Goal: Task Accomplishment & Management: Use online tool/utility

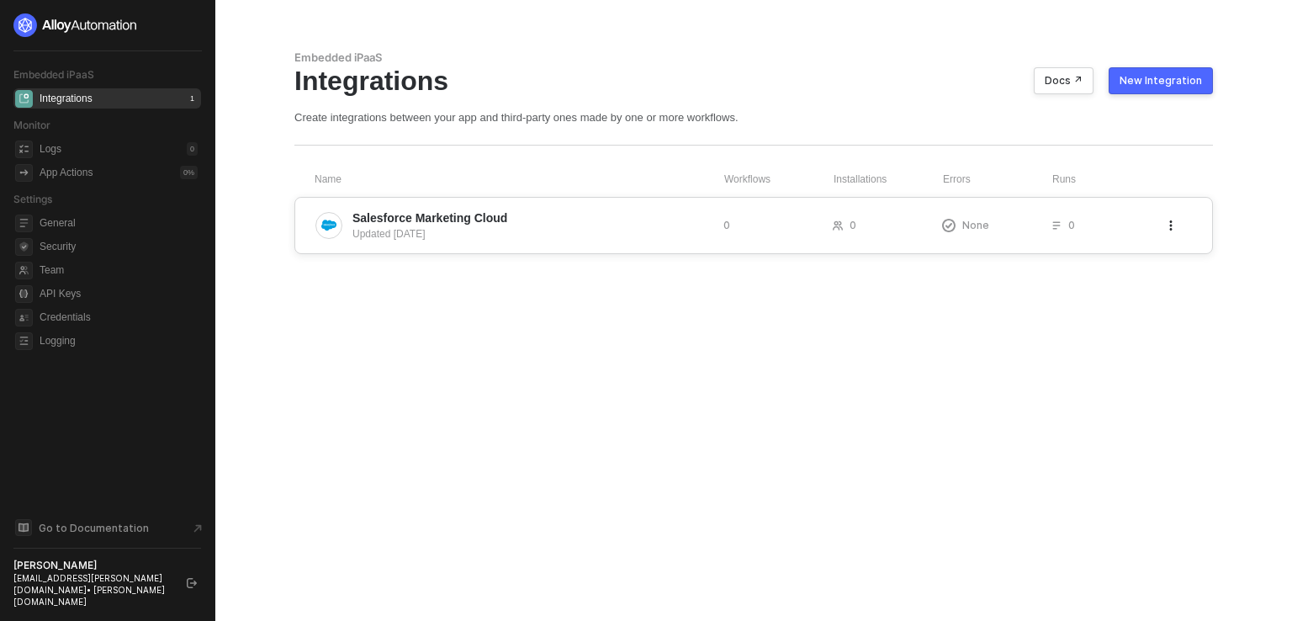
click at [1171, 226] on icon "icon-threedots" at bounding box center [1171, 225] width 10 height 10
click at [1014, 257] on div "Delete" at bounding box center [1012, 260] width 30 height 16
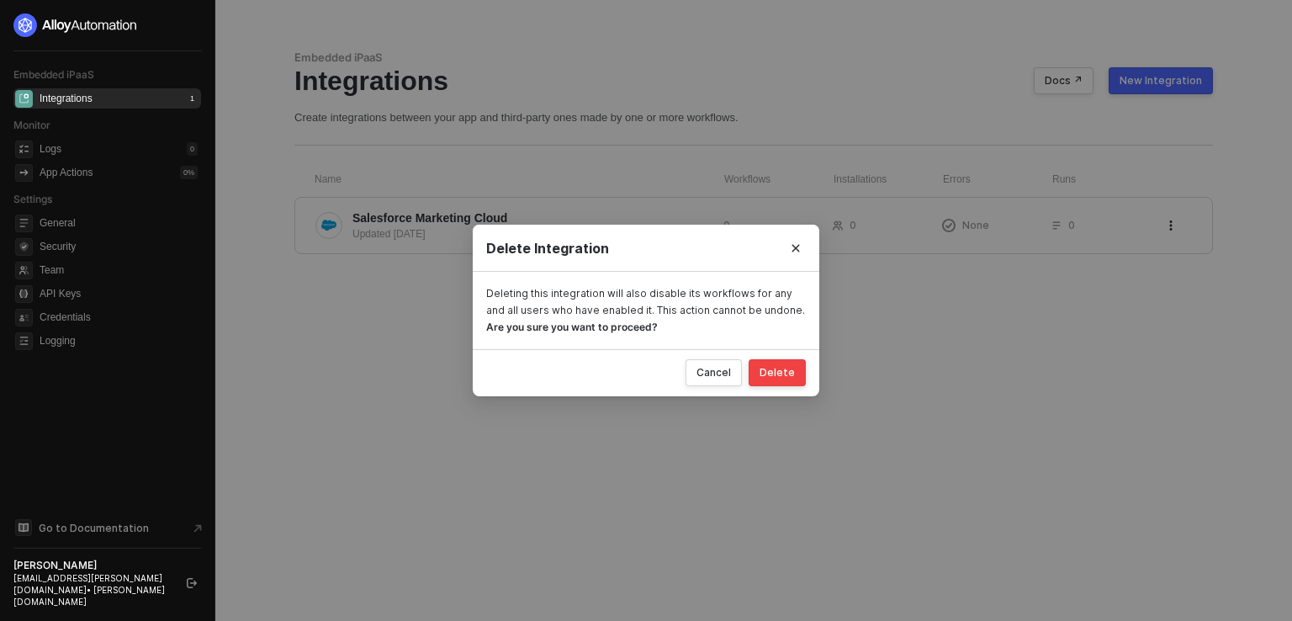
click at [787, 361] on button "Delete" at bounding box center [777, 372] width 57 height 27
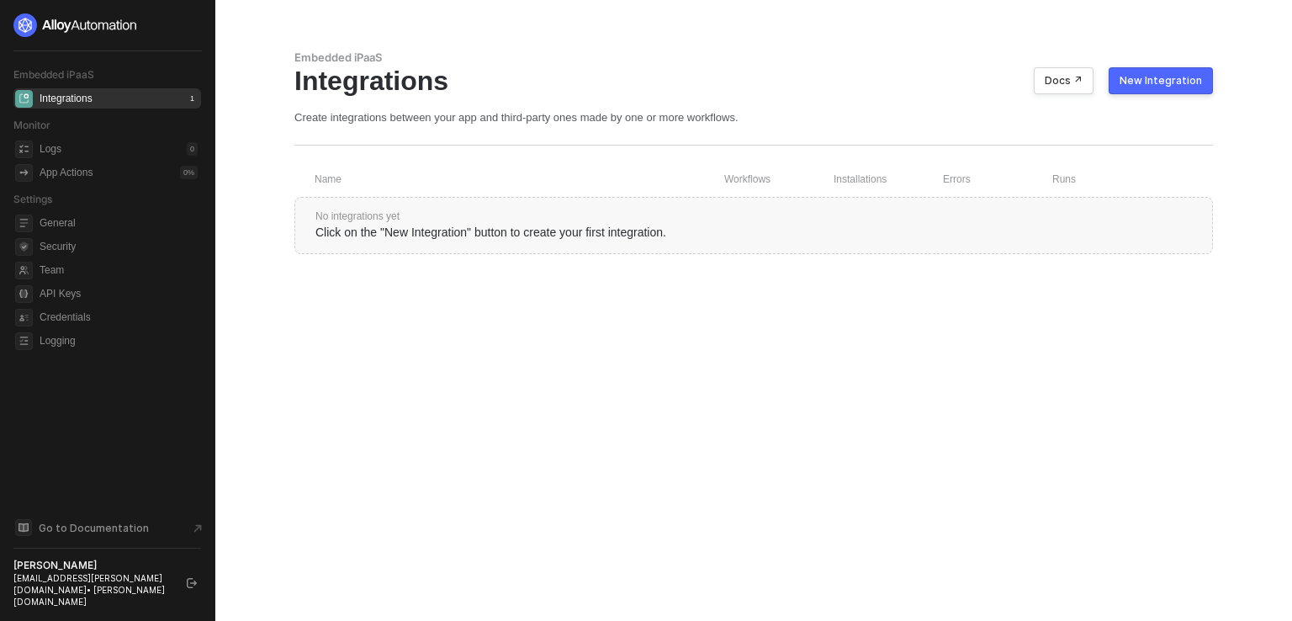
click at [1178, 78] on div "New Integration" at bounding box center [1161, 80] width 82 height 13
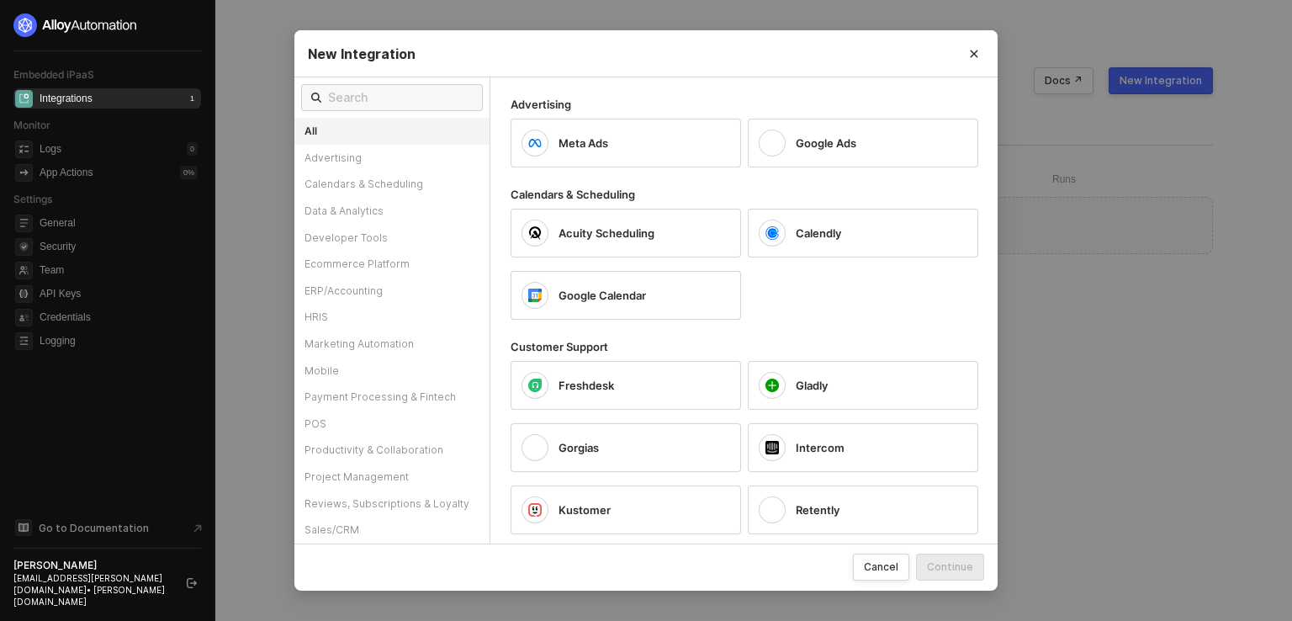
scroll to position [24, 0]
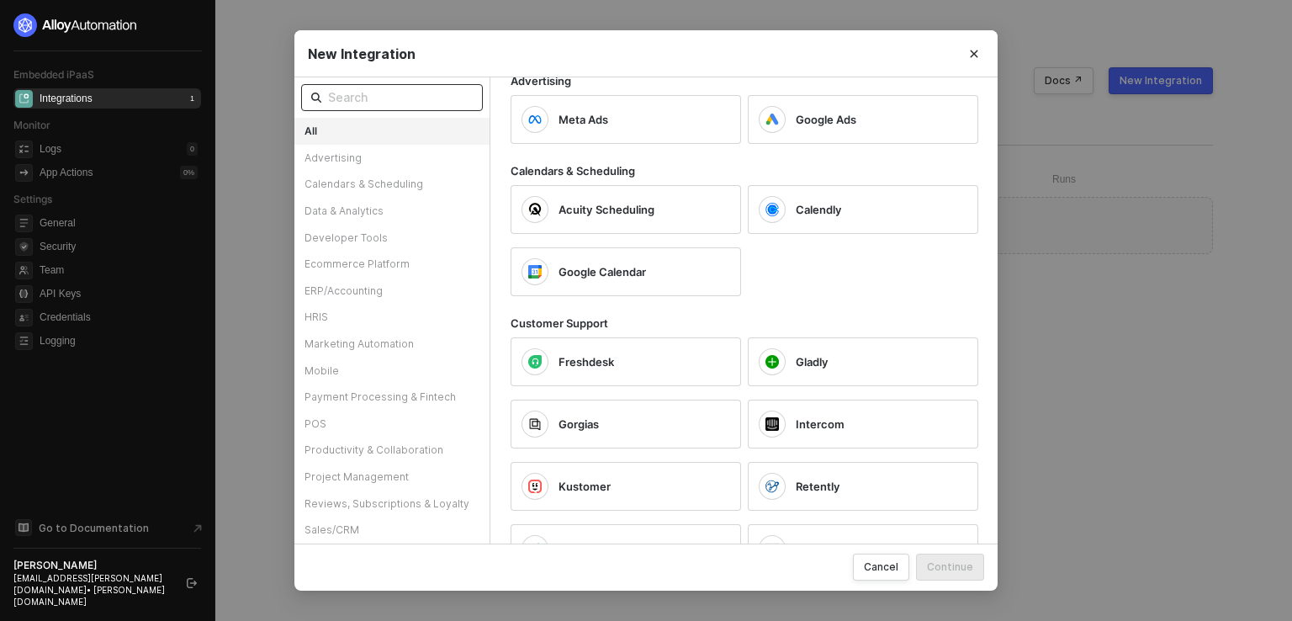
click at [364, 95] on input "text" at bounding box center [400, 97] width 145 height 19
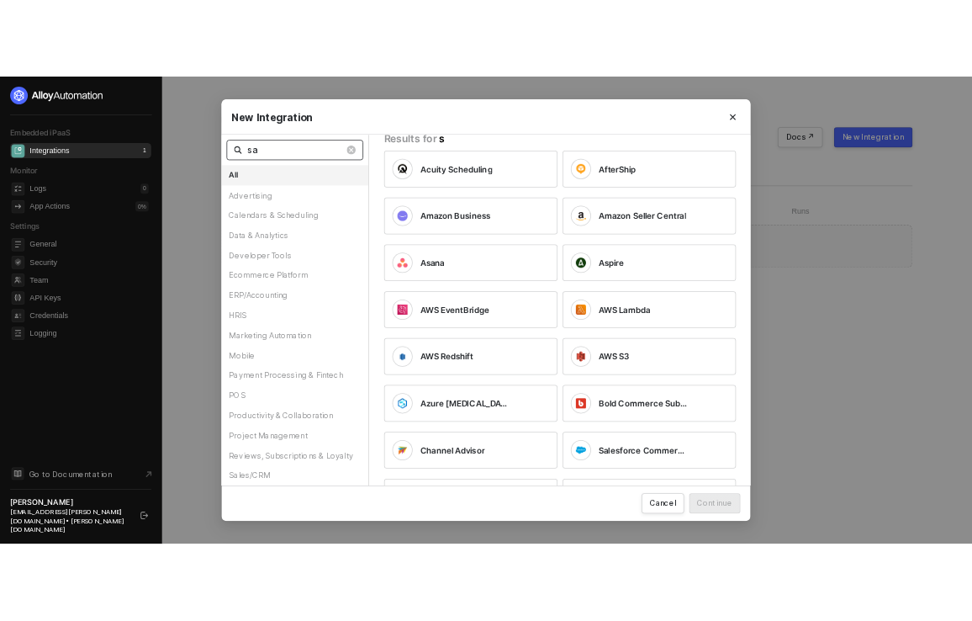
scroll to position [0, 0]
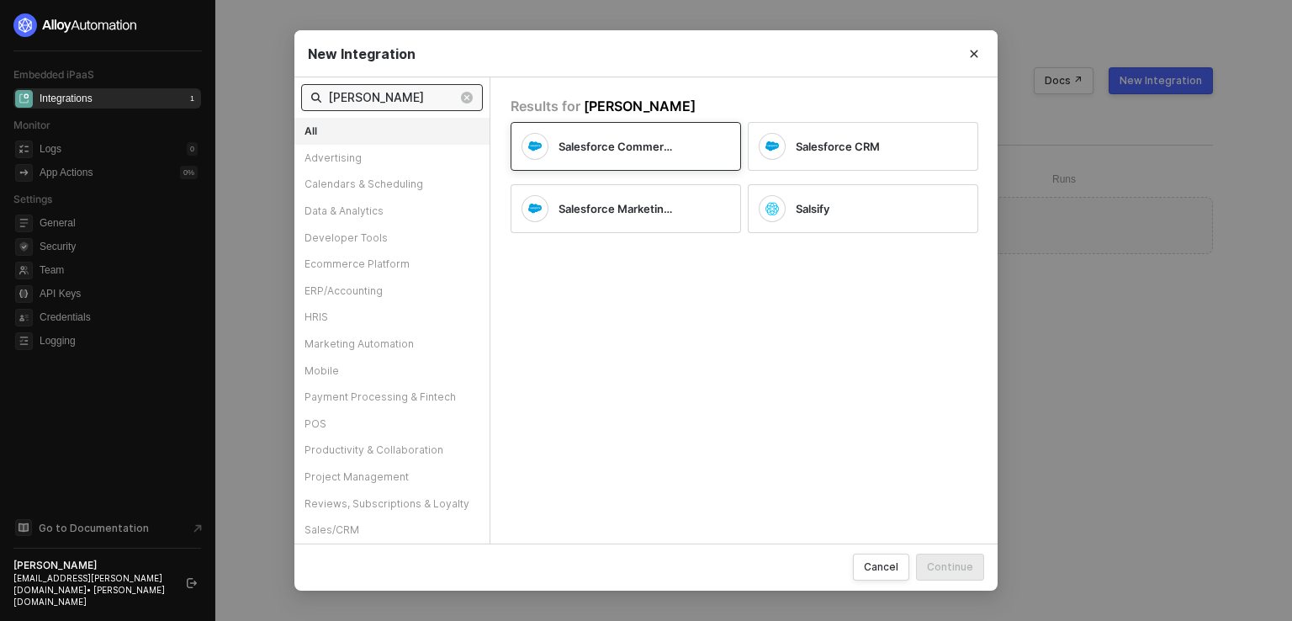
type input "sal"
click at [643, 142] on span "Salesforce Commerce Cloud" at bounding box center [618, 146] width 119 height 15
click at [703, 150] on div "Salesforce Commerce Cloud" at bounding box center [626, 146] width 230 height 49
click at [722, 152] on icon "icon-checkmark" at bounding box center [723, 146] width 13 height 13
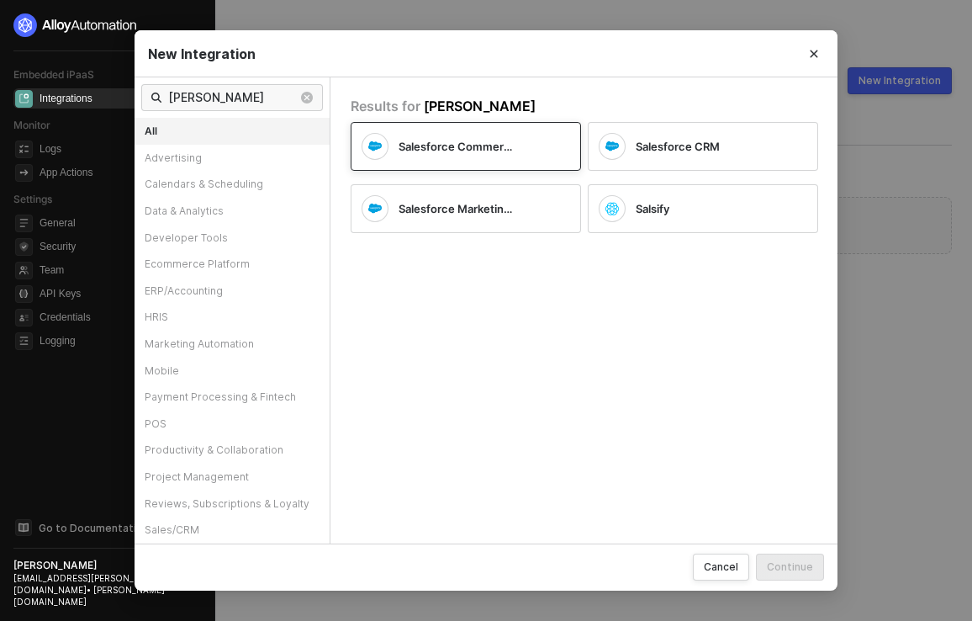
click at [722, 152] on div "Salesforce CRM" at bounding box center [708, 146] width 145 height 15
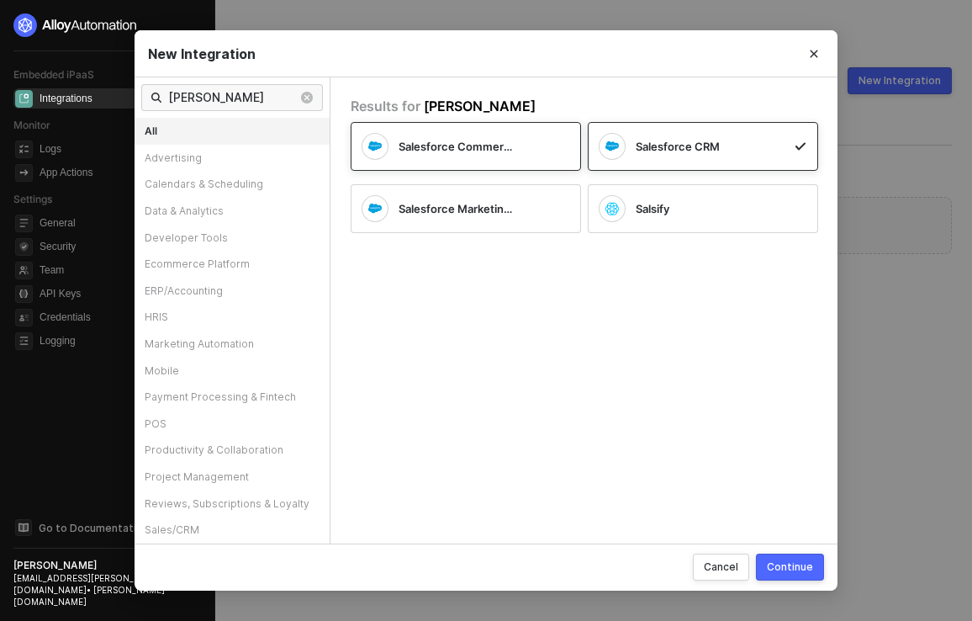
click at [491, 165] on div "Salesforce Commerce Cloud" at bounding box center [466, 146] width 230 height 49
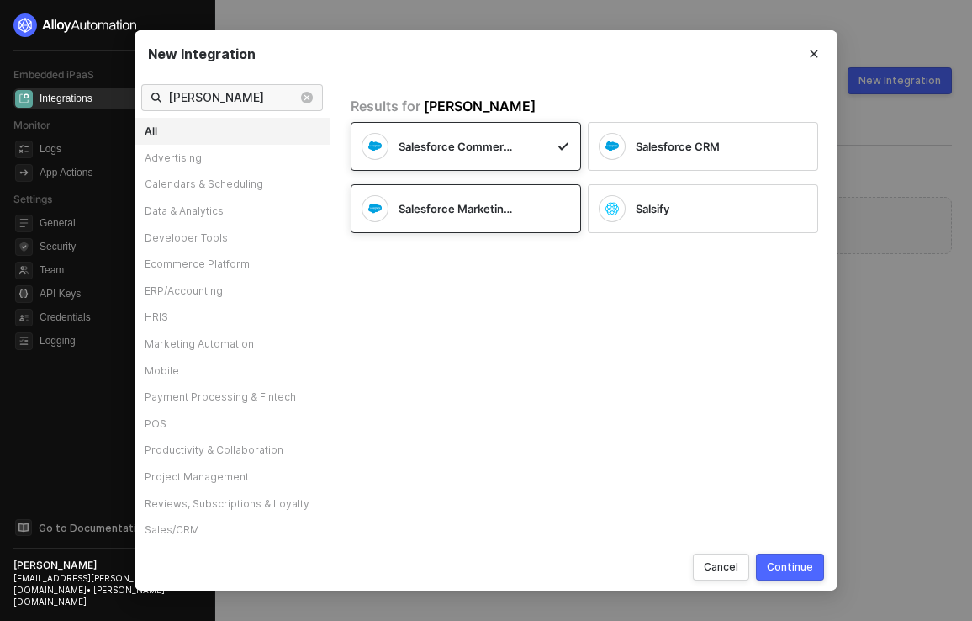
click at [532, 211] on div "Salesforce Marketing Cloud" at bounding box center [471, 208] width 145 height 15
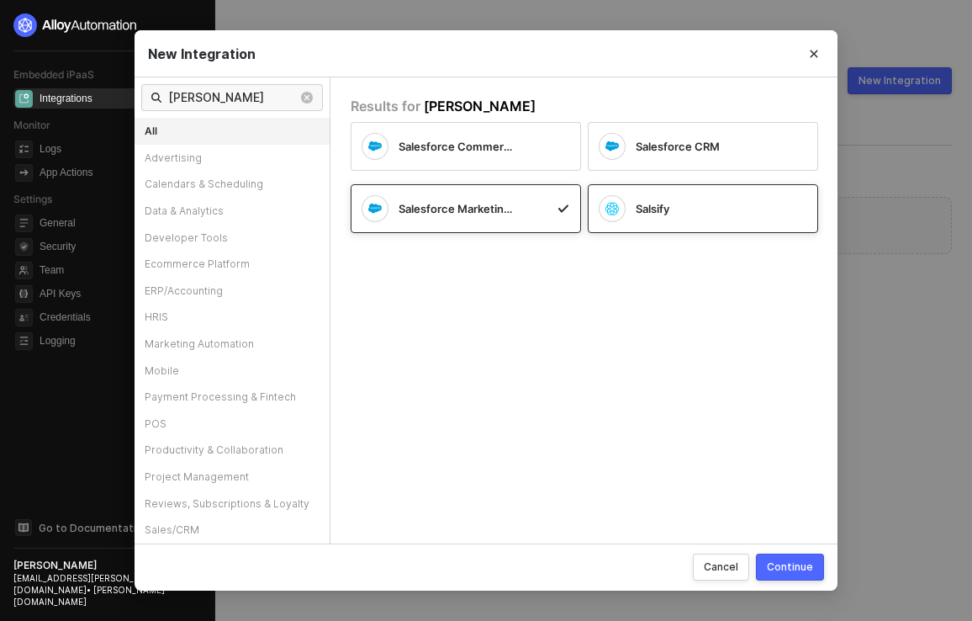
click at [660, 219] on div "Salsify" at bounding box center [690, 208] width 182 height 27
click at [210, 109] on span "sal" at bounding box center [232, 97] width 182 height 27
click at [713, 570] on div "Cancel" at bounding box center [721, 566] width 34 height 14
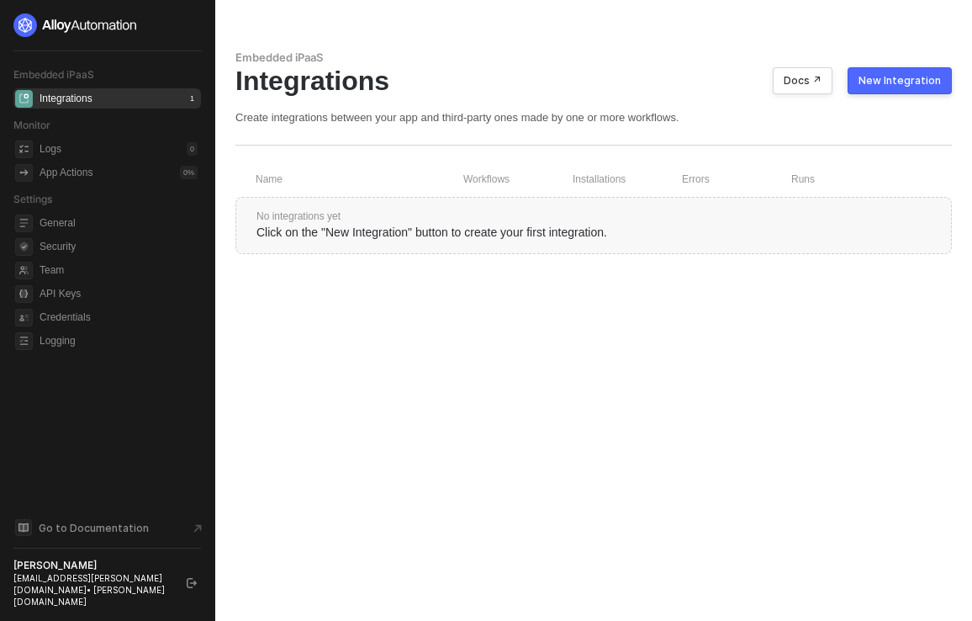
click at [888, 79] on div "New Integration" at bounding box center [900, 80] width 82 height 13
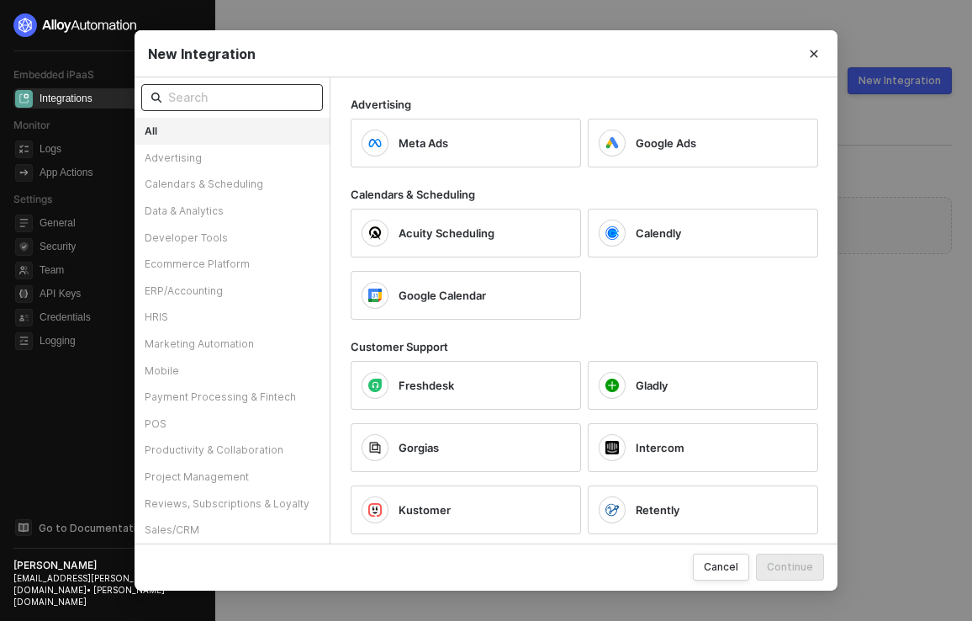
click at [233, 95] on input "text" at bounding box center [240, 97] width 145 height 19
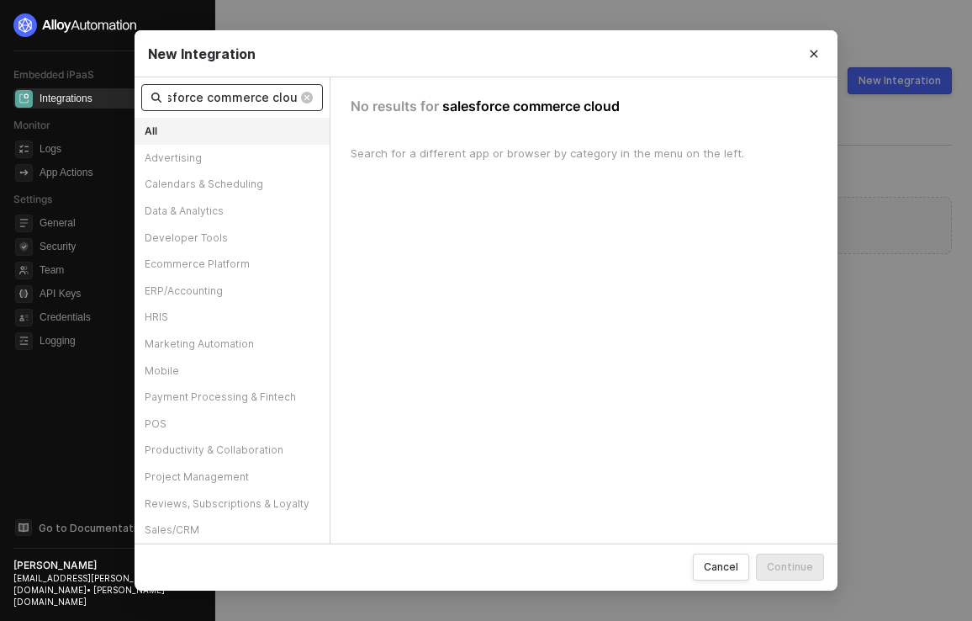
scroll to position [0, 24]
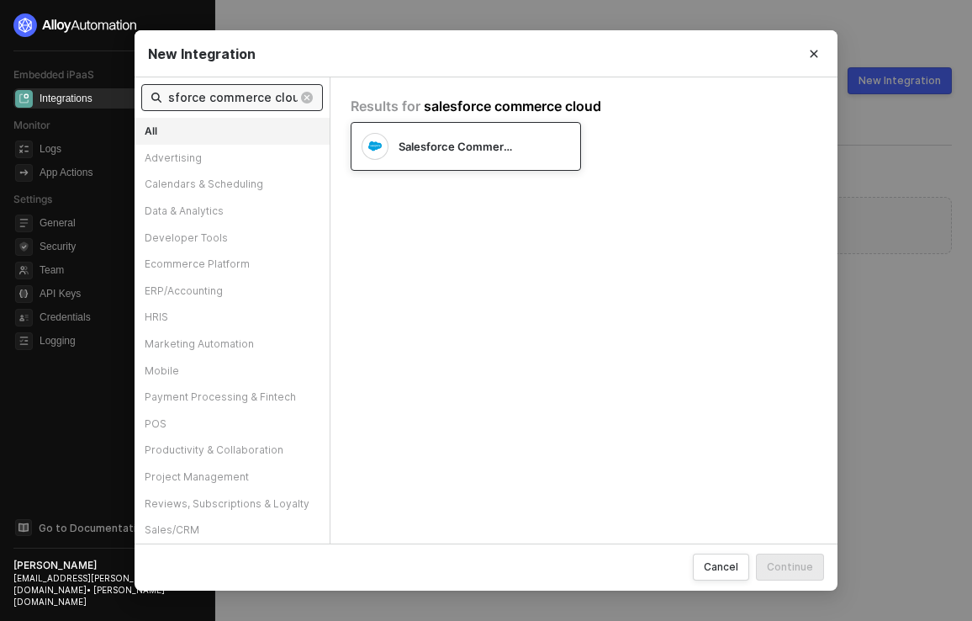
type input "salesforce commerce cloud"
click at [475, 149] on span "Salesforce Commerce Cloud" at bounding box center [458, 146] width 119 height 15
click at [452, 147] on span "Salesforce Commerce Cloud" at bounding box center [458, 146] width 119 height 15
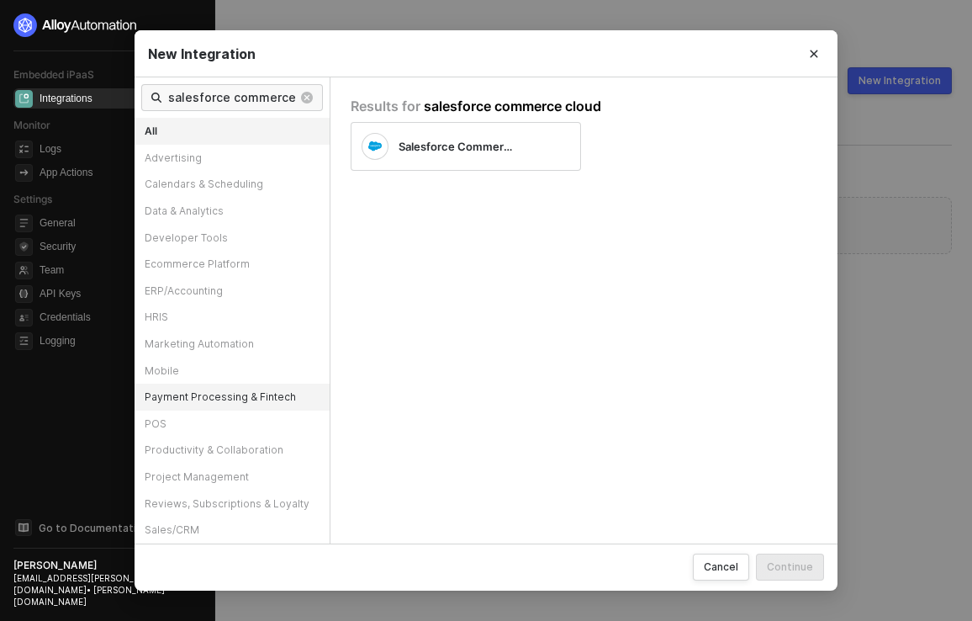
scroll to position [132, 0]
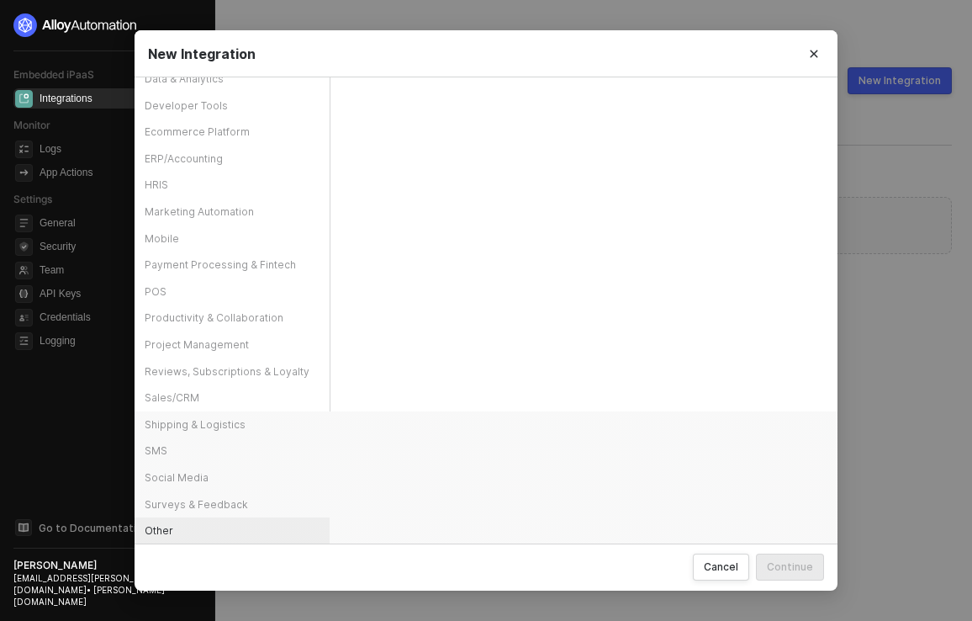
click at [167, 527] on div "Other" at bounding box center [232, 530] width 195 height 27
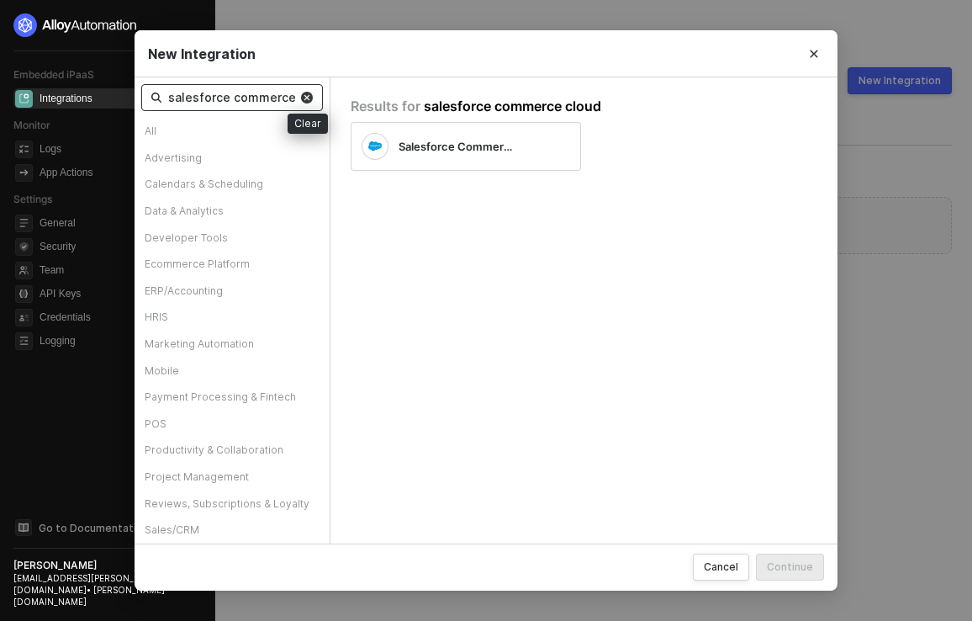
click at [313, 97] on img at bounding box center [307, 98] width 12 height 12
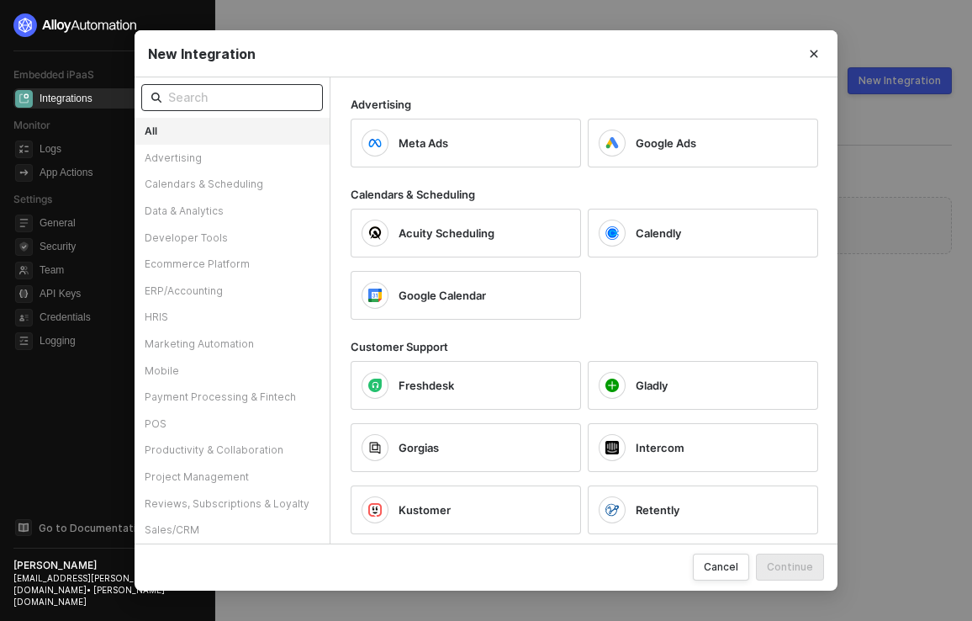
click at [243, 101] on input "text" at bounding box center [240, 97] width 145 height 19
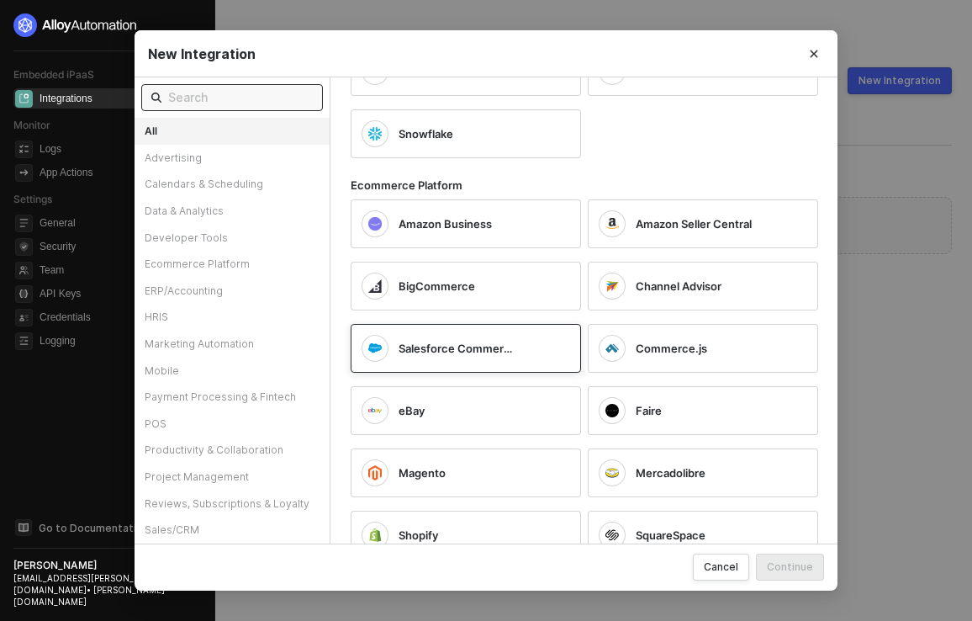
scroll to position [1122, 0]
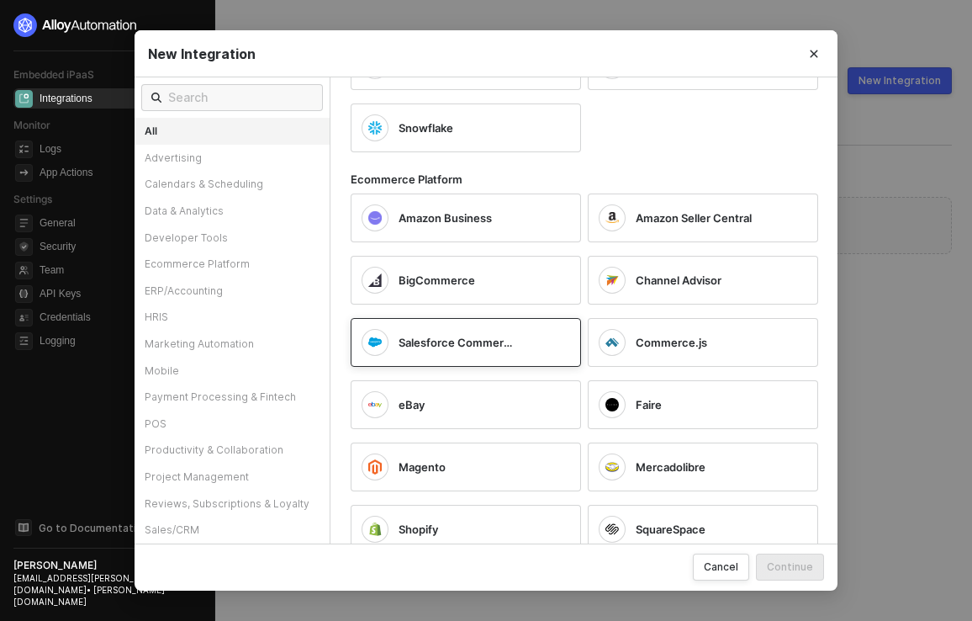
click at [496, 336] on span "Salesforce Commerce Cloud" at bounding box center [458, 342] width 119 height 15
click at [552, 352] on div "Salesforce Commerce Cloud" at bounding box center [466, 342] width 230 height 49
click at [233, 102] on input "text" at bounding box center [240, 97] width 145 height 19
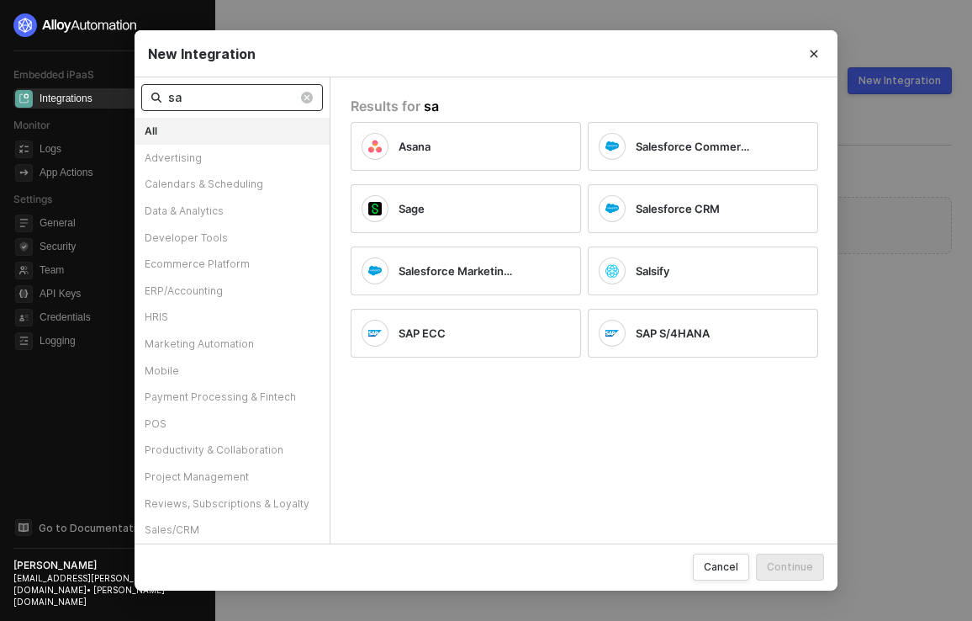
scroll to position [0, 0]
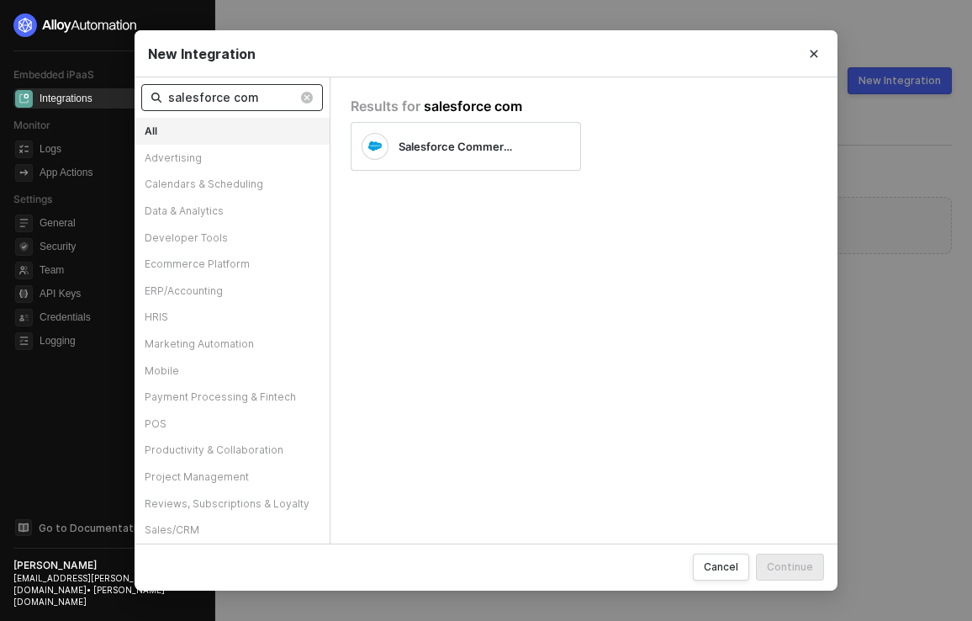
type input "salesforce com"
click at [514, 155] on div "Salesforce Commerce Cloud" at bounding box center [453, 146] width 182 height 27
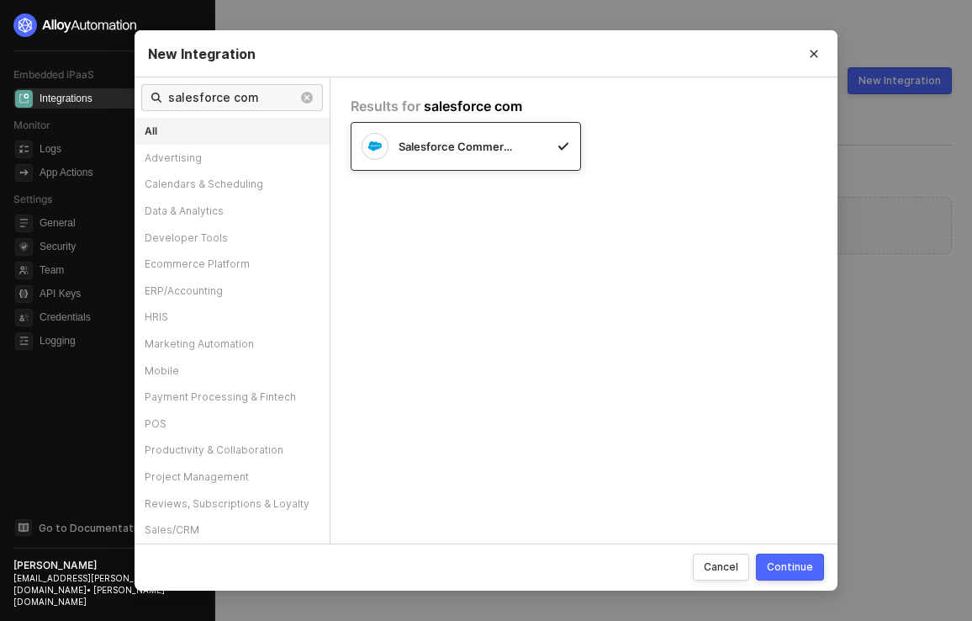
click at [767, 564] on button "Continue" at bounding box center [790, 567] width 68 height 27
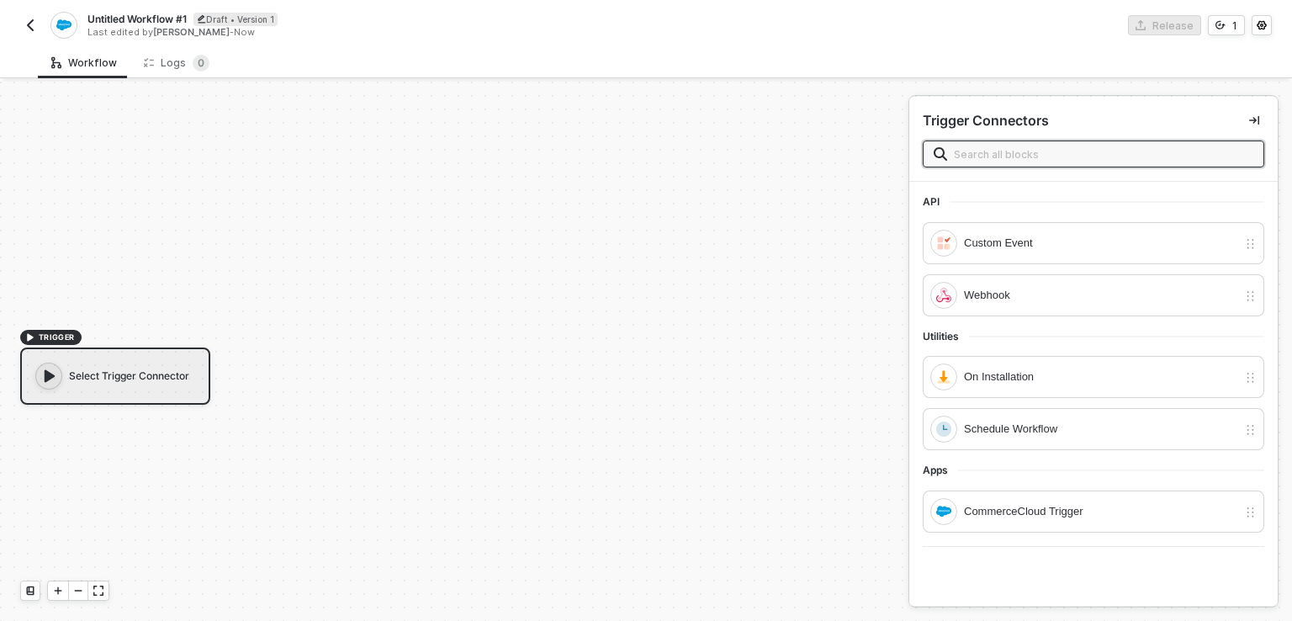
scroll to position [30, 0]
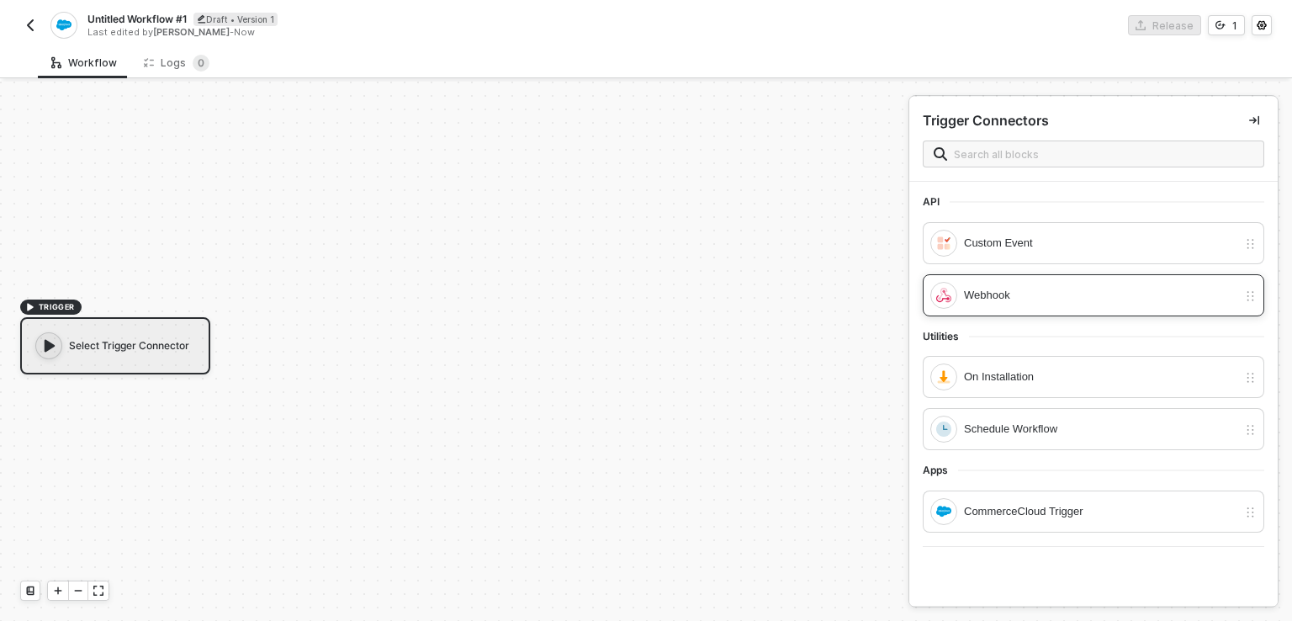
click at [1004, 295] on div "Webhook" at bounding box center [1100, 295] width 273 height 19
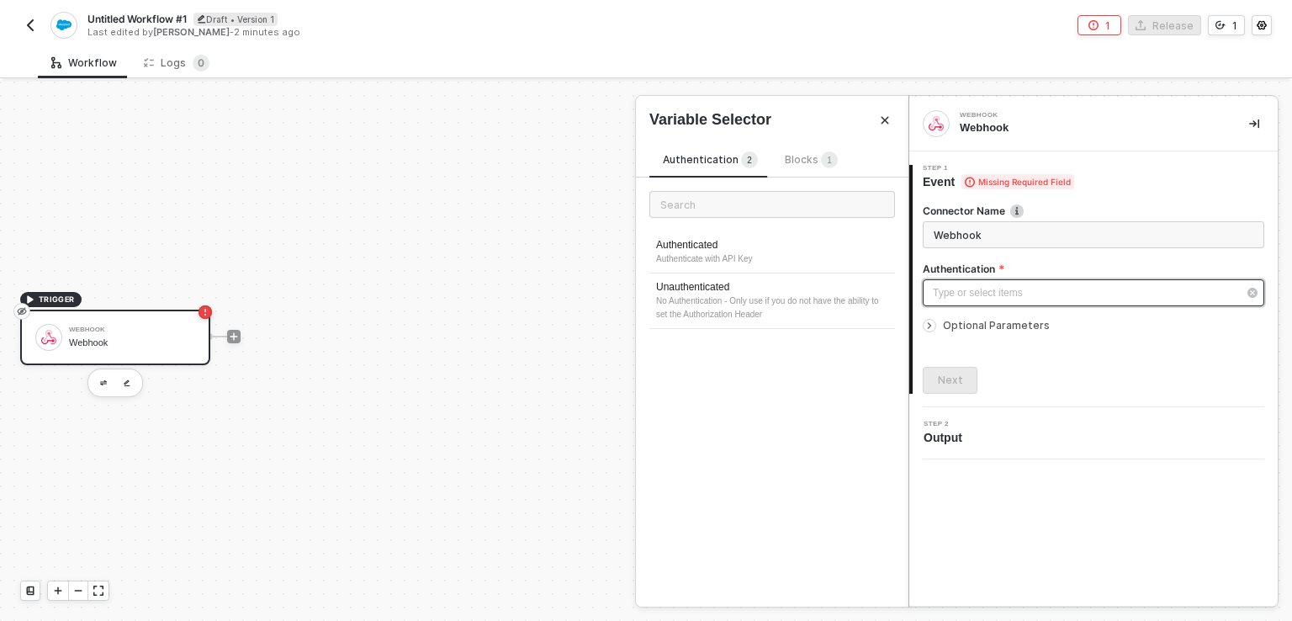
click at [1004, 295] on div "Type or select items ﻿" at bounding box center [1085, 293] width 305 height 16
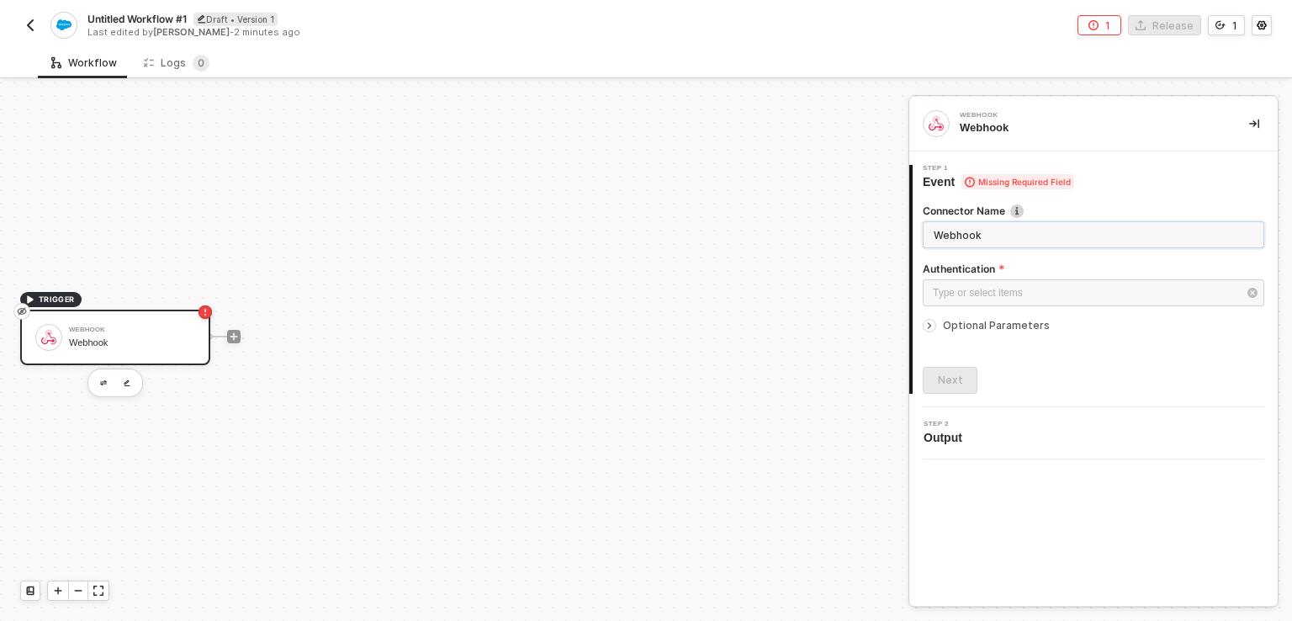
click at [1006, 241] on input "Webhook" at bounding box center [1094, 234] width 342 height 27
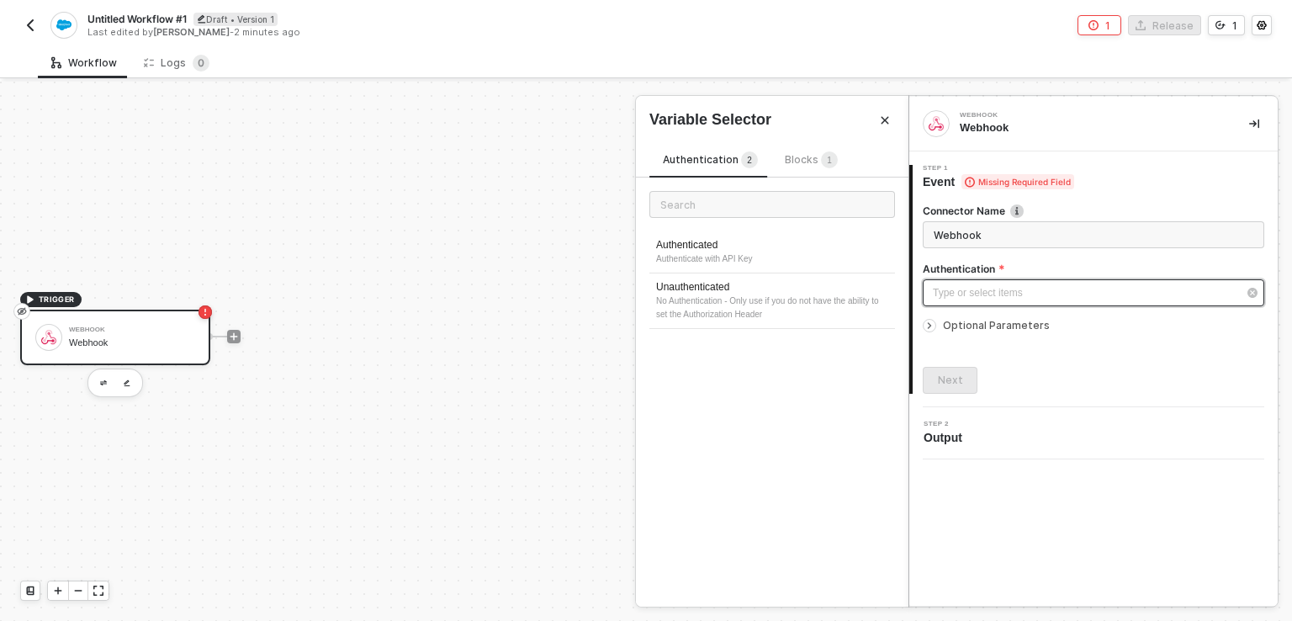
click at [994, 289] on div "Type or select items ﻿" at bounding box center [1085, 293] width 305 height 16
click at [967, 290] on div "Type or select items ﻿" at bounding box center [1085, 293] width 305 height 16
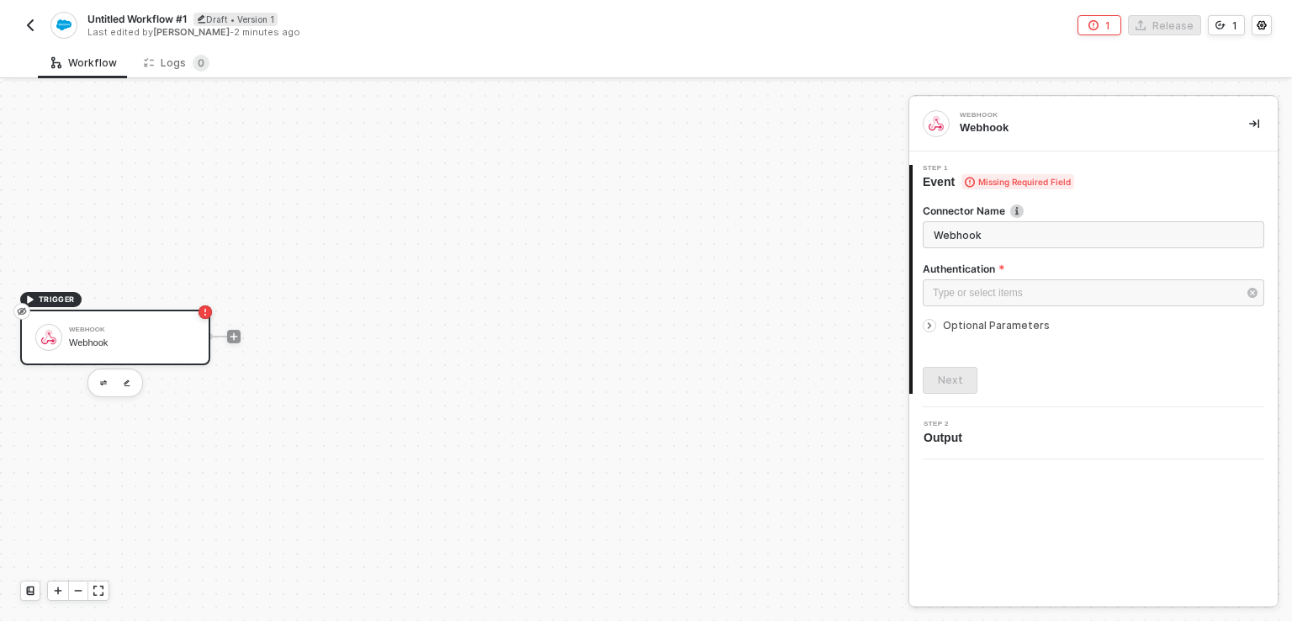
click at [930, 323] on icon "icon-arrow-right-small" at bounding box center [930, 326] width 10 height 10
click at [992, 236] on input "Webhook" at bounding box center [1094, 234] width 342 height 27
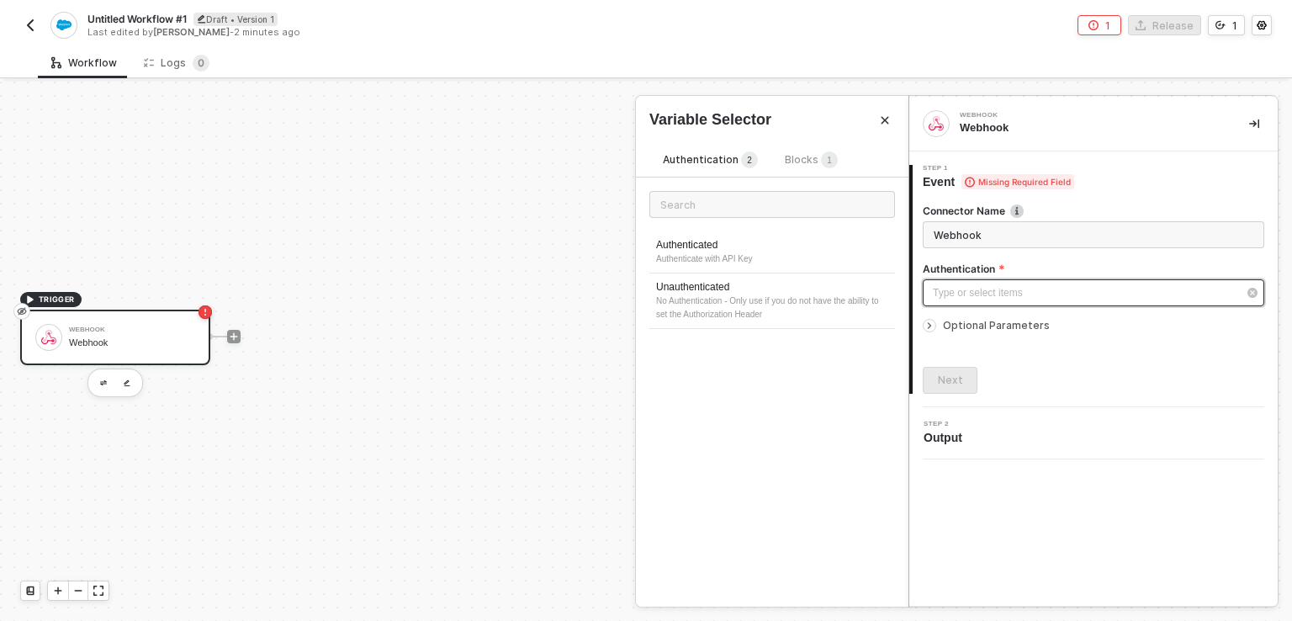
click at [998, 290] on div "Type or select items ﻿" at bounding box center [1085, 293] width 305 height 16
click at [791, 159] on span "Blocks 1" at bounding box center [811, 159] width 53 height 13
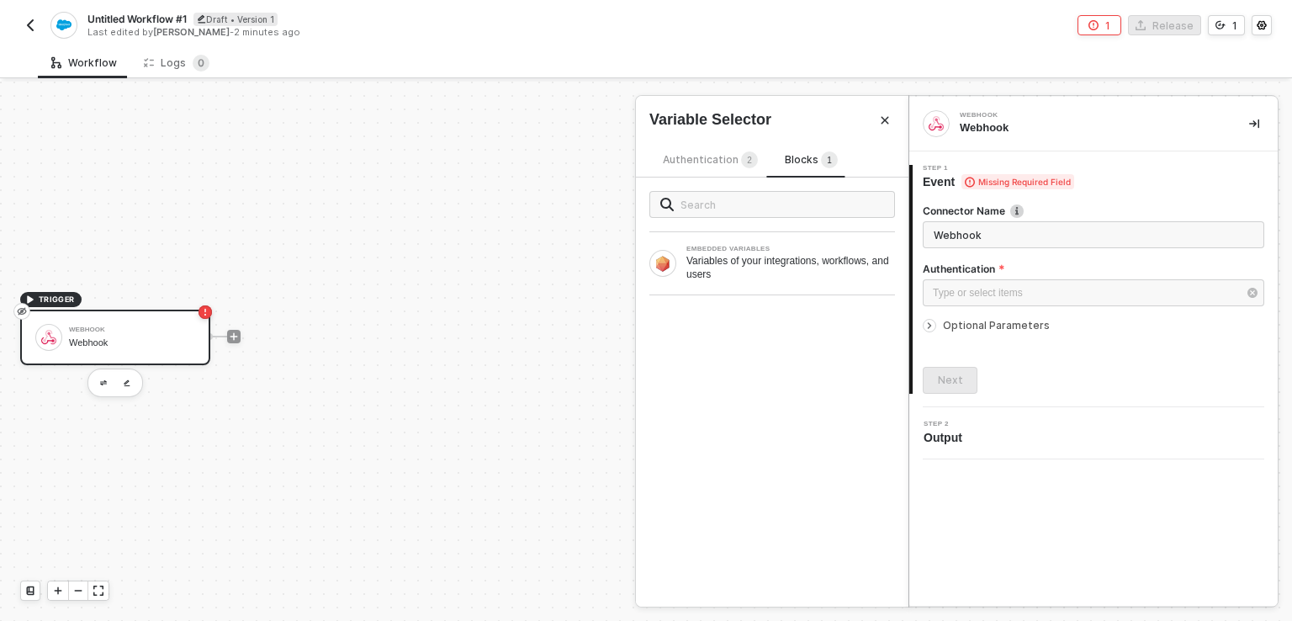
click at [689, 160] on span "Authentication 2" at bounding box center [710, 159] width 95 height 13
click at [983, 239] on input "Webhook" at bounding box center [1094, 234] width 342 height 27
click at [30, 34] on button "button" at bounding box center [30, 25] width 20 height 20
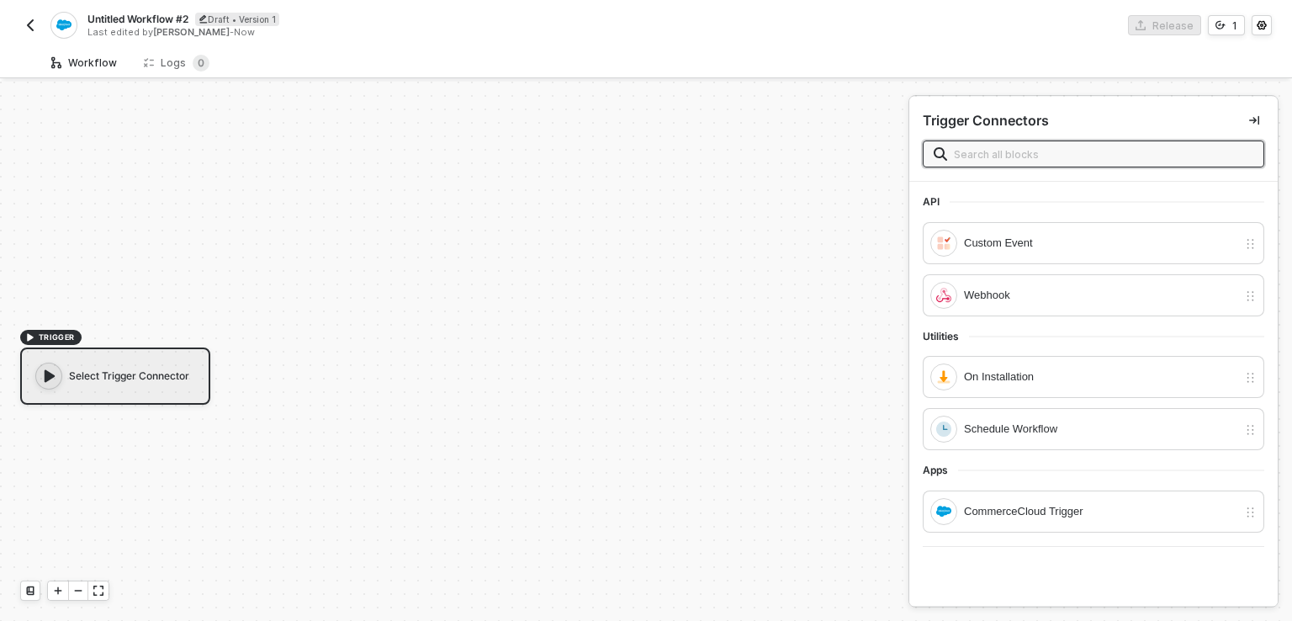
scroll to position [30, 0]
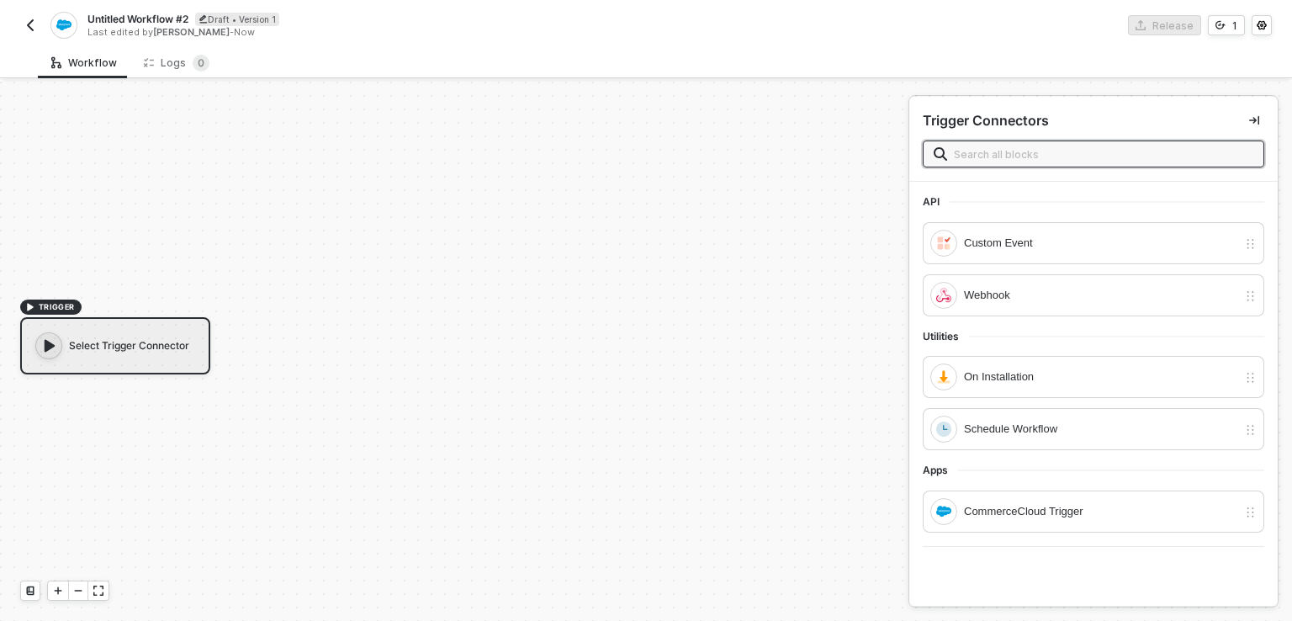
click at [1006, 156] on input "text" at bounding box center [1103, 154] width 299 height 19
click at [29, 23] on img "button" at bounding box center [30, 25] width 13 height 13
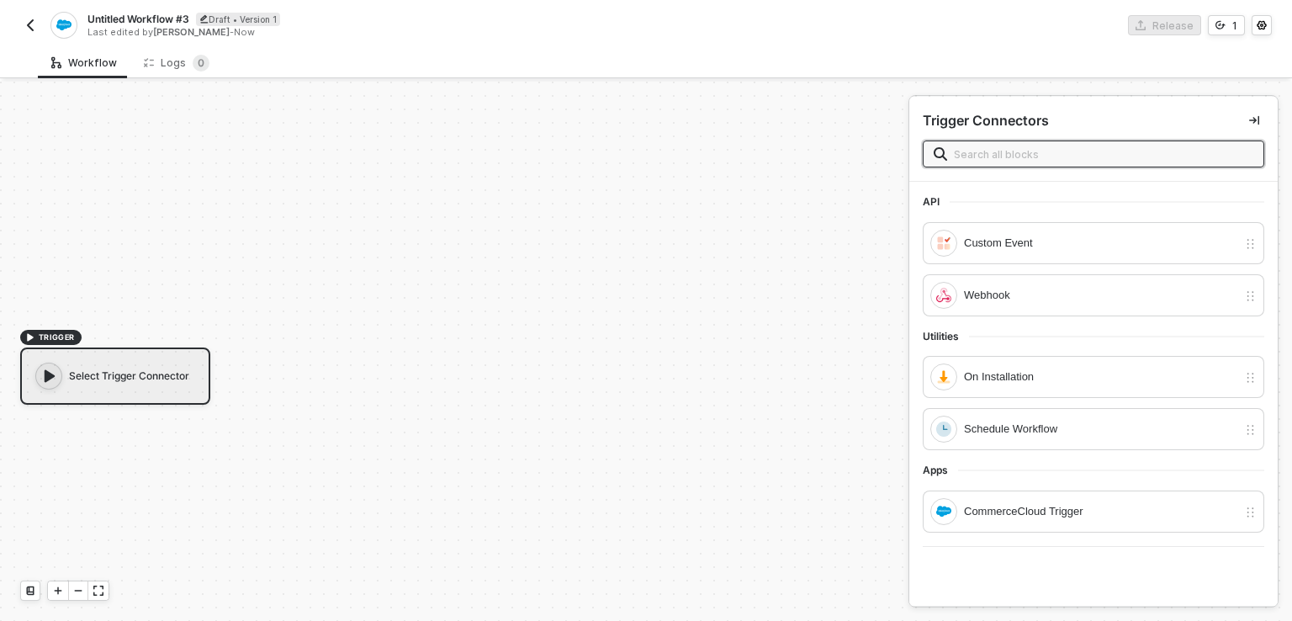
scroll to position [30, 0]
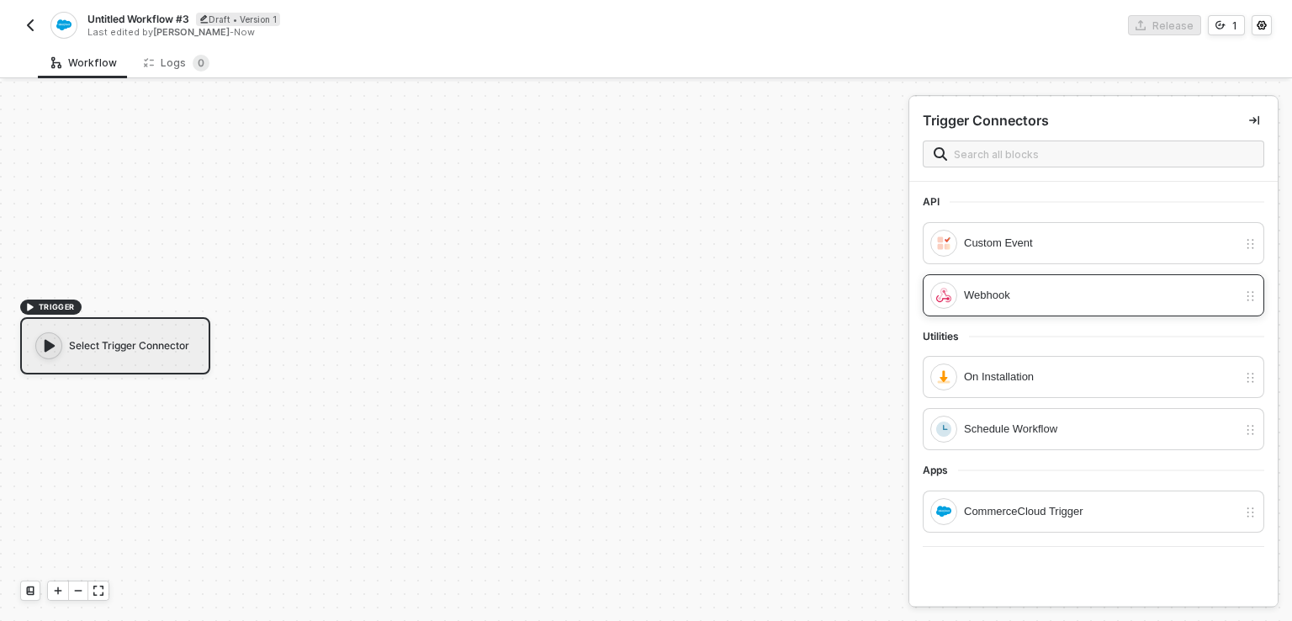
click at [986, 287] on div "Webhook" at bounding box center [1100, 295] width 273 height 19
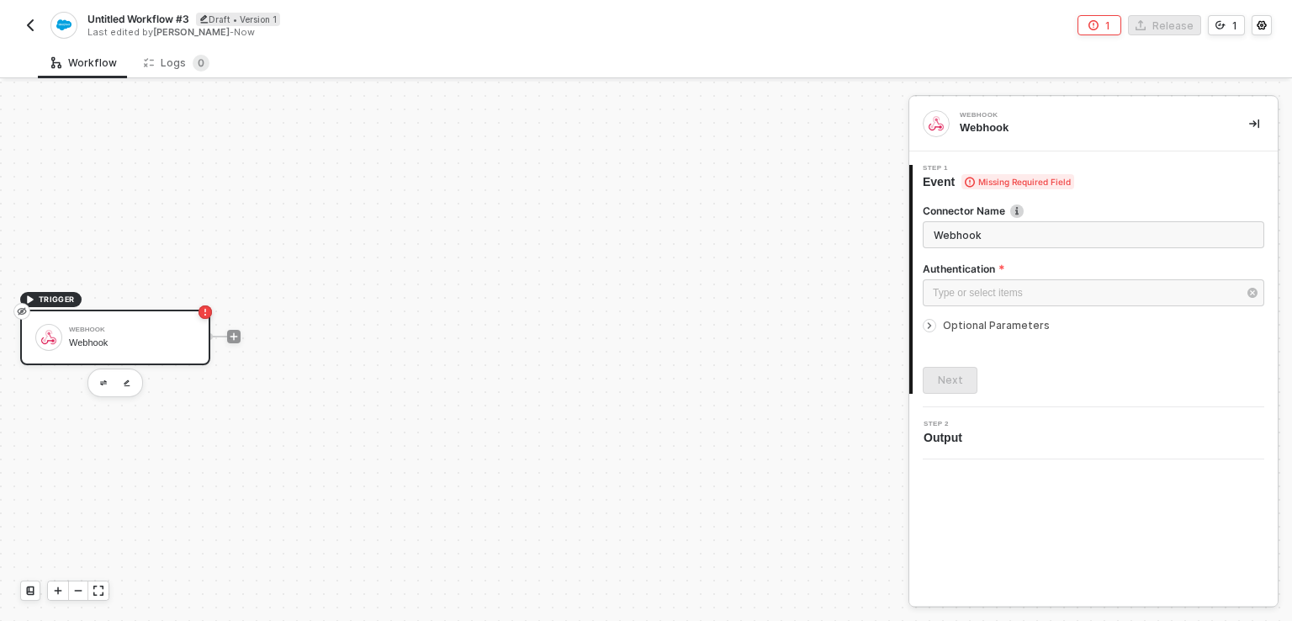
click at [120, 14] on span "Untitled Workflow #3" at bounding box center [138, 19] width 102 height 14
click at [236, 17] on input "Untitled Workflow #3" at bounding box center [230, 19] width 286 height 20
paste input "When a new order is created in SFCC, create a new record in Your App"
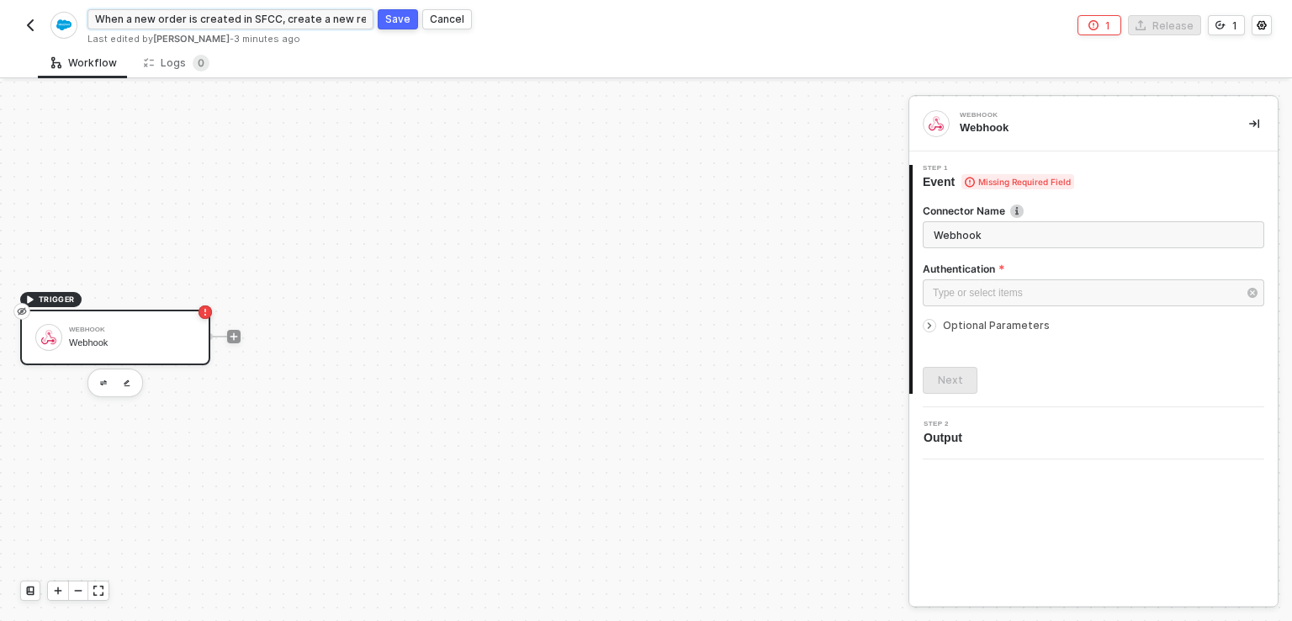
scroll to position [0, 67]
type input "When a new order is created in SFCC, create a new record in Your App"
click at [24, 19] on img "button" at bounding box center [30, 25] width 13 height 13
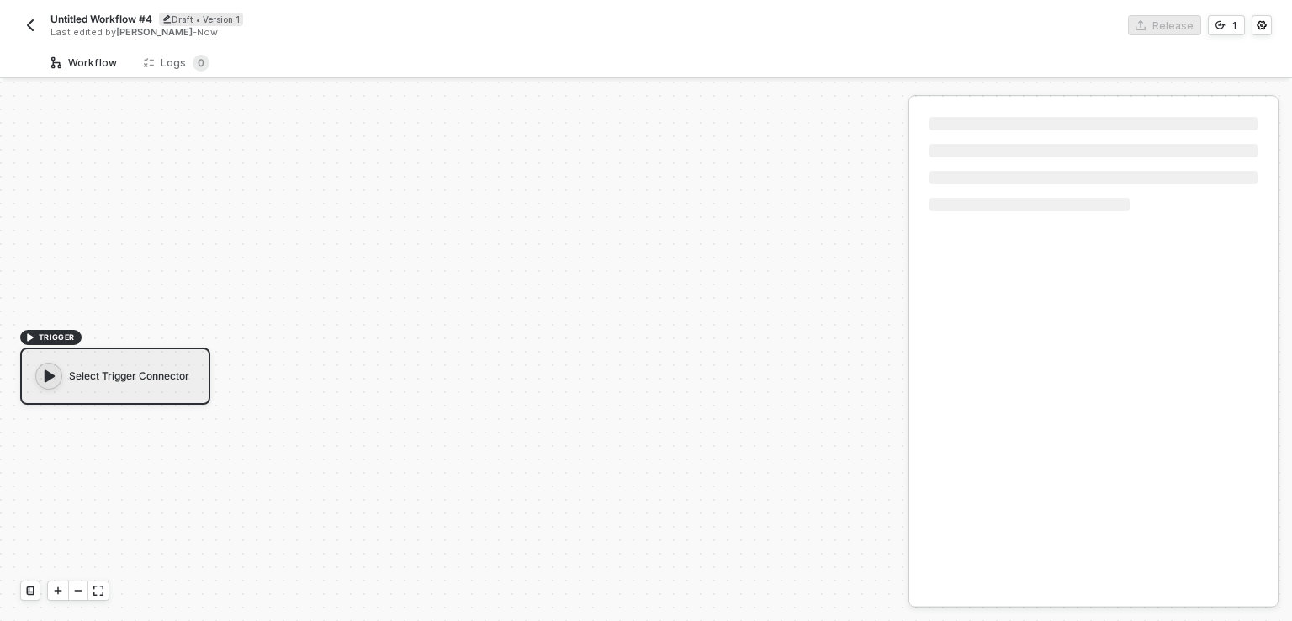
scroll to position [30, 0]
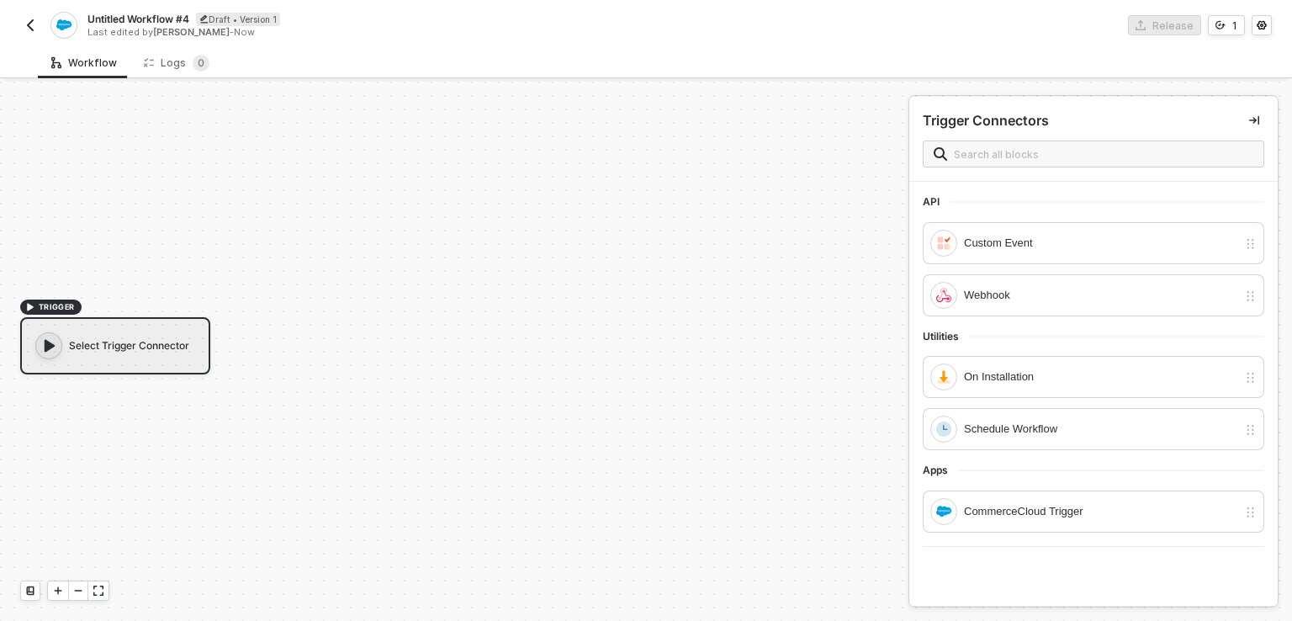
click at [98, 18] on span "Untitled Workflow #4" at bounding box center [138, 19] width 102 height 14
click at [98, 18] on input "Untitled Workflow #4" at bounding box center [230, 19] width 286 height 20
paste input "When a new order is created in SFCC, create a new record in Your App"
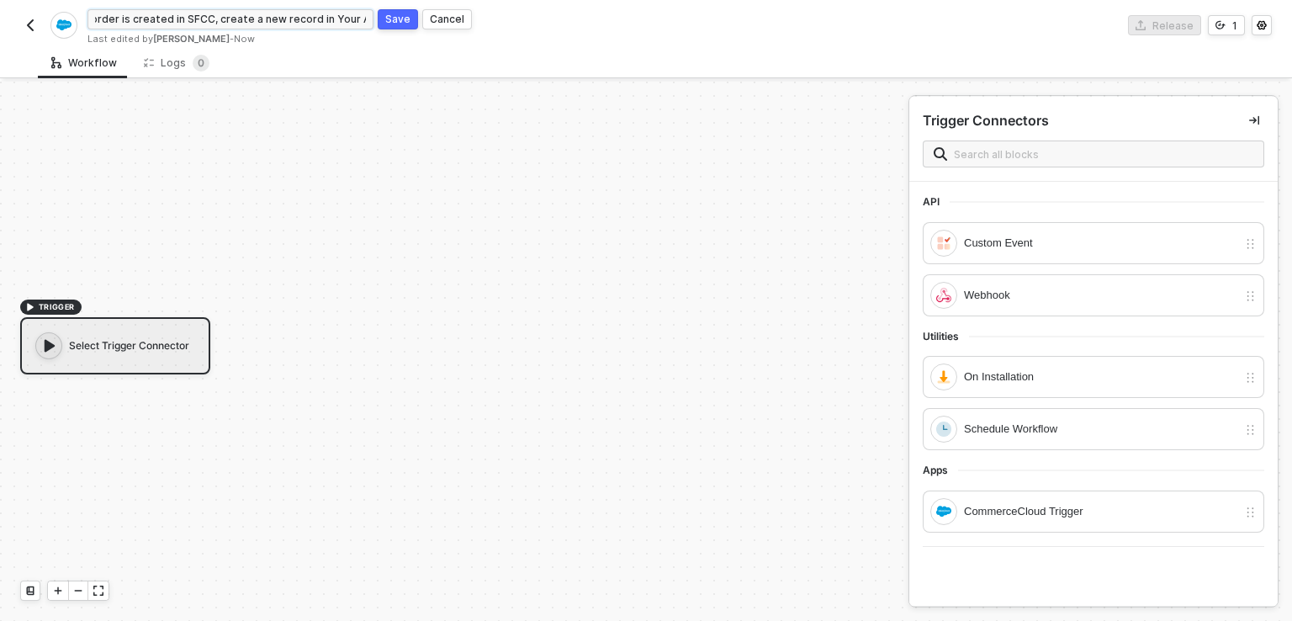
scroll to position [0, 0]
type input "When a new order is created in SFCC, create a new record in Your App"
click at [404, 27] on button "Save" at bounding box center [398, 19] width 40 height 20
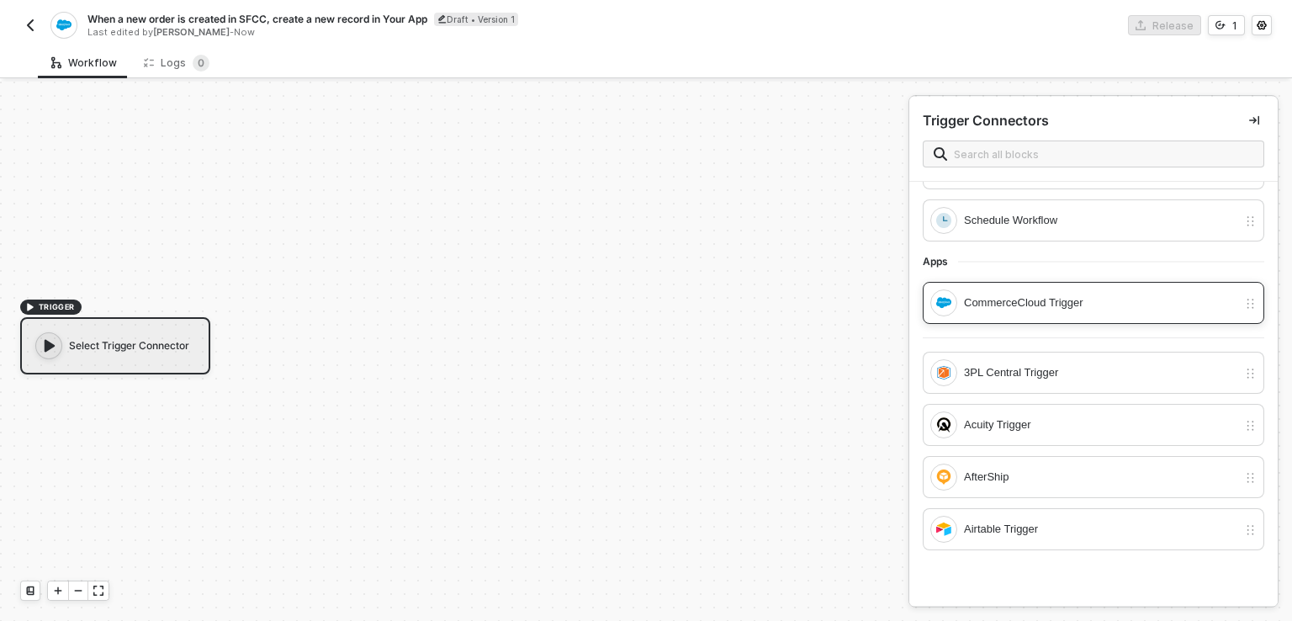
scroll to position [33, 0]
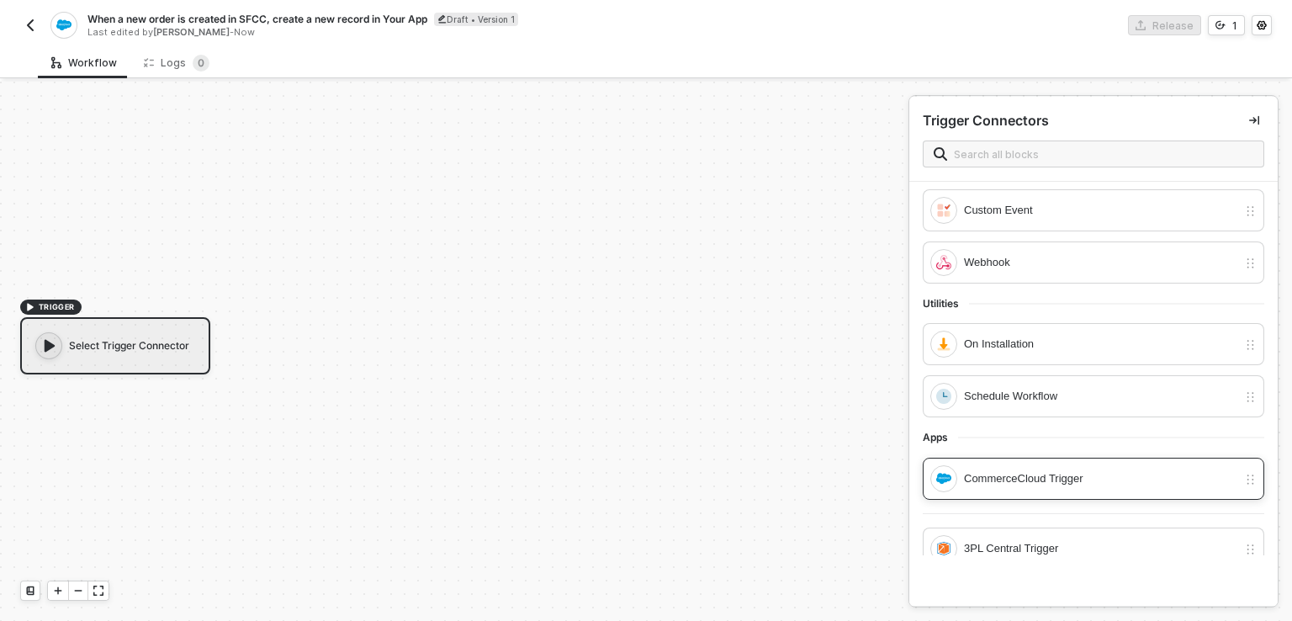
click at [996, 474] on div "CommerceCloud Trigger" at bounding box center [1100, 478] width 273 height 19
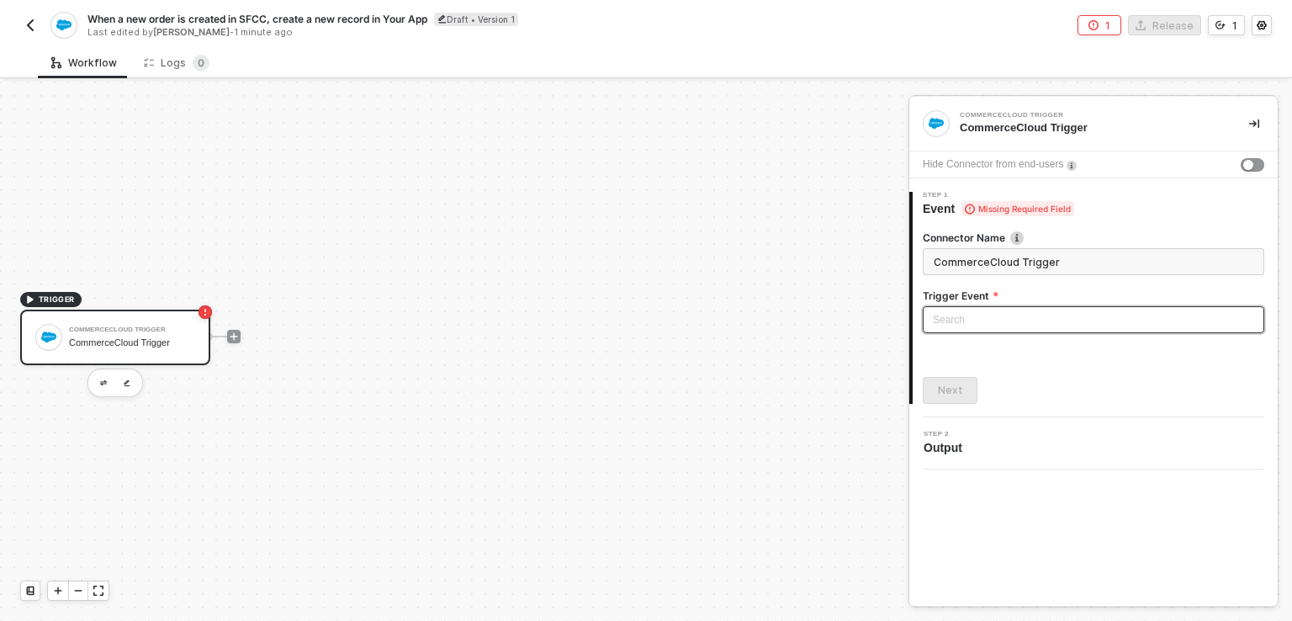
click at [958, 314] on input "search" at bounding box center [1093, 319] width 321 height 25
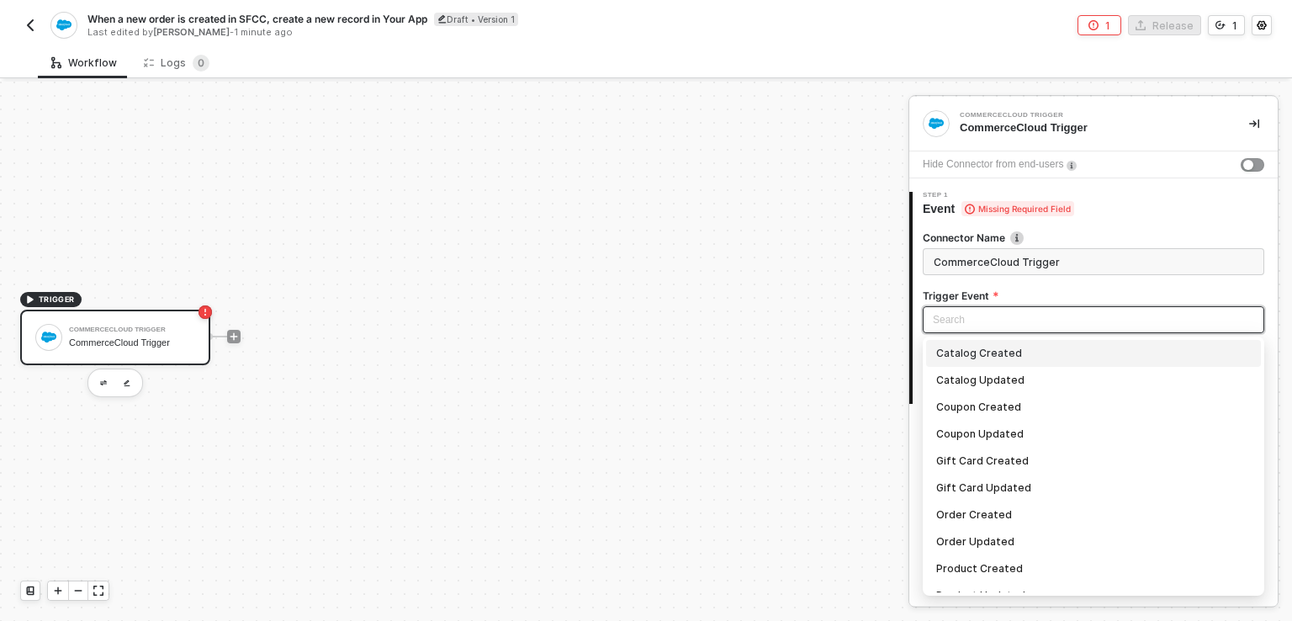
click at [958, 314] on input "search" at bounding box center [1093, 319] width 321 height 25
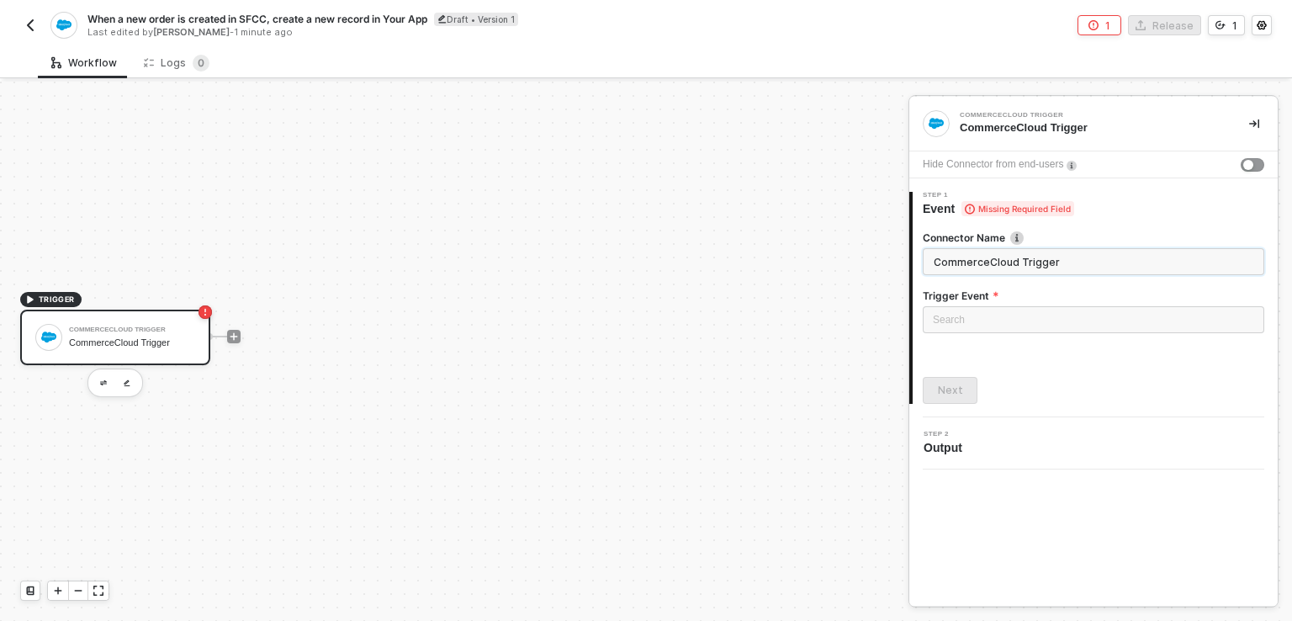
click at [1003, 267] on input "CommerceCloud Trigger" at bounding box center [1094, 261] width 342 height 27
click at [27, 34] on button "button" at bounding box center [30, 25] width 20 height 20
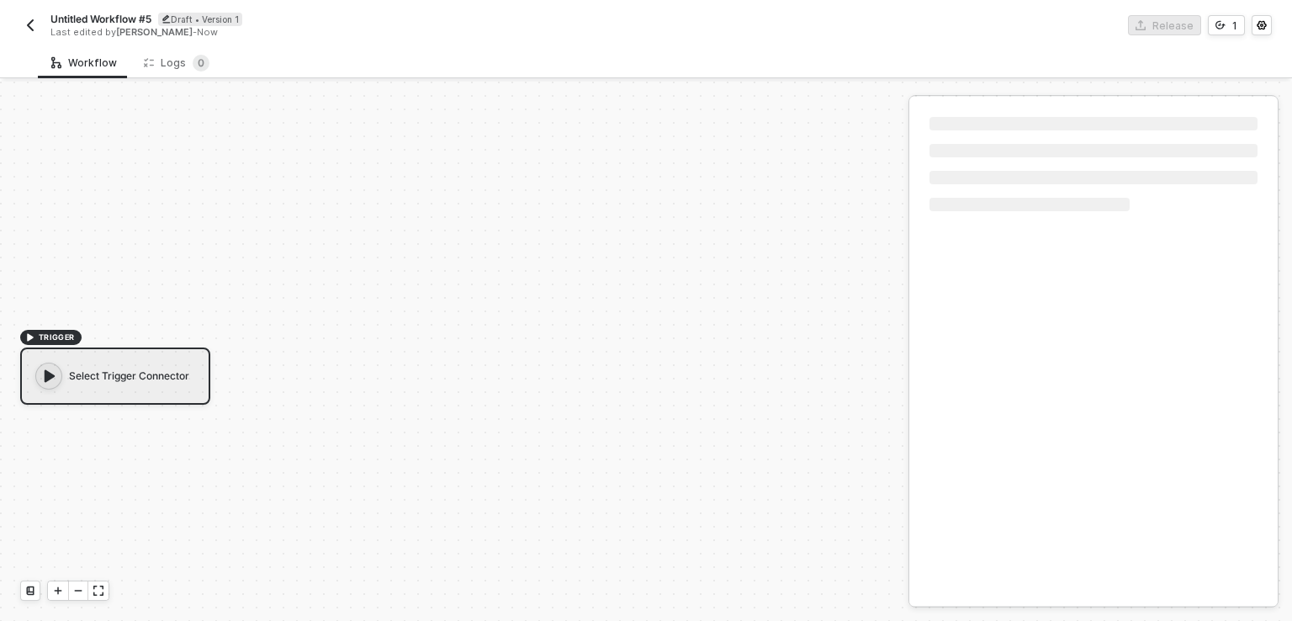
scroll to position [30, 0]
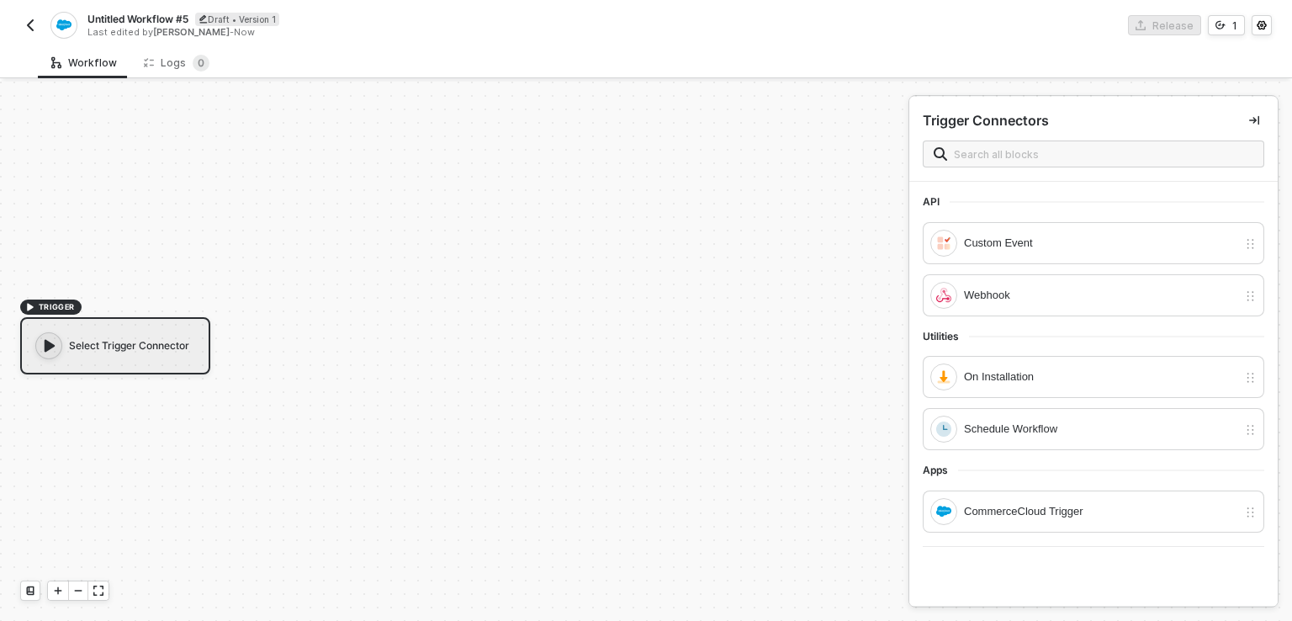
click at [147, 19] on span "Untitled Workflow #5" at bounding box center [137, 19] width 101 height 14
click at [221, 17] on input "Untitled Workflow #5" at bounding box center [230, 19] width 286 height 20
paste input "text"
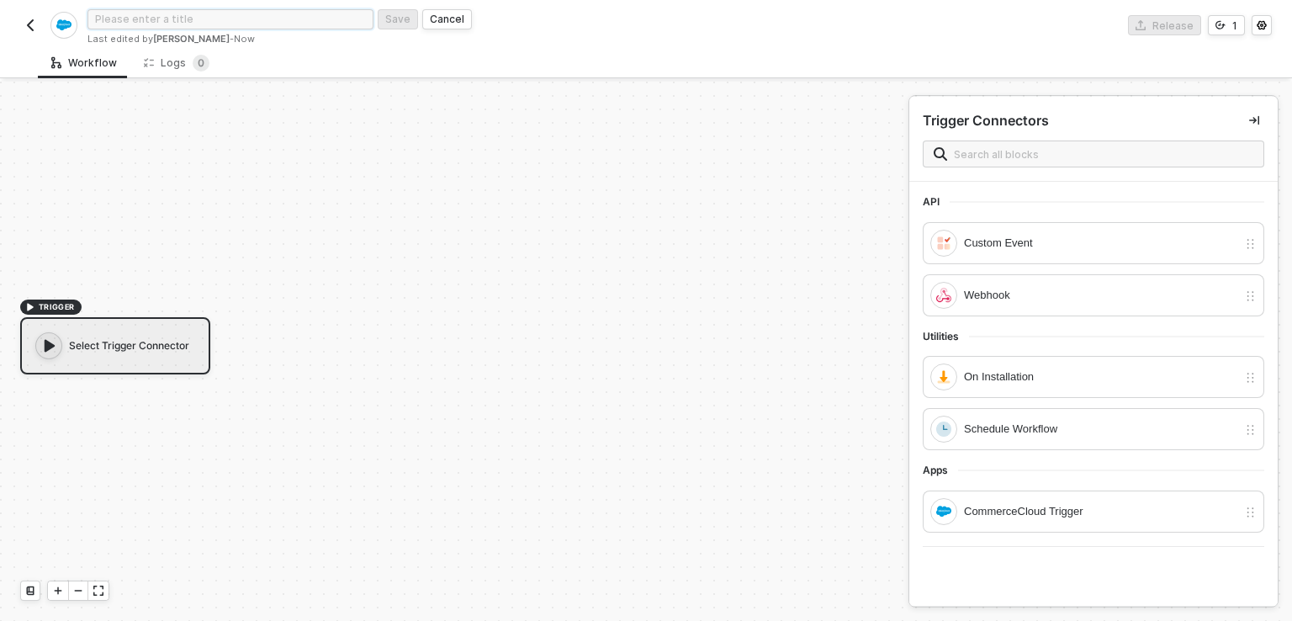
paste input "text"
paste input "When a new order is created in SFCC, create a new record in Your App"
type input "When a new order is created in SFCC, create a new record in Your App"
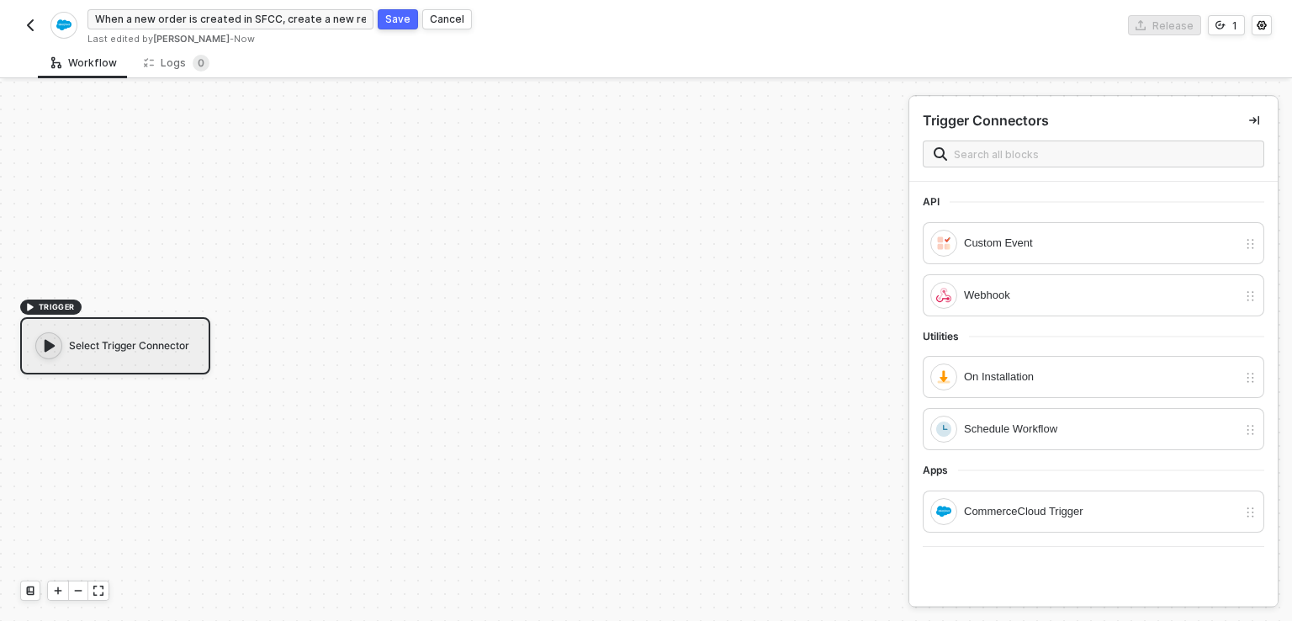
click at [390, 21] on div "Save" at bounding box center [397, 19] width 25 height 14
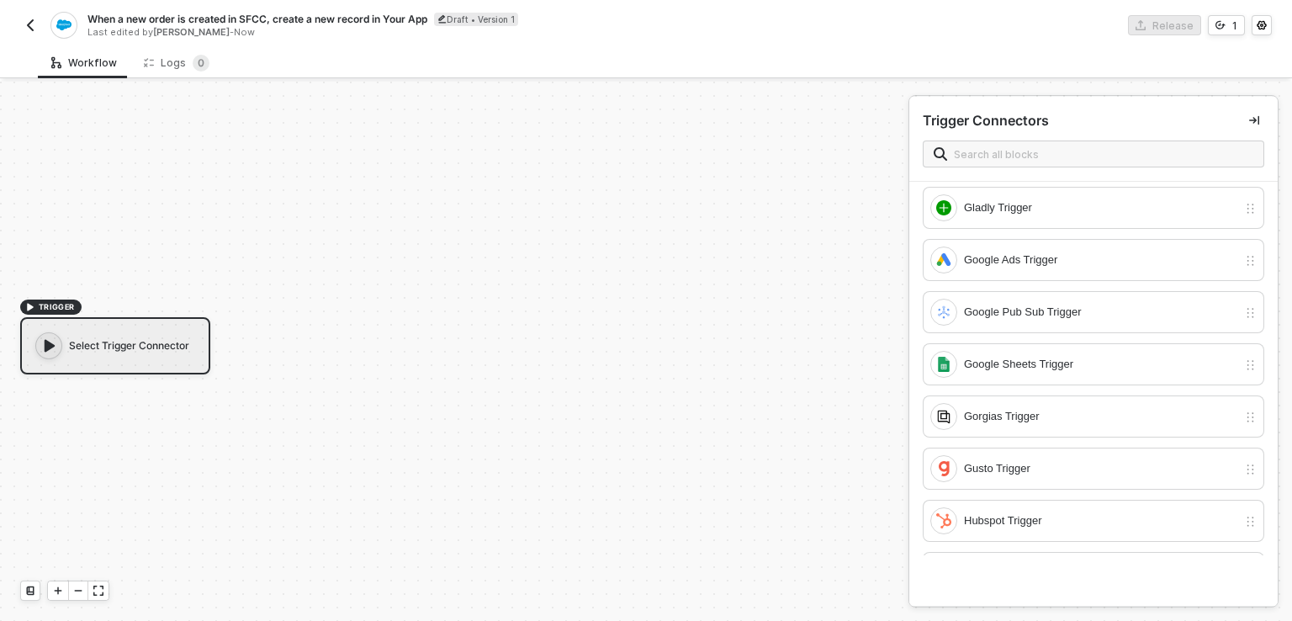
scroll to position [1940, 0]
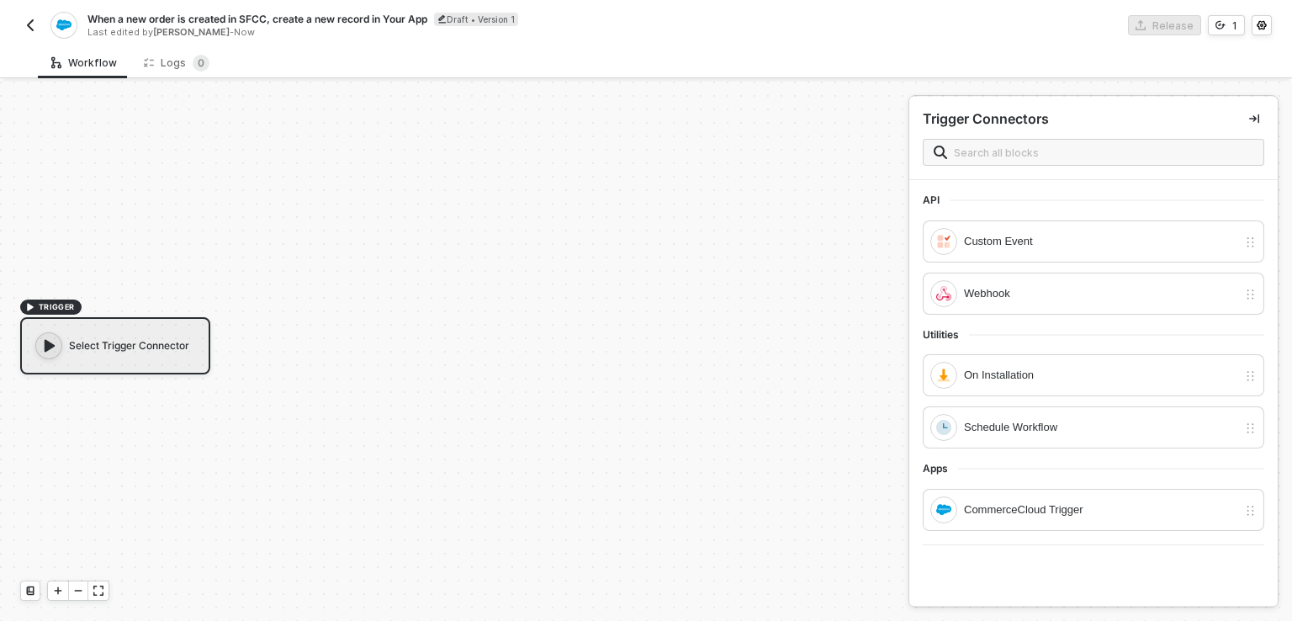
scroll to position [0, 0]
click at [967, 155] on input "text" at bounding box center [1103, 154] width 299 height 19
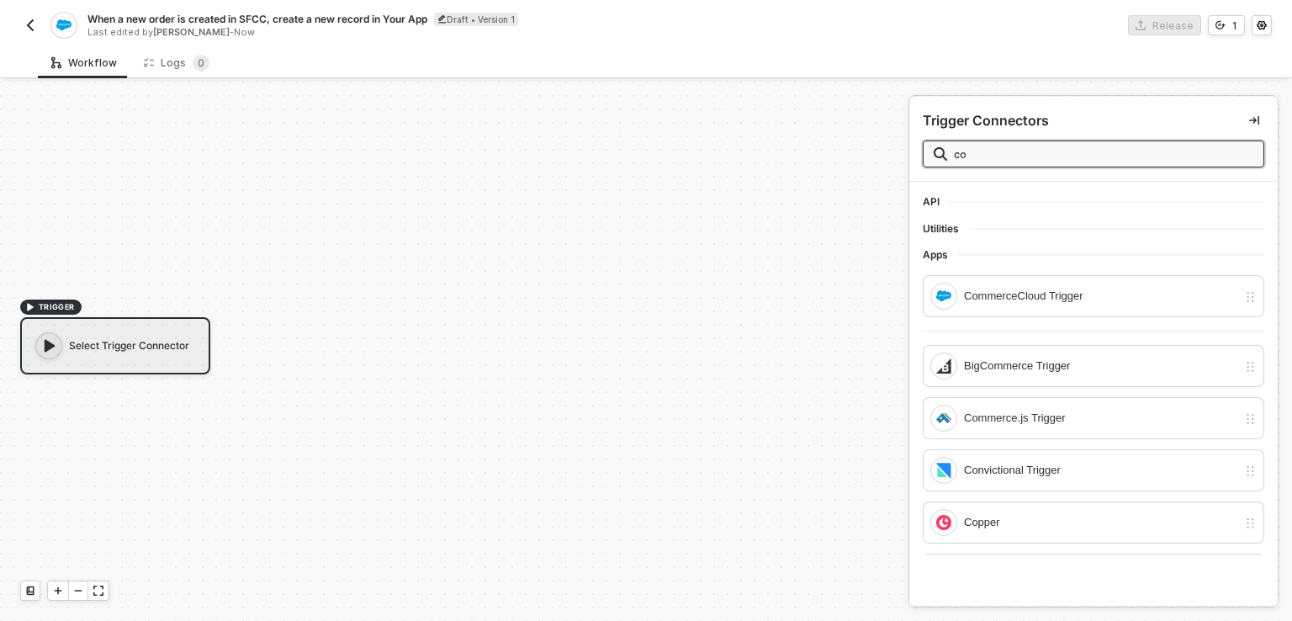
type input "c"
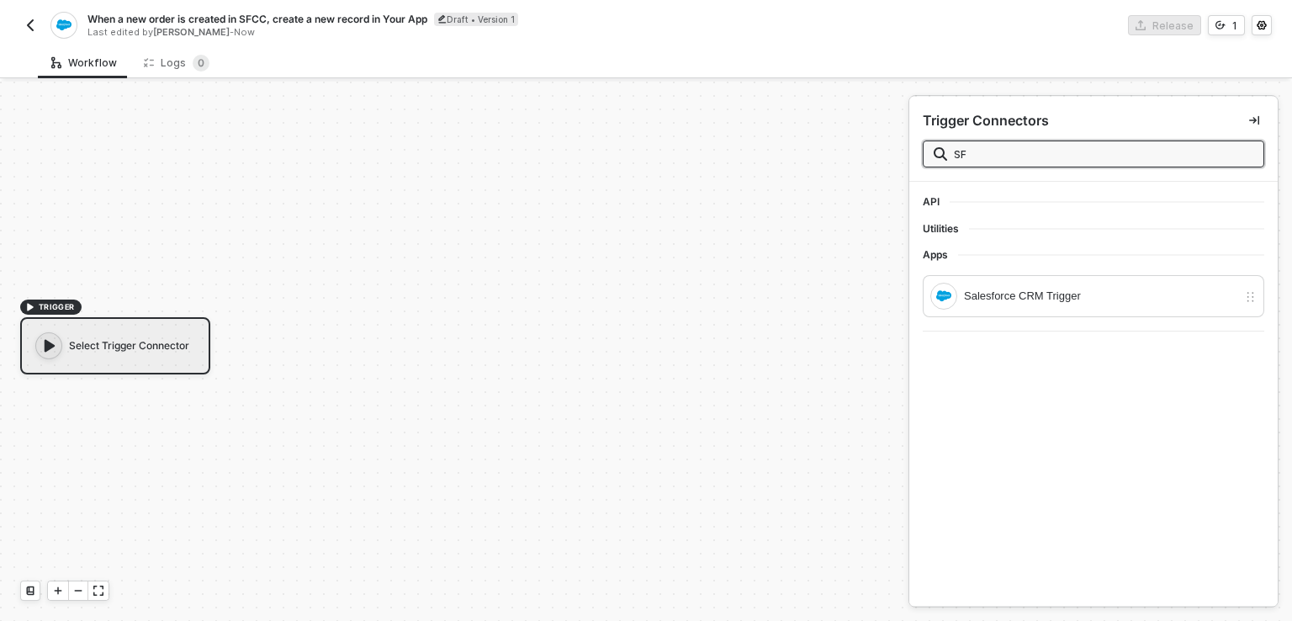
type input "S"
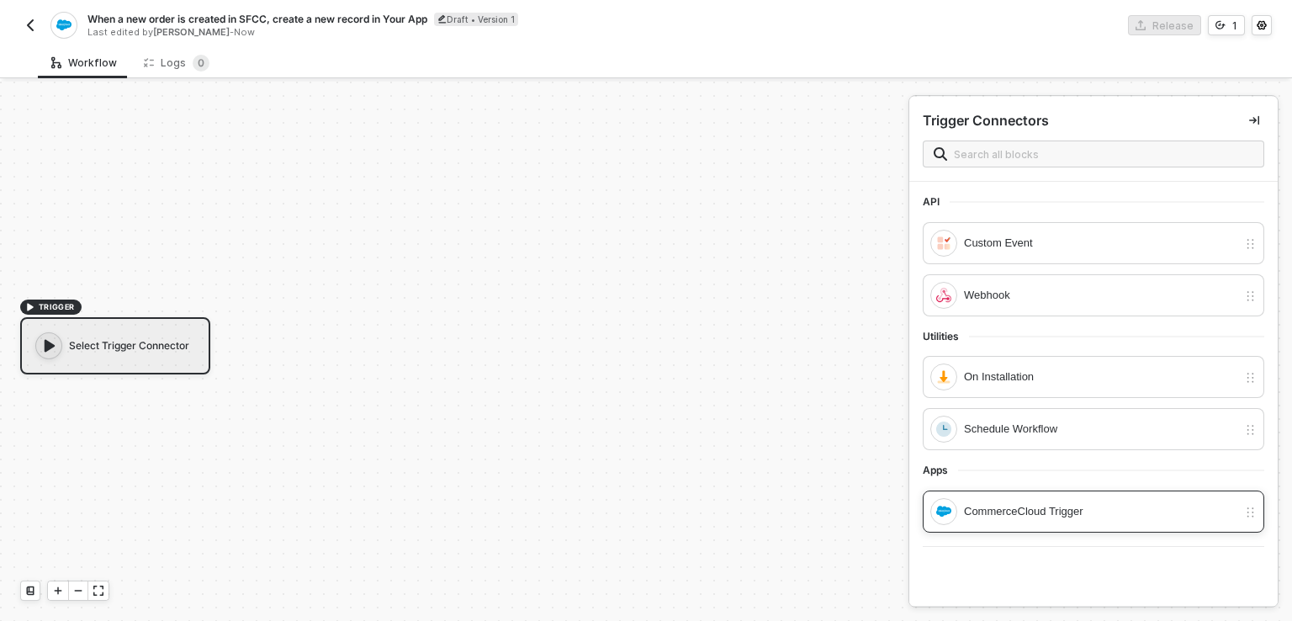
click at [1006, 502] on div "CommerceCloud Trigger" at bounding box center [1100, 511] width 273 height 19
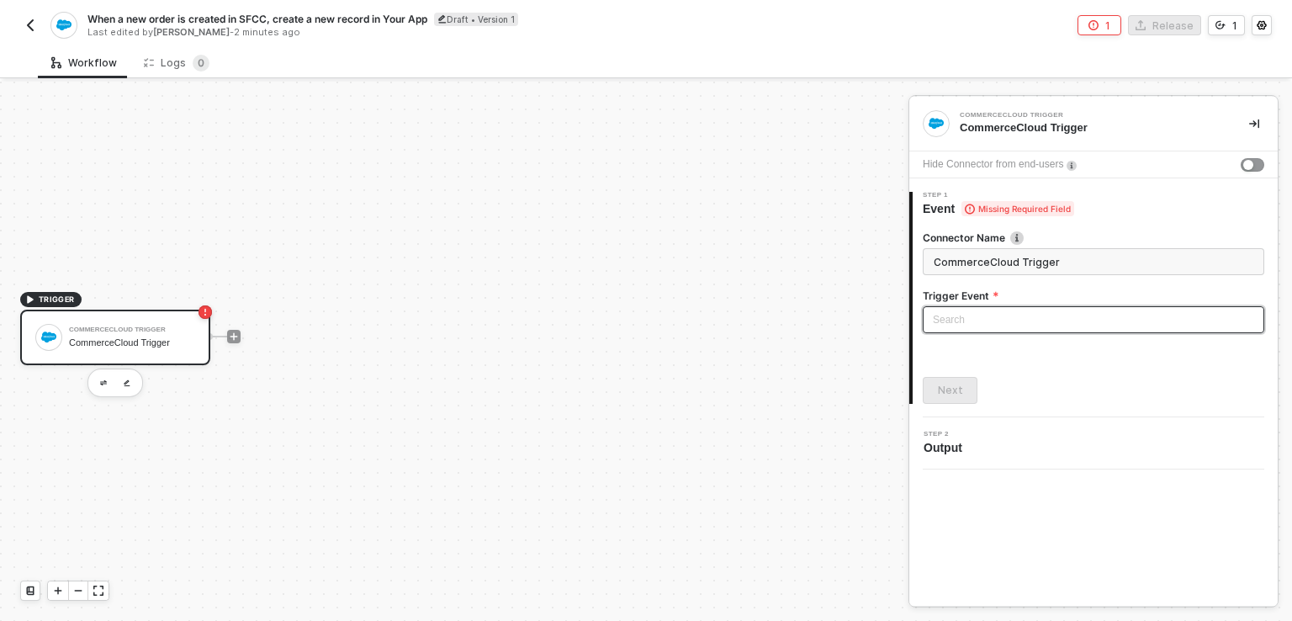
click at [960, 319] on input "search" at bounding box center [1093, 319] width 321 height 25
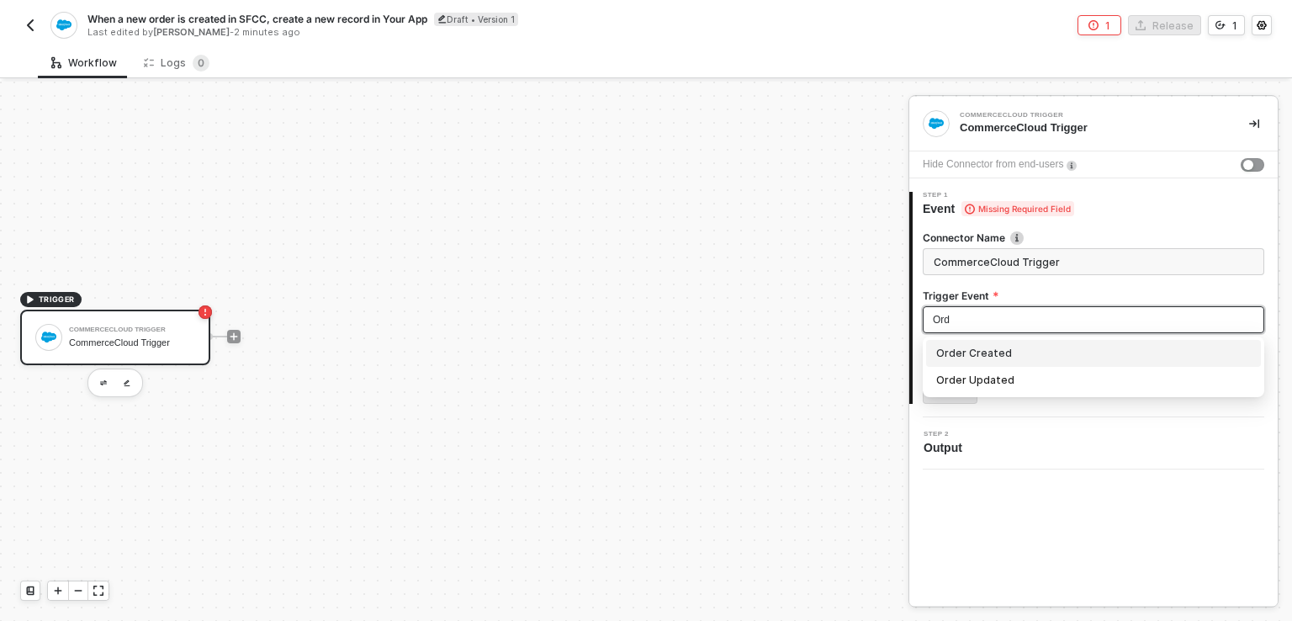
type input "Ord"
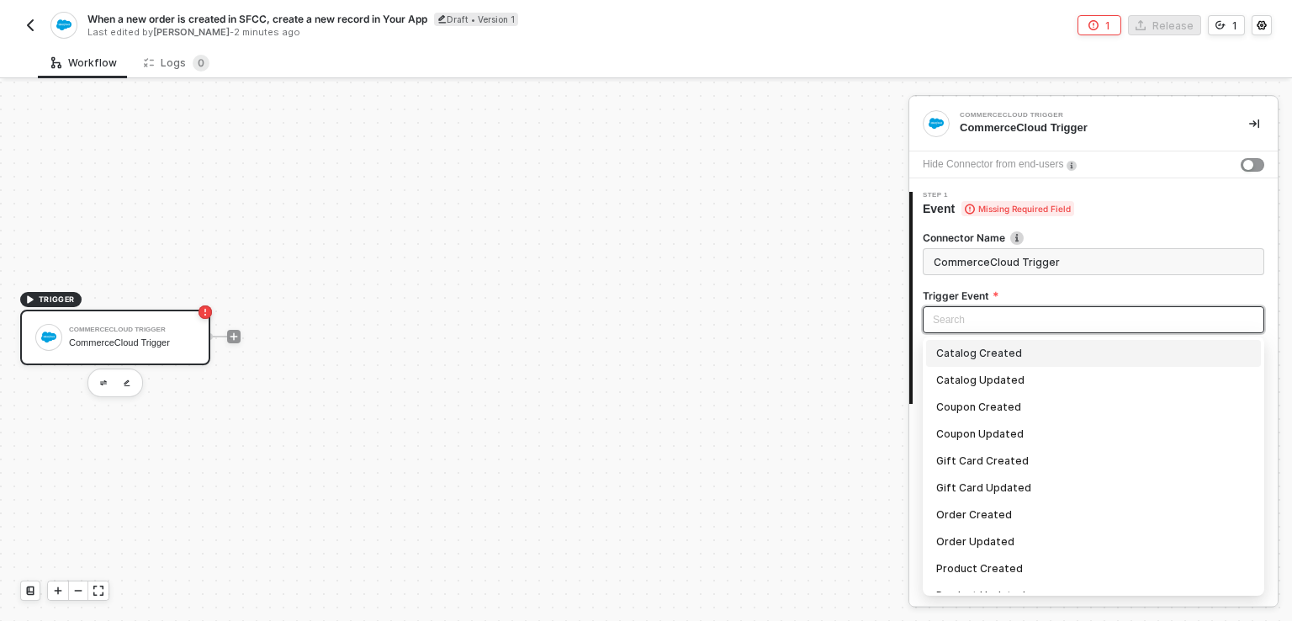
click at [966, 309] on input "search" at bounding box center [1093, 319] width 321 height 25
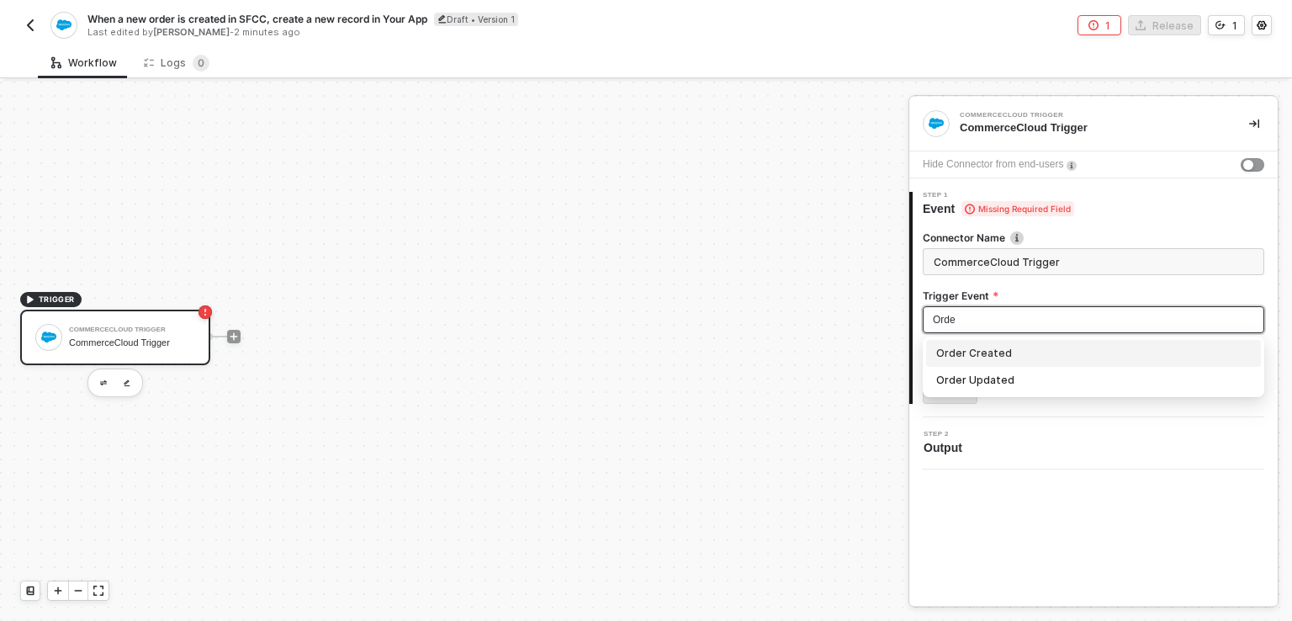
type input "Order"
click at [979, 355] on div "Order Created" at bounding box center [1093, 353] width 315 height 19
type input "Trigger workflow when order created"
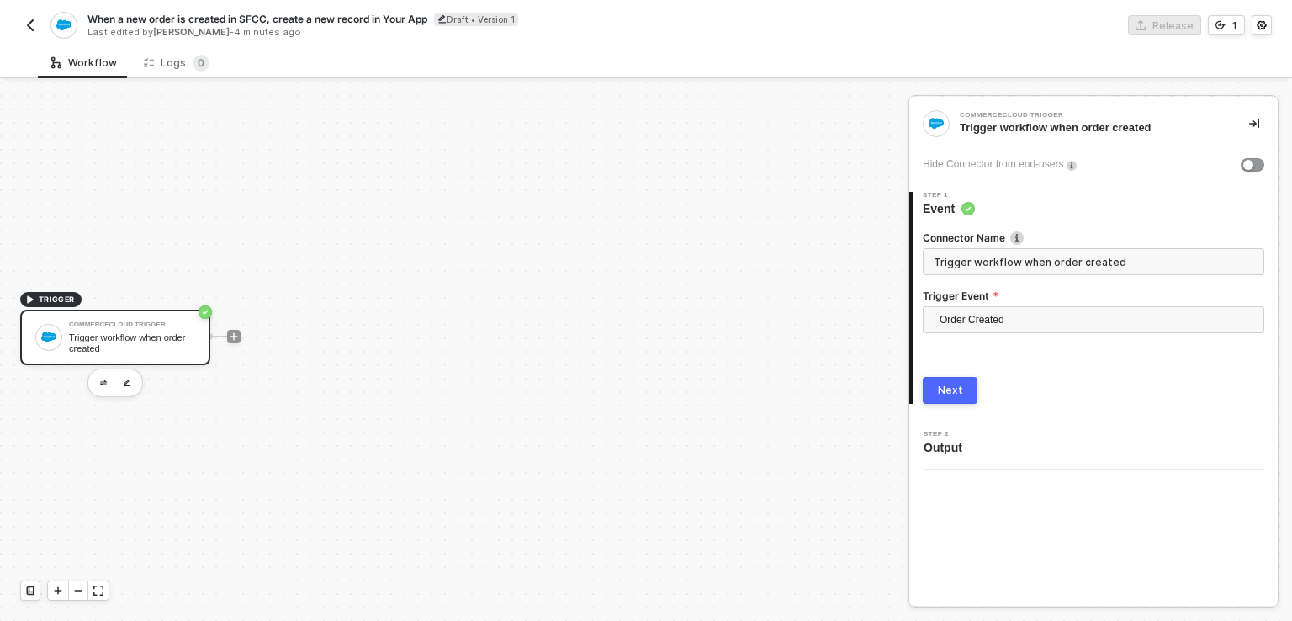
click at [954, 389] on div "Next" at bounding box center [950, 390] width 25 height 13
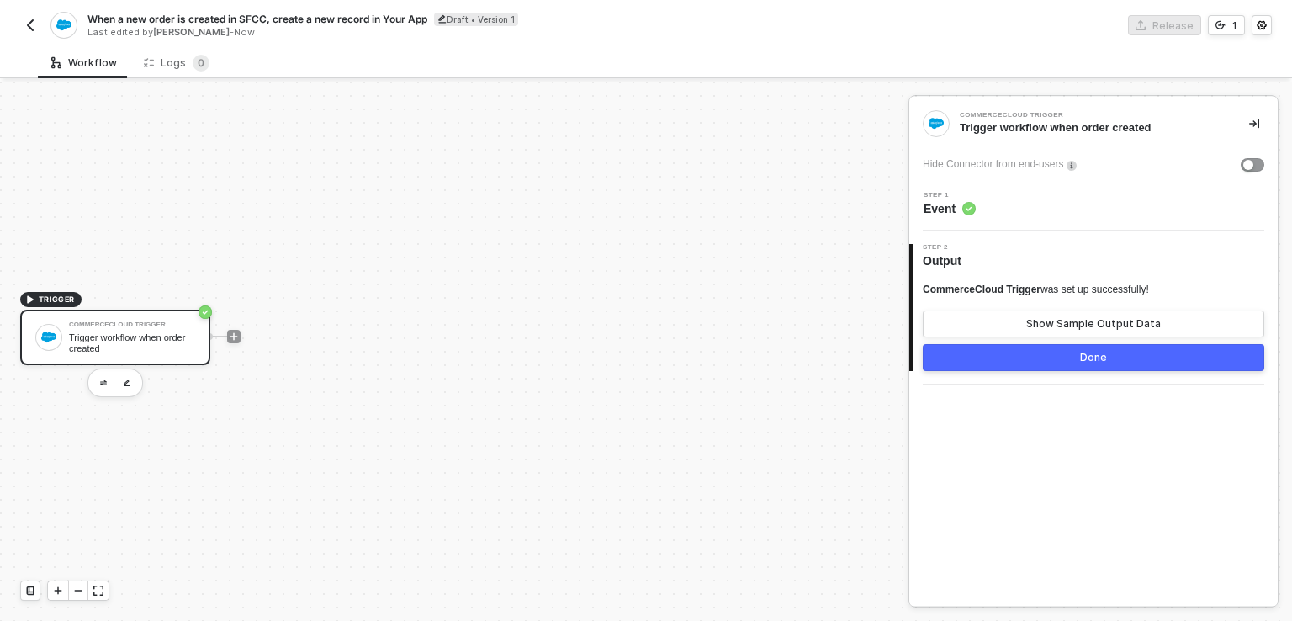
click at [1100, 353] on div "Done" at bounding box center [1093, 357] width 27 height 13
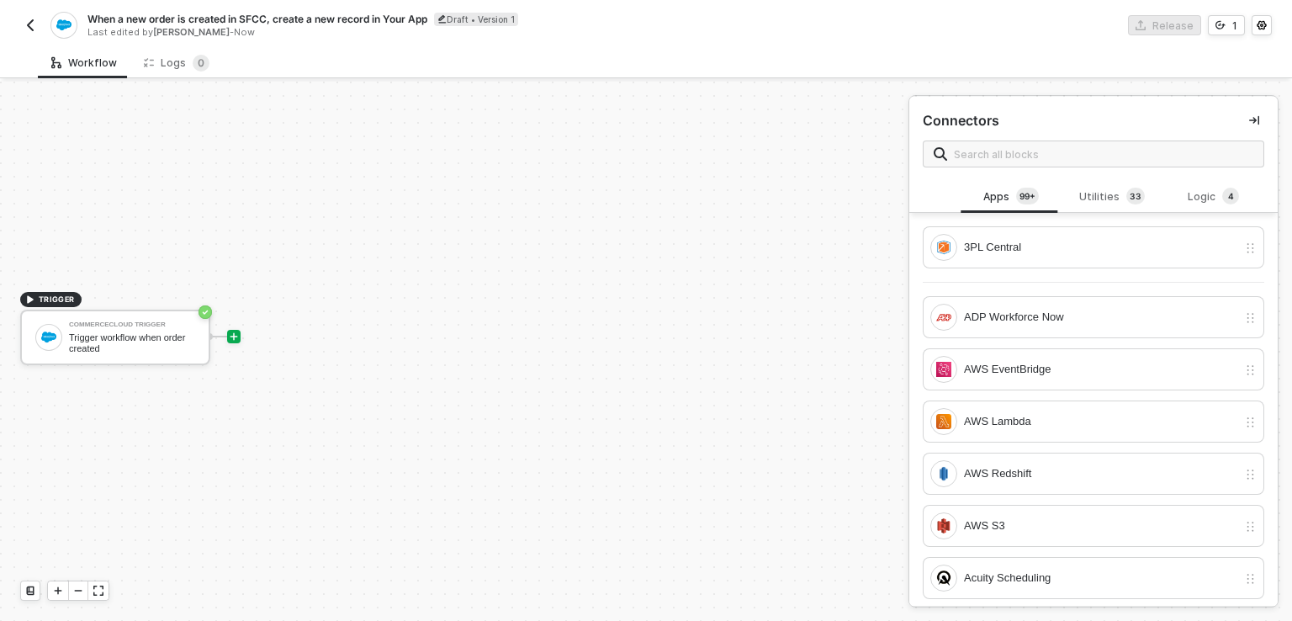
click at [30, 16] on button "button" at bounding box center [30, 25] width 20 height 20
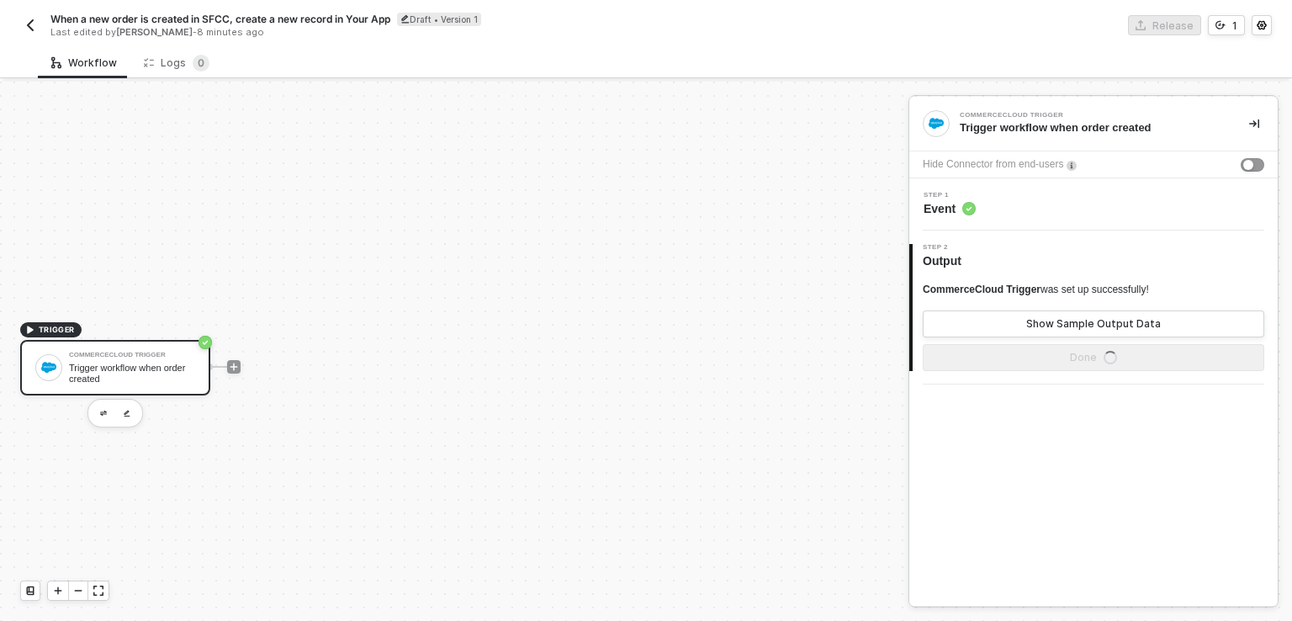
scroll to position [30, 0]
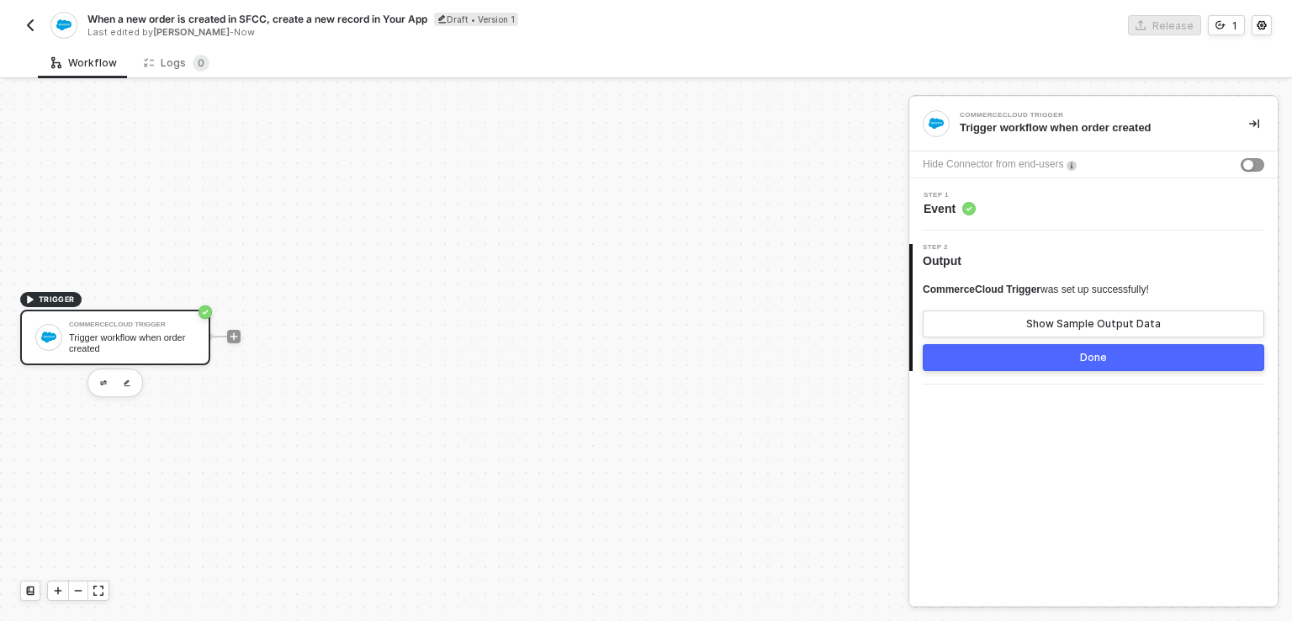
click at [34, 24] on img "button" at bounding box center [30, 25] width 13 height 13
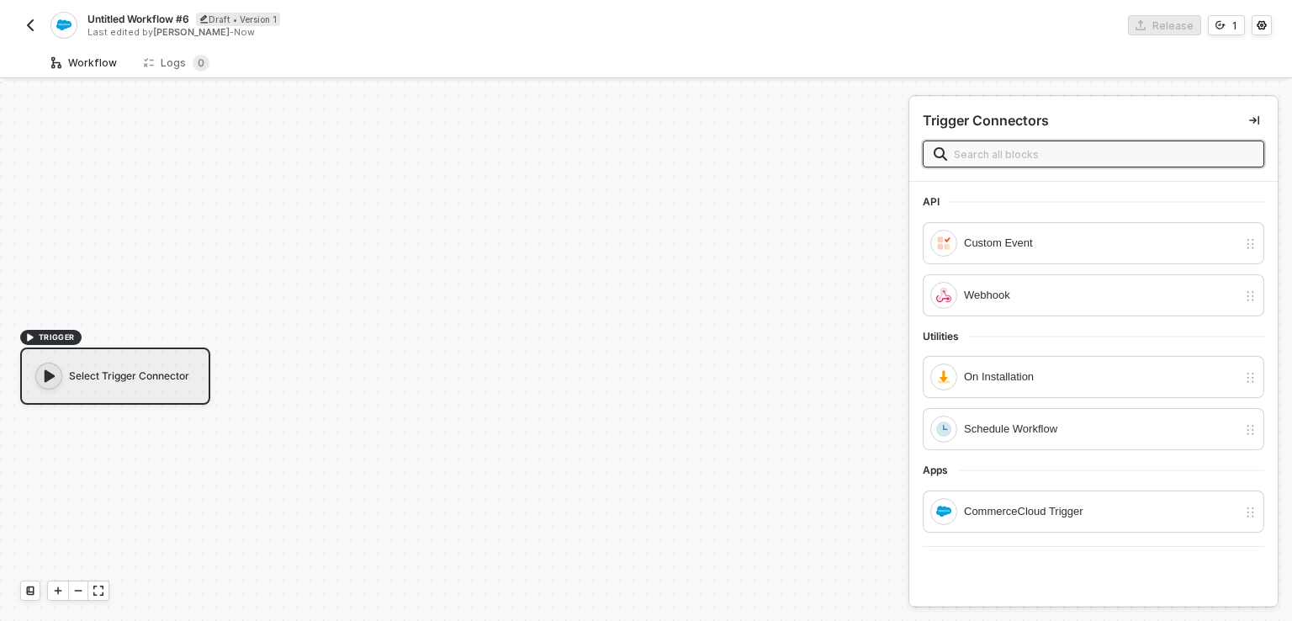
scroll to position [30, 0]
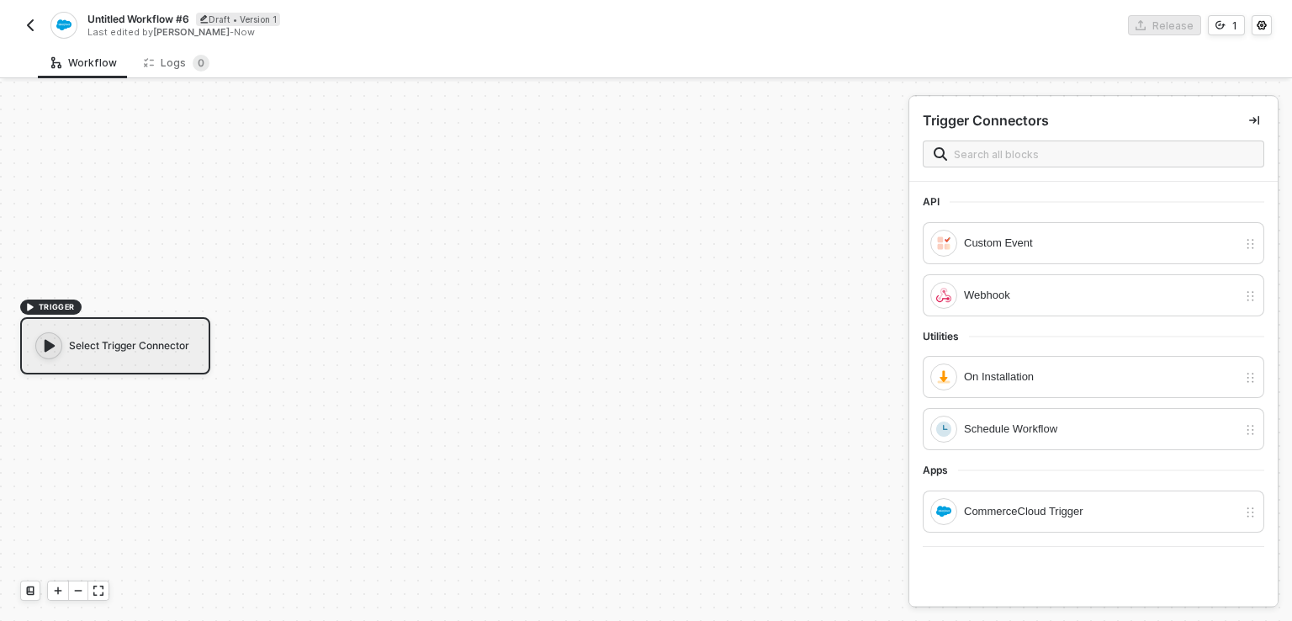
click at [145, 22] on span "Untitled Workflow #6" at bounding box center [138, 19] width 102 height 14
click at [255, 14] on input "Untitled Workflow #6" at bounding box center [230, 19] width 286 height 20
paste input "When a new order is created in SFCC, create a new record in Your App"
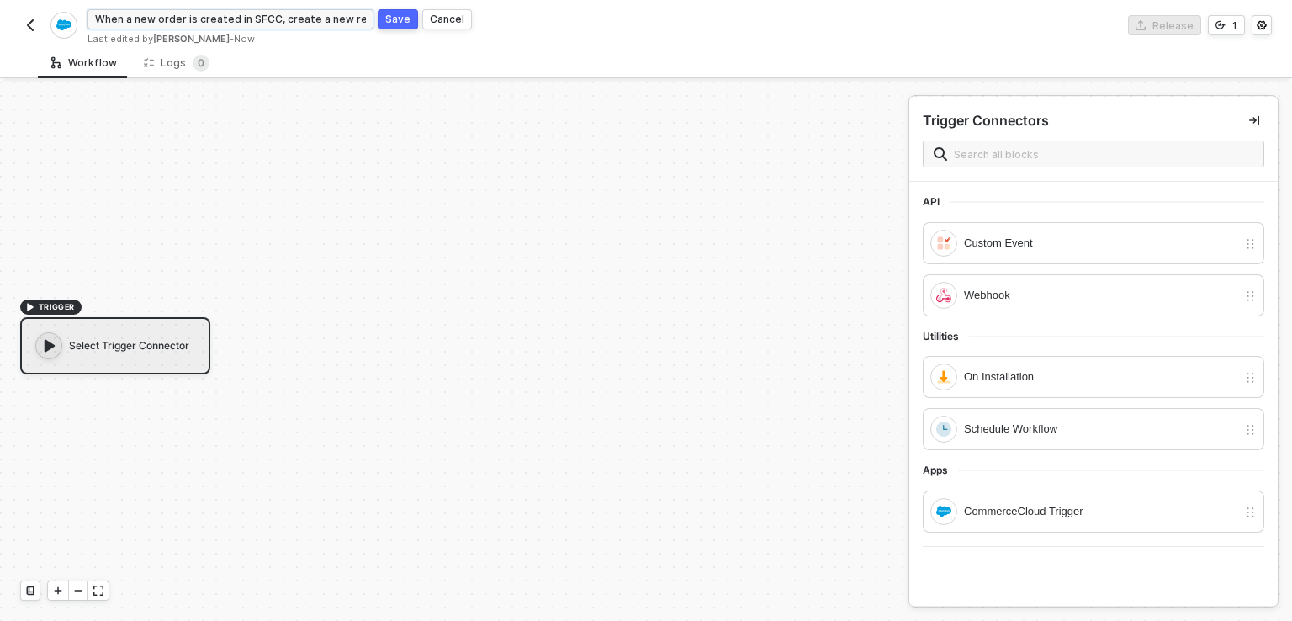
scroll to position [0, 67]
type input "When a new order is created in SFCC, create a new record in Your App"
click at [405, 22] on div "Save" at bounding box center [397, 19] width 25 height 14
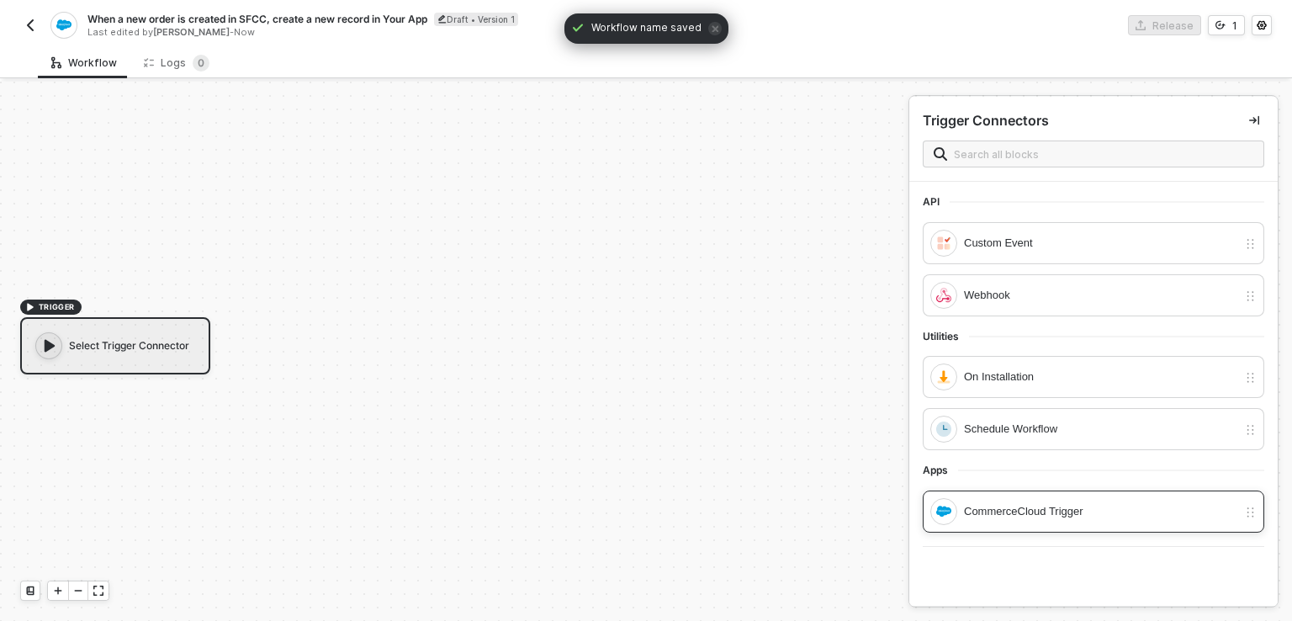
click at [1041, 511] on div "CommerceCloud Trigger" at bounding box center [1100, 511] width 273 height 19
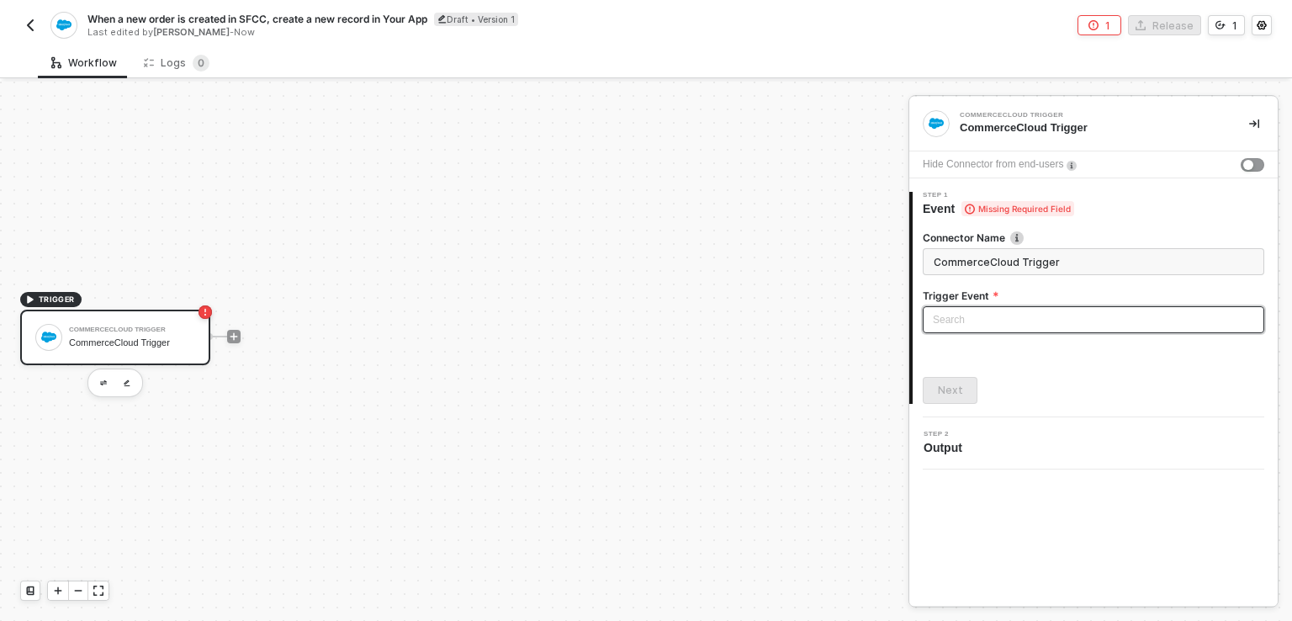
click at [972, 323] on input "search" at bounding box center [1093, 319] width 321 height 25
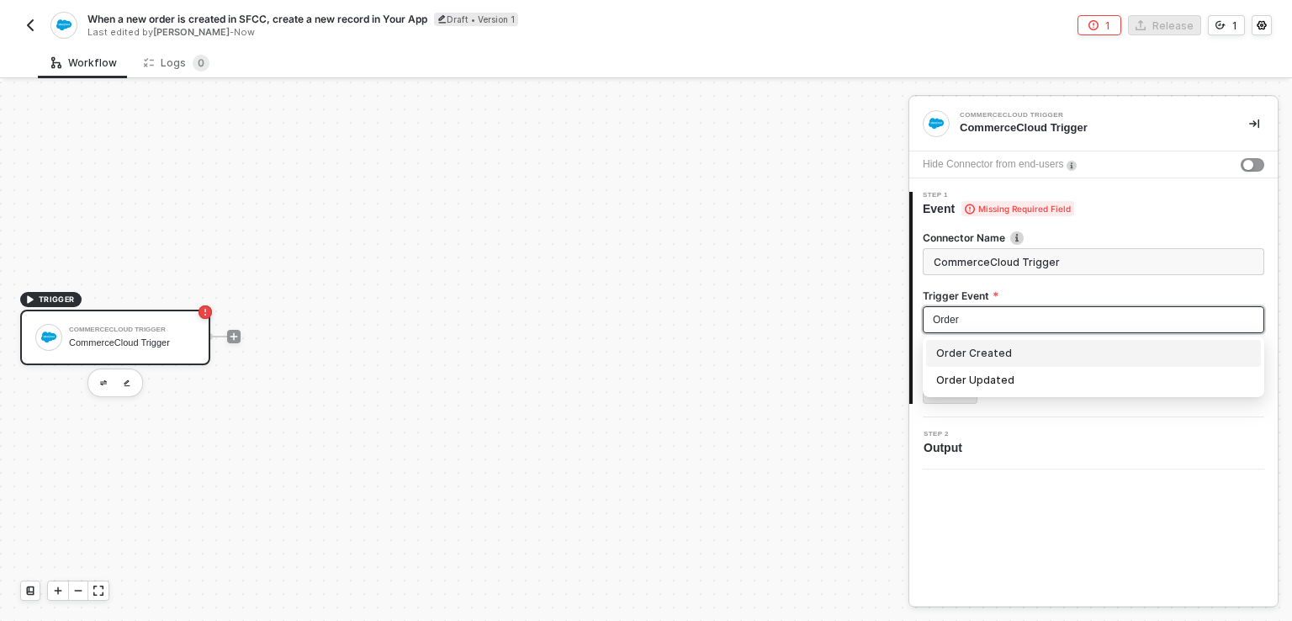
type input "Order"
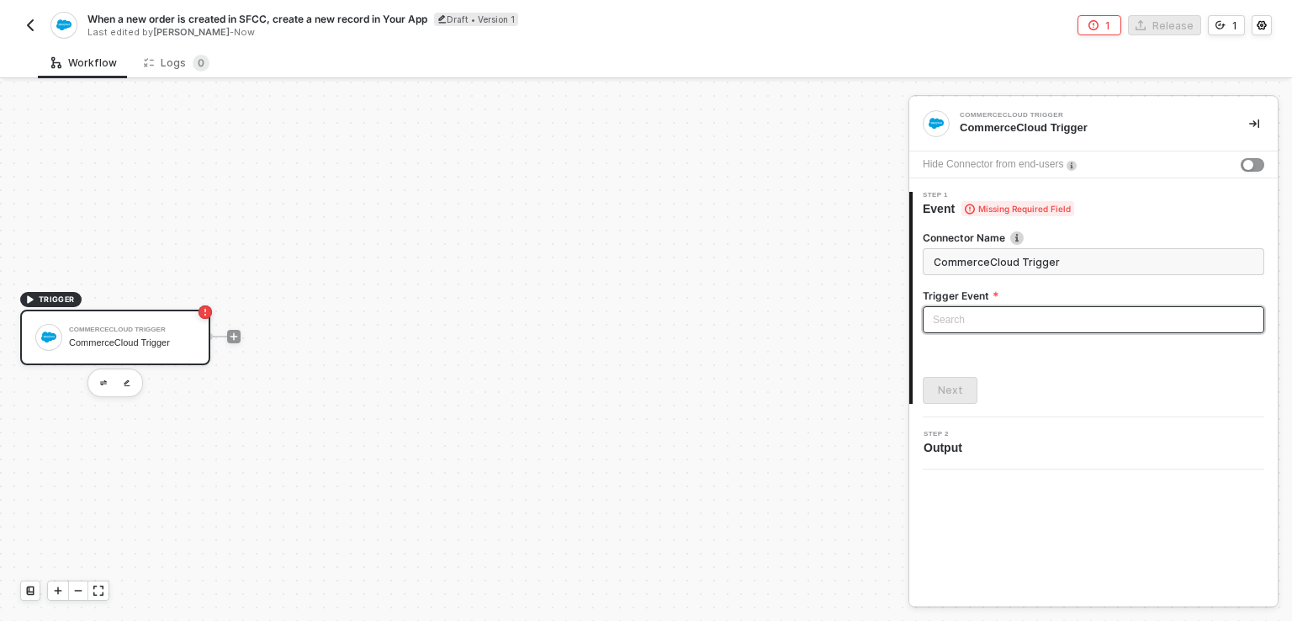
click at [946, 321] on input "search" at bounding box center [1093, 319] width 321 height 25
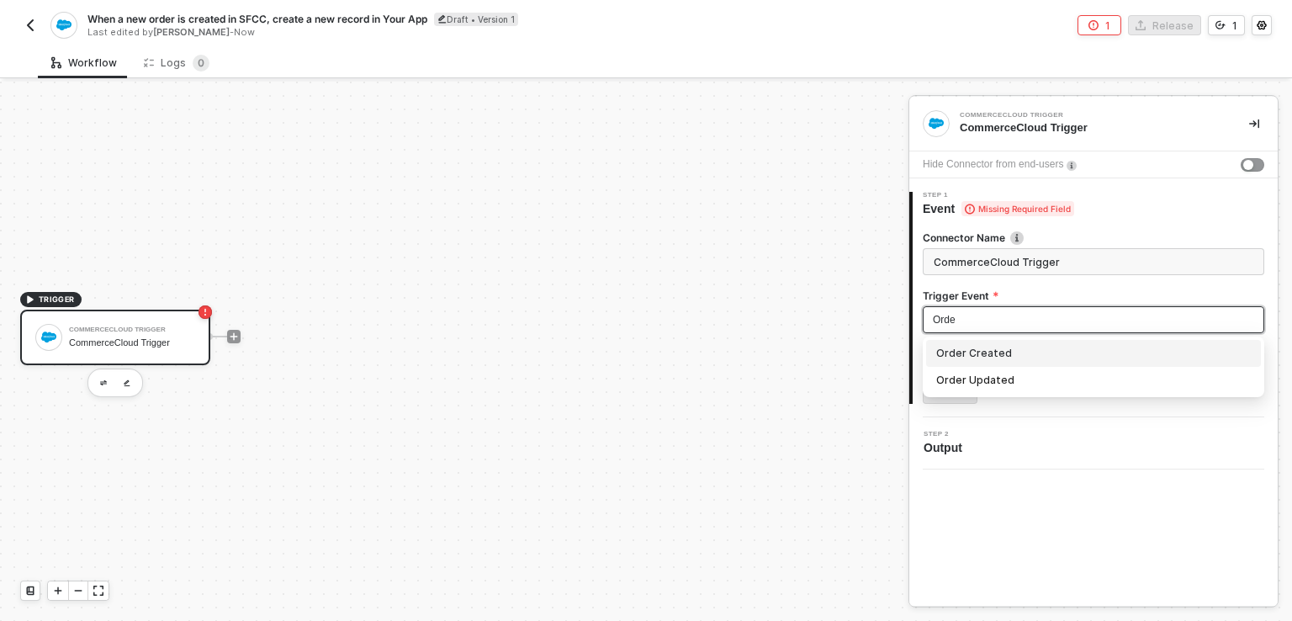
type input "Order"
click at [979, 362] on div "Order Created" at bounding box center [1093, 353] width 335 height 27
type input "Trigger workflow when order created"
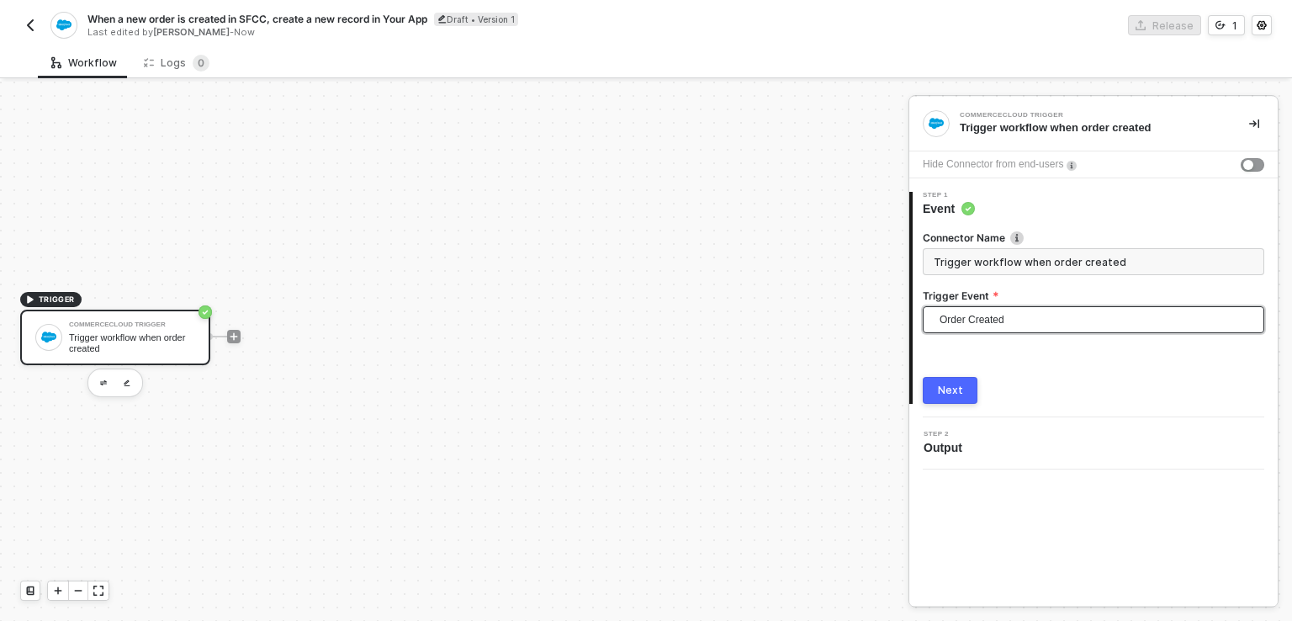
click at [862, 342] on div "TRIGGER CommerceCloud Trigger Trigger workflow when order created" at bounding box center [450, 336] width 900 height 570
click at [960, 395] on div "Next" at bounding box center [950, 390] width 25 height 13
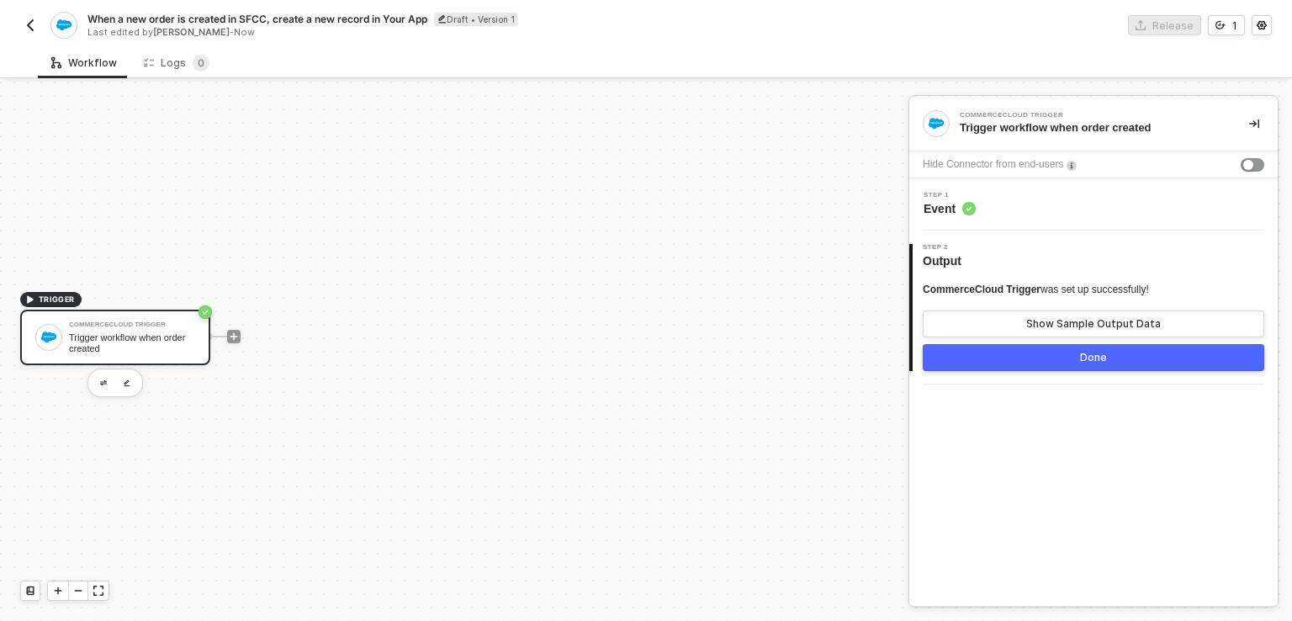
click at [991, 289] on span "CommerceCloud Trigger" at bounding box center [982, 289] width 118 height 12
click at [1080, 445] on div "CommerceCloud Trigger Trigger workflow when order created Hide Connector from e…" at bounding box center [1093, 351] width 368 height 509
click at [1089, 360] on div "Done" at bounding box center [1093, 357] width 27 height 13
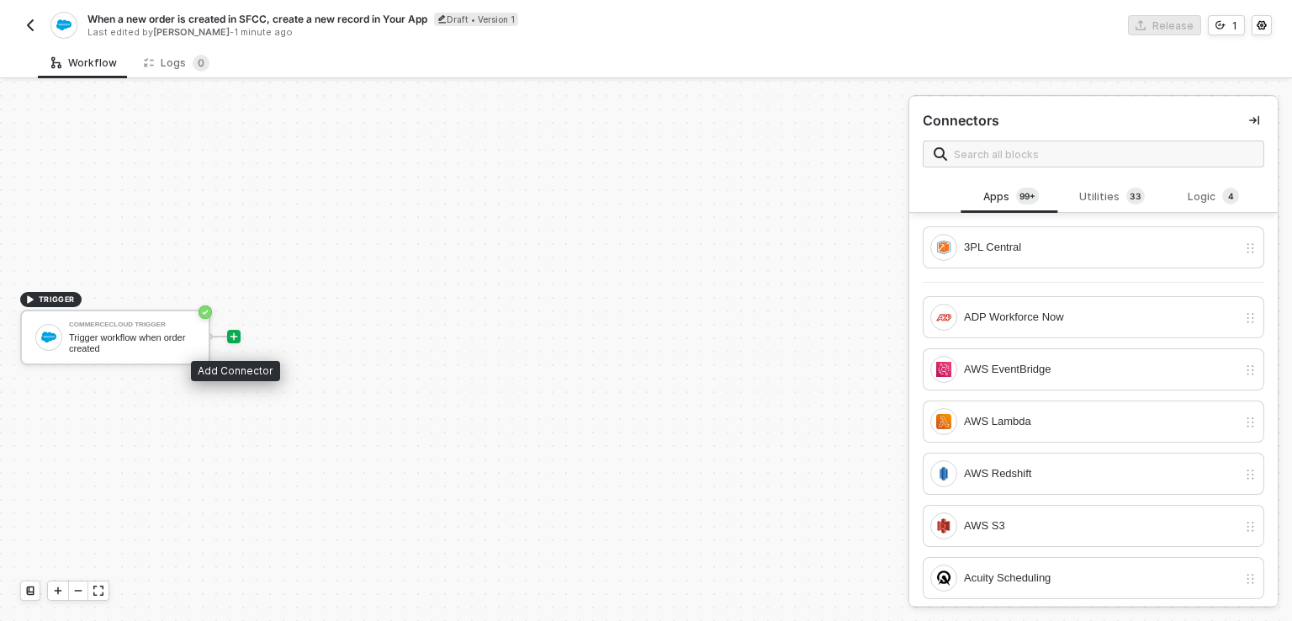
click at [236, 337] on icon "icon-play" at bounding box center [234, 336] width 10 height 10
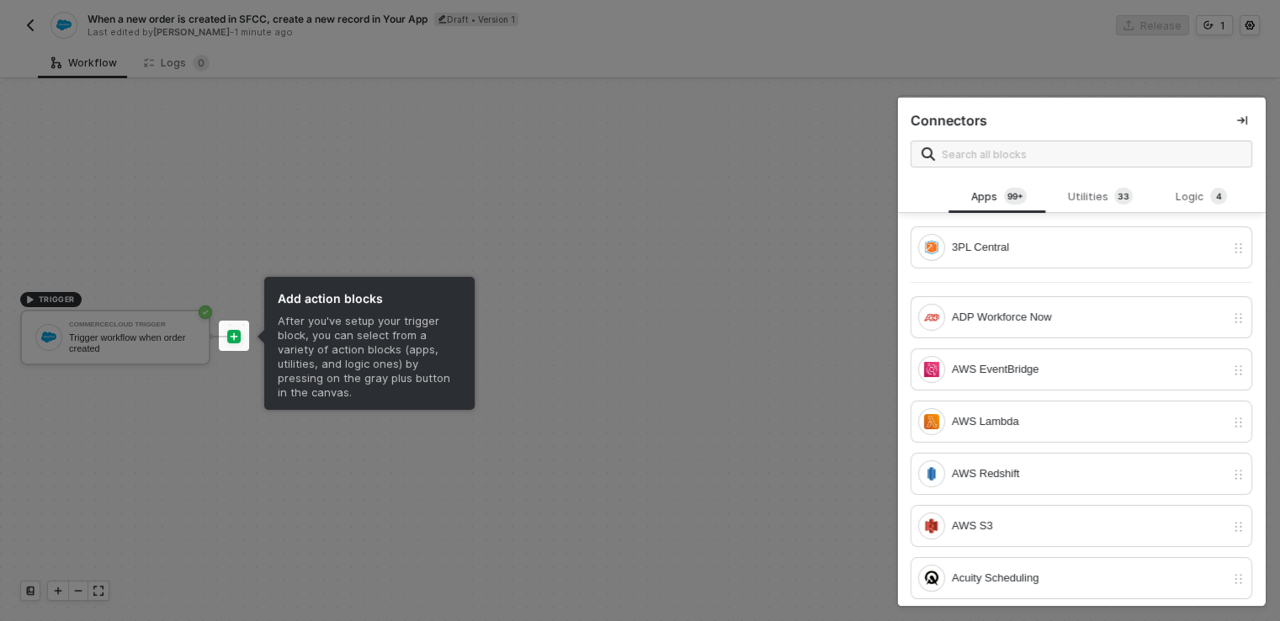
click at [236, 337] on div at bounding box center [640, 310] width 1280 height 621
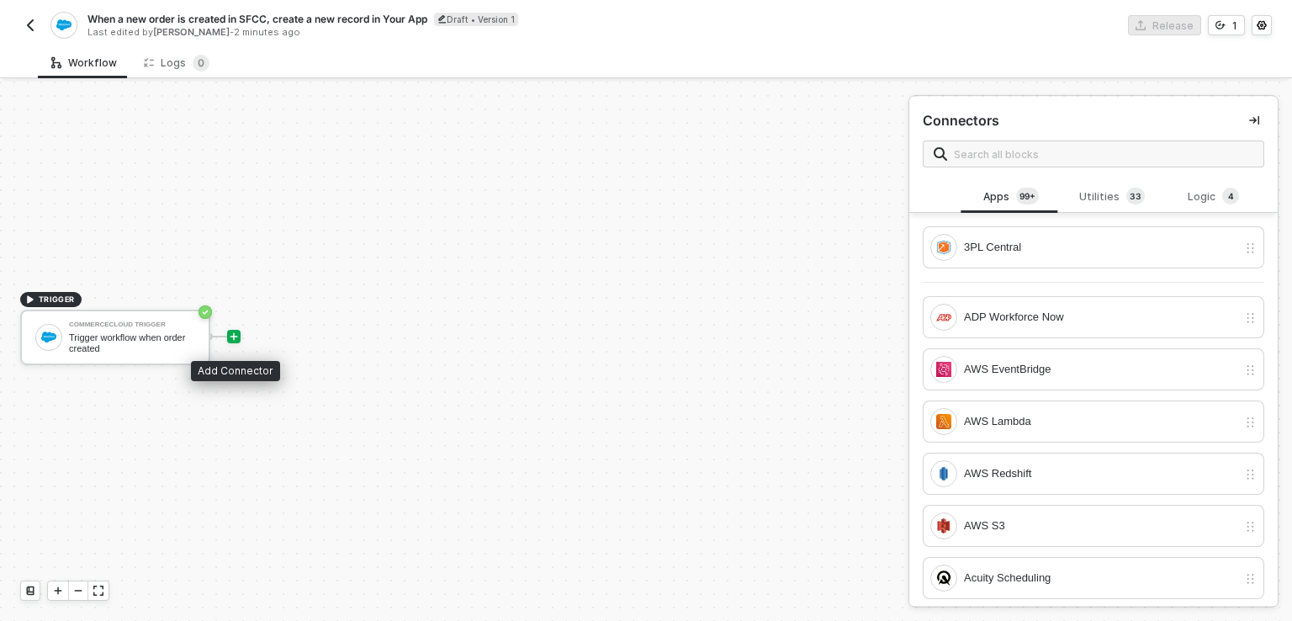
click at [236, 337] on icon "icon-play" at bounding box center [234, 336] width 10 height 10
click at [236, 330] on div at bounding box center [233, 336] width 13 height 13
click at [230, 336] on icon "icon-play" at bounding box center [234, 337] width 8 height 8
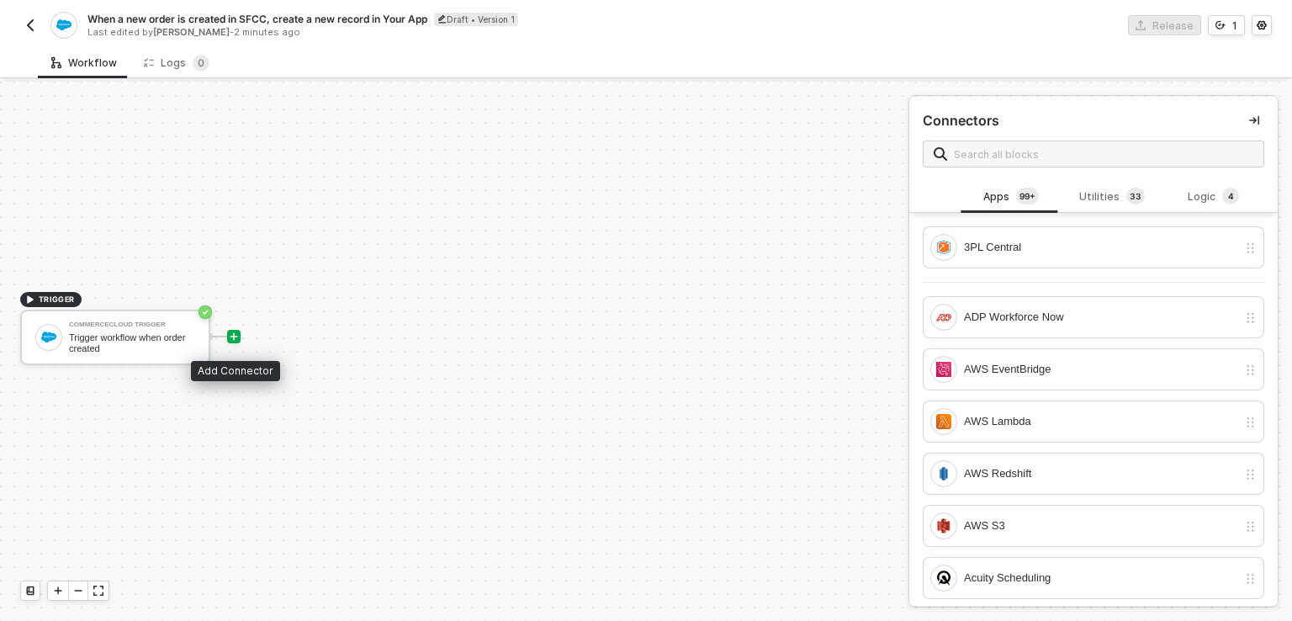
click at [230, 336] on icon "icon-play" at bounding box center [234, 337] width 8 height 8
click at [231, 336] on icon "icon-play" at bounding box center [234, 336] width 10 height 10
click at [172, 340] on div "Trigger workflow when order created" at bounding box center [132, 342] width 126 height 21
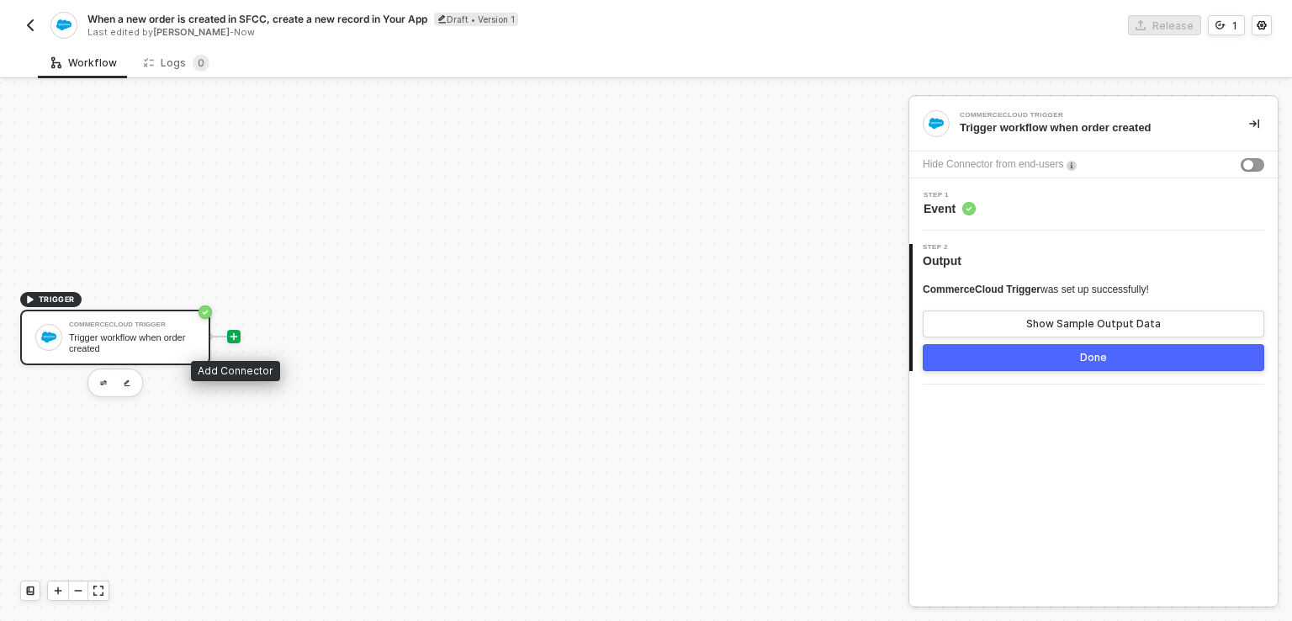
click at [233, 336] on icon "icon-play" at bounding box center [234, 337] width 8 height 8
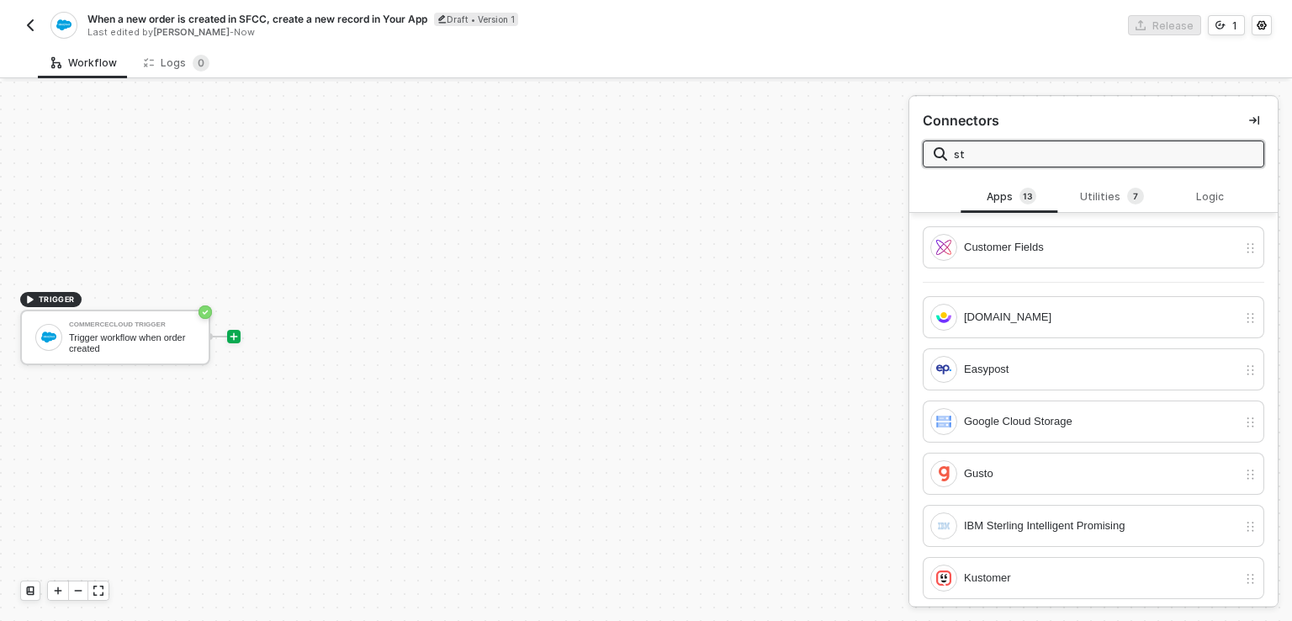
type input "s"
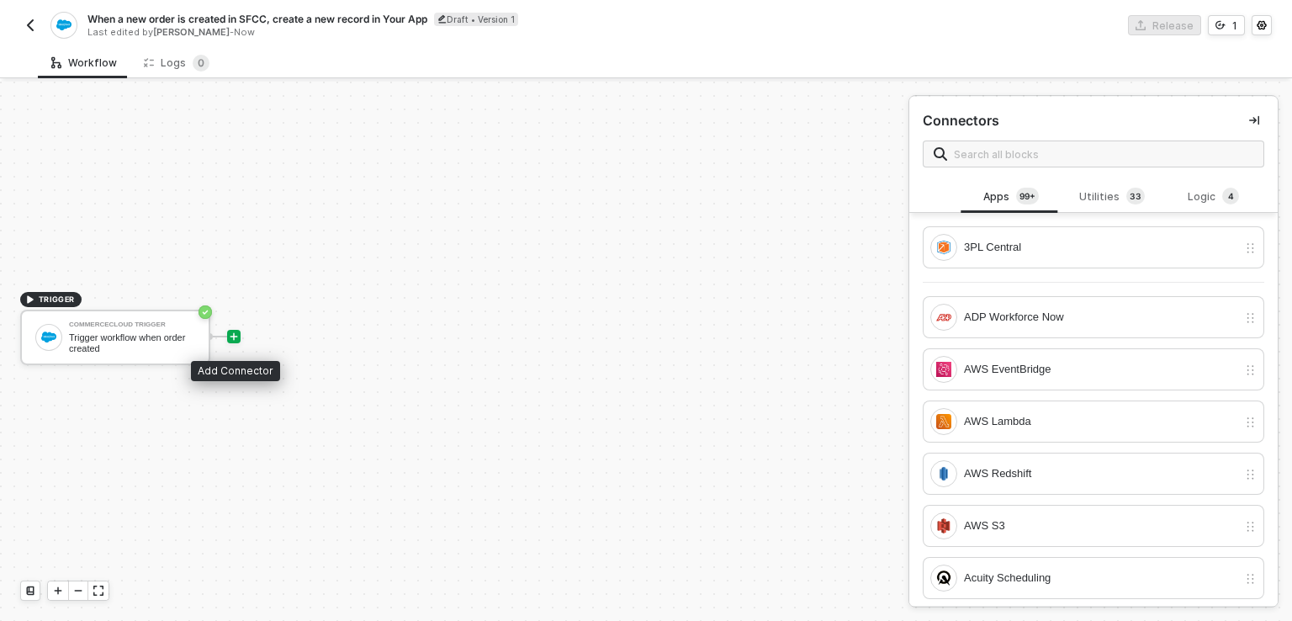
click at [239, 331] on div at bounding box center [233, 336] width 13 height 13
click at [233, 333] on icon "icon-play" at bounding box center [234, 337] width 8 height 8
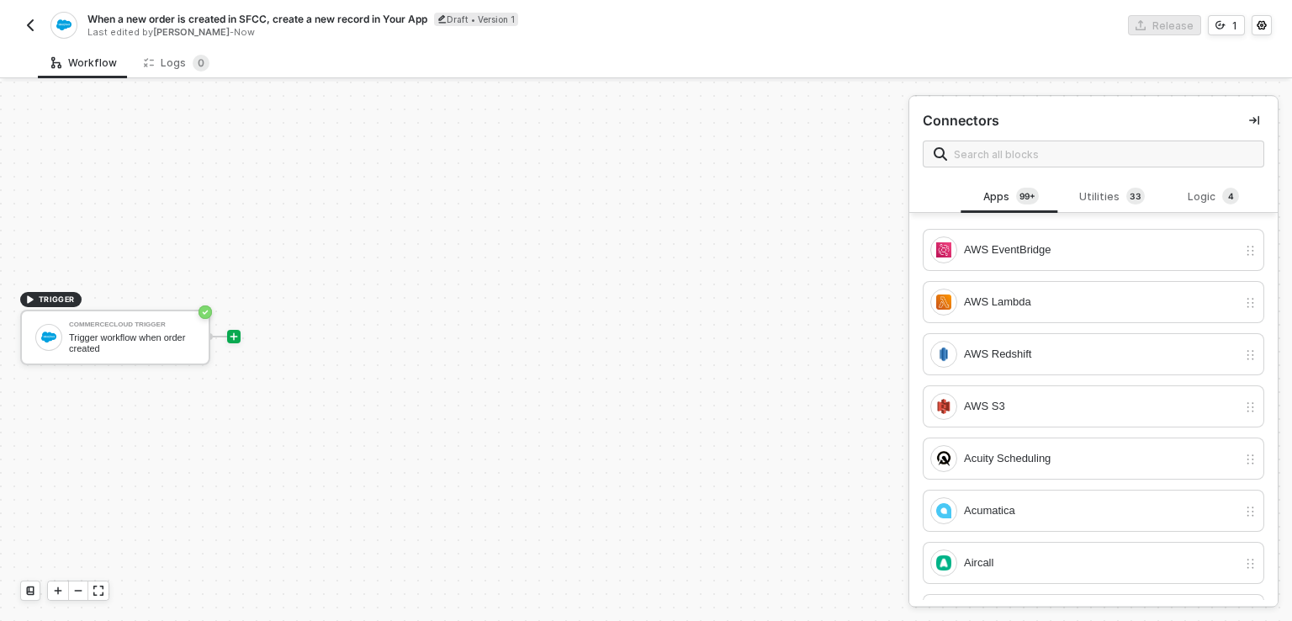
scroll to position [118, 0]
click at [1009, 156] on input "text" at bounding box center [1103, 154] width 299 height 19
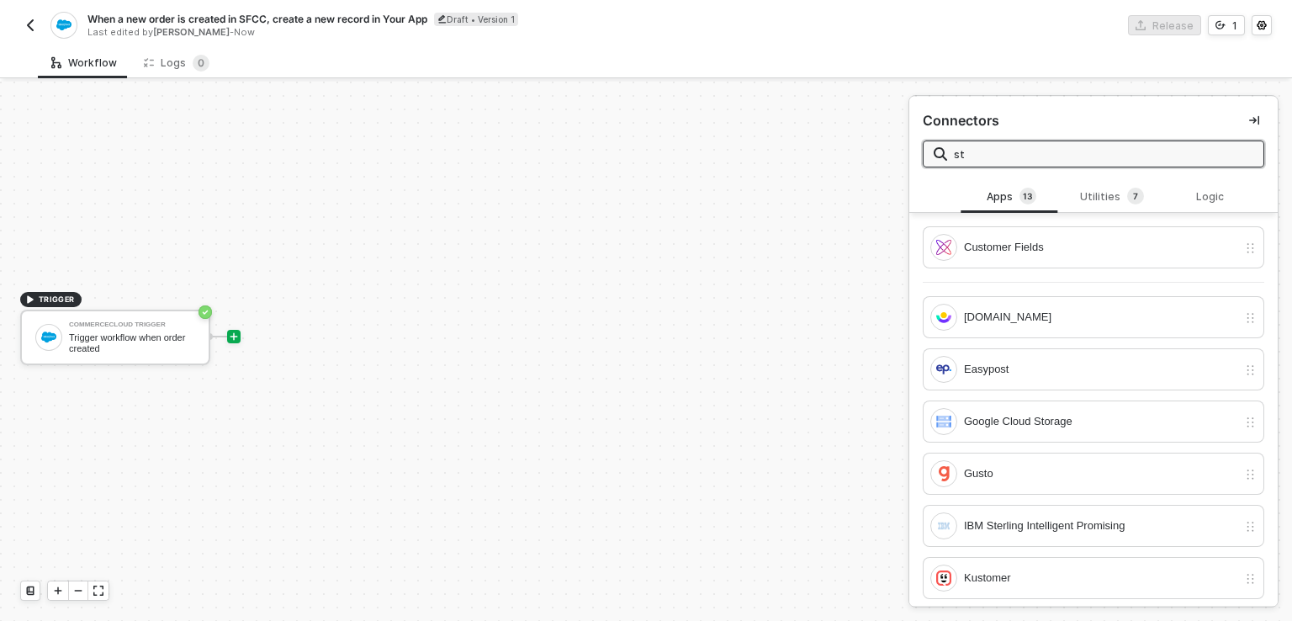
type input "s"
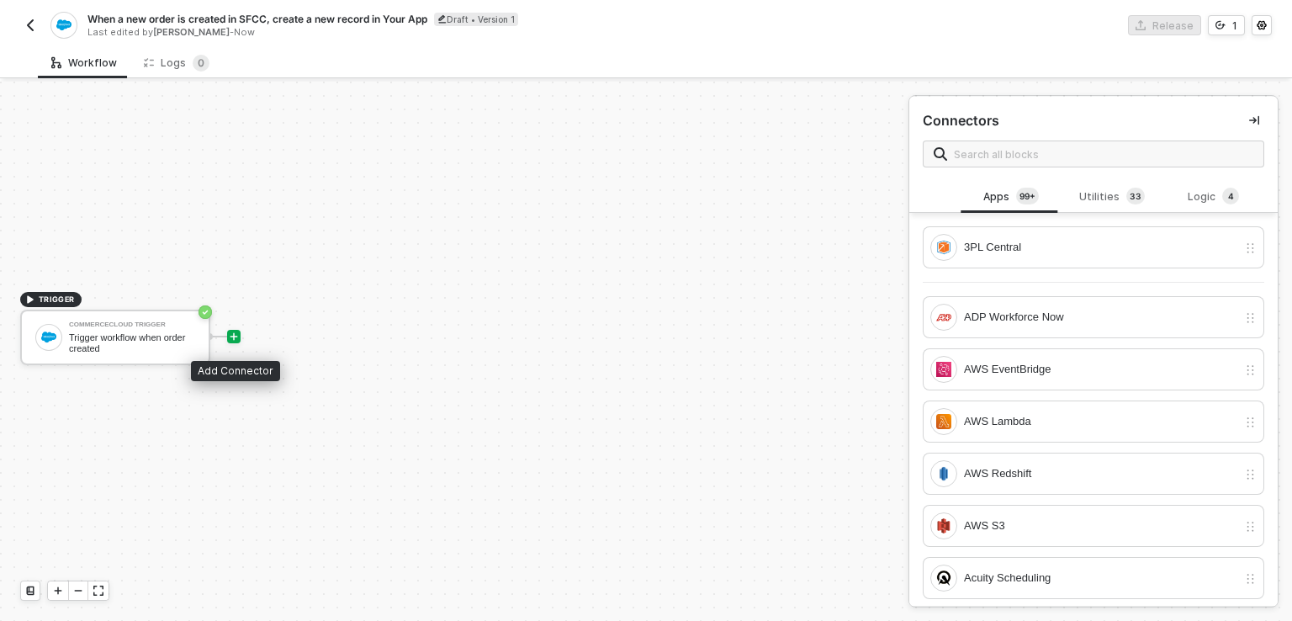
click at [231, 338] on icon "icon-play" at bounding box center [234, 336] width 10 height 10
click at [1106, 204] on div "Utilities 3 3" at bounding box center [1112, 197] width 74 height 19
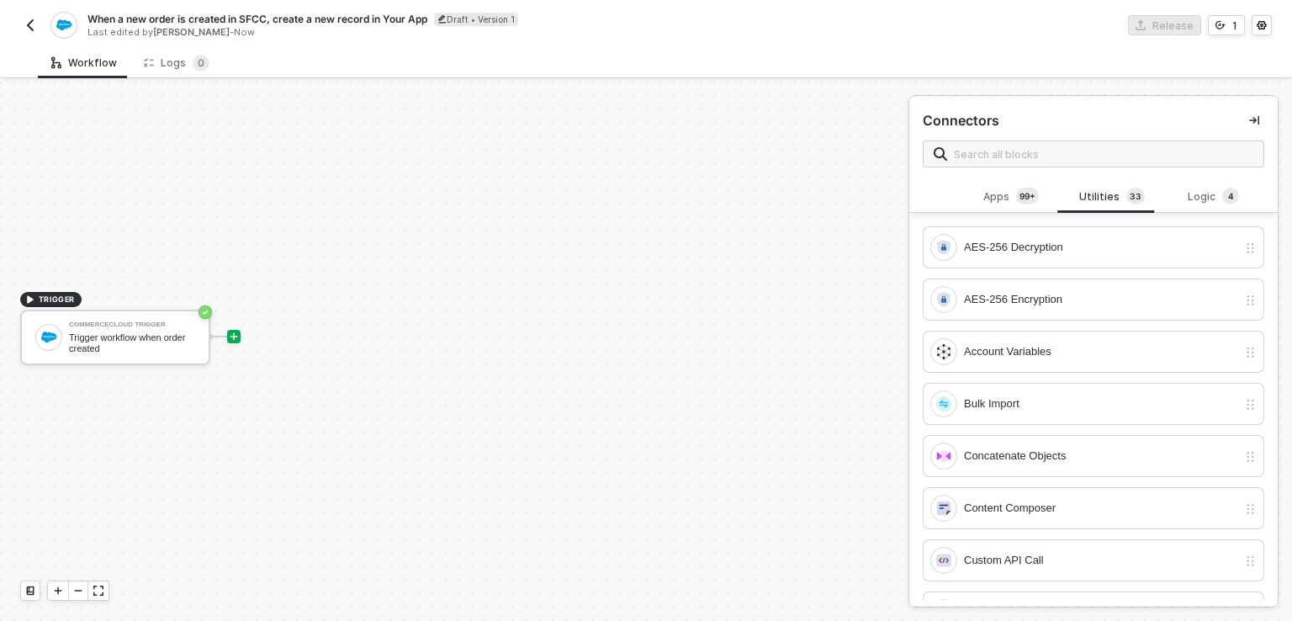
click at [1034, 138] on div "Connectors" at bounding box center [1093, 139] width 368 height 84
click at [1017, 149] on input "text" at bounding box center [1103, 154] width 299 height 19
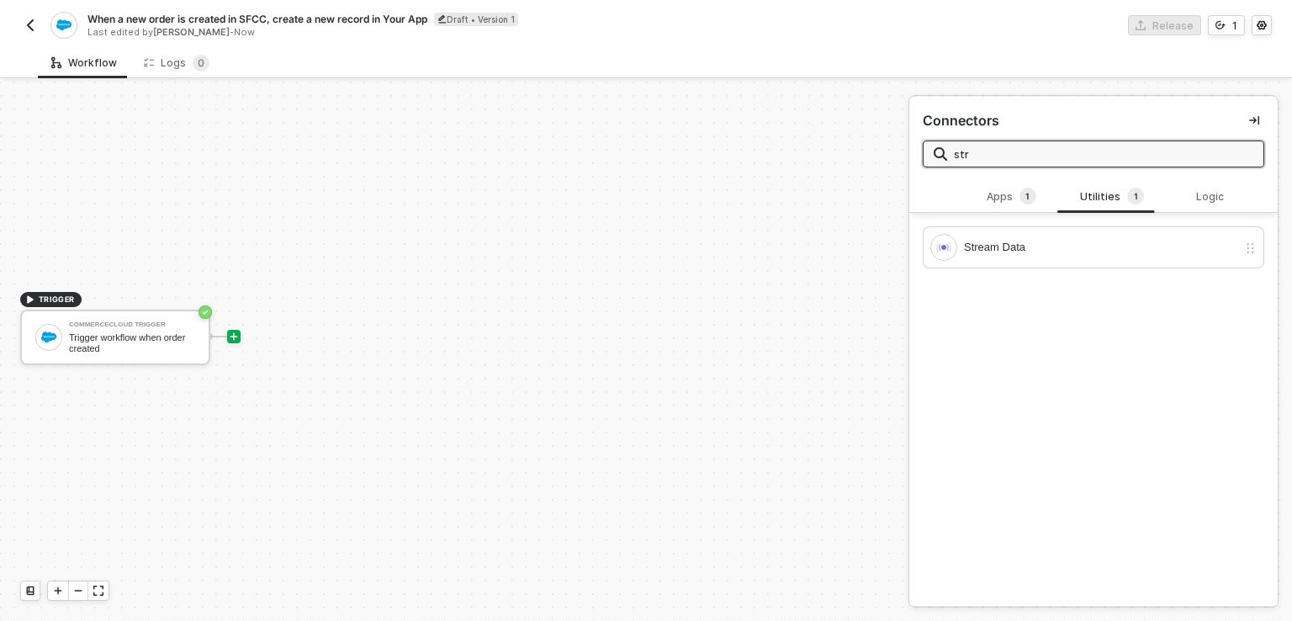
type input "str"
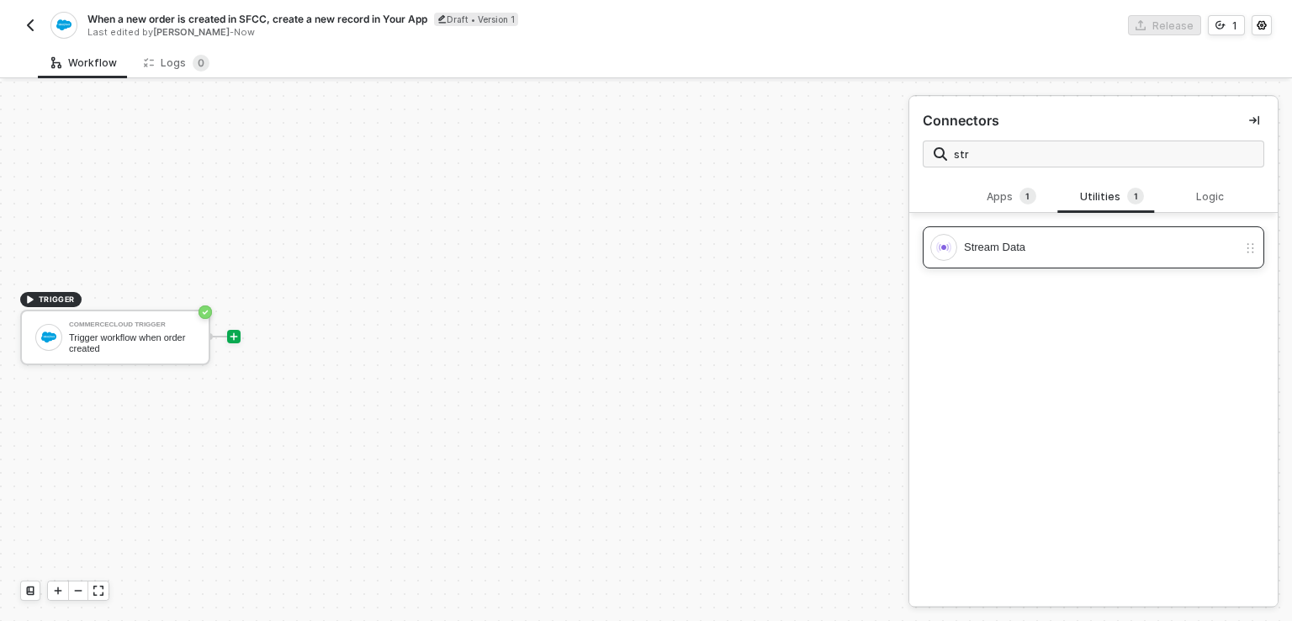
click at [1004, 263] on div "Stream Data" at bounding box center [1094, 247] width 342 height 42
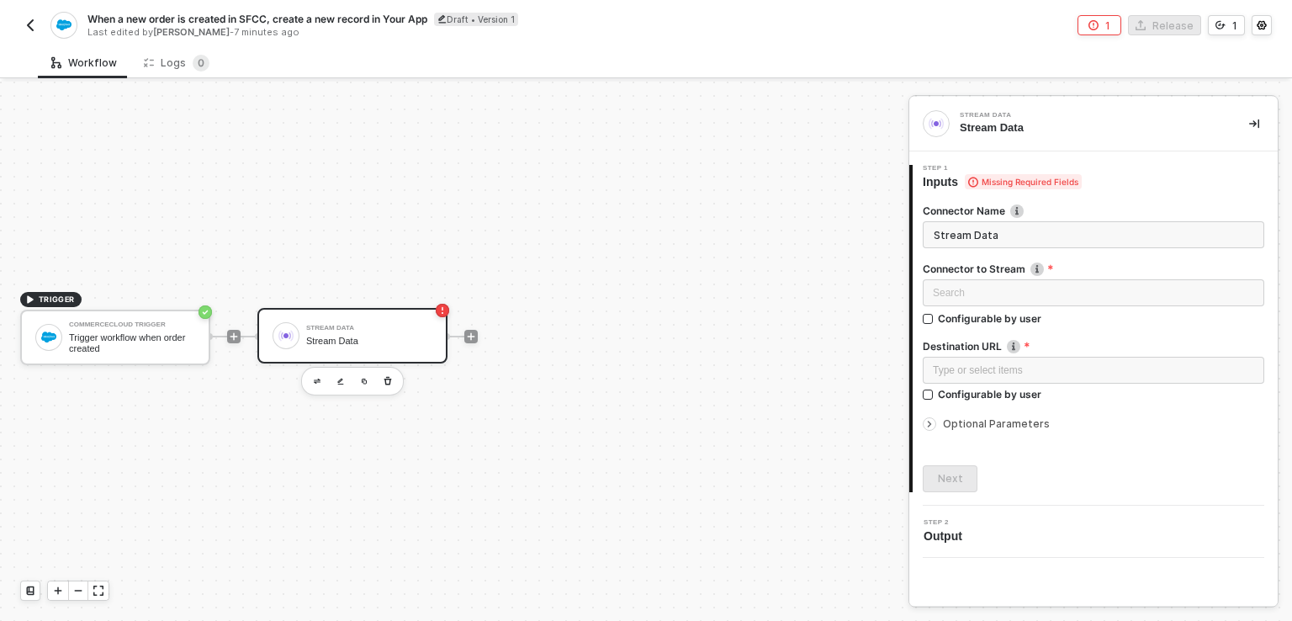
click at [985, 278] on div "Connector to Stream" at bounding box center [1094, 271] width 342 height 18
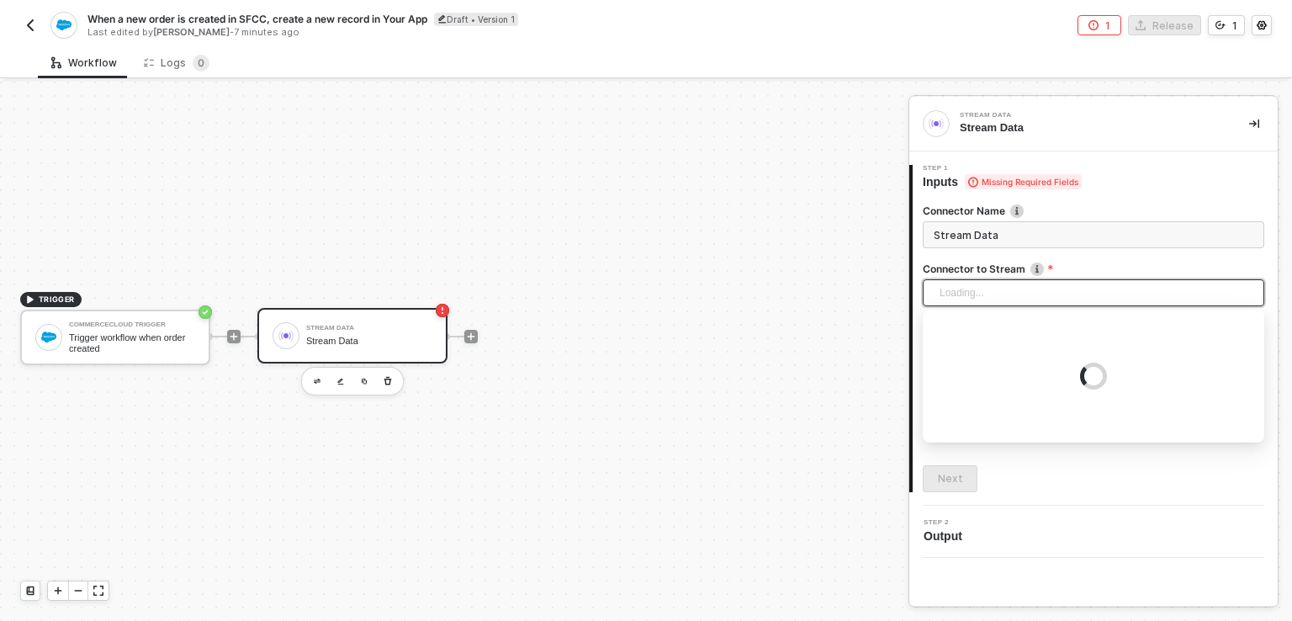
click at [964, 285] on div "Loading..." at bounding box center [1094, 292] width 342 height 27
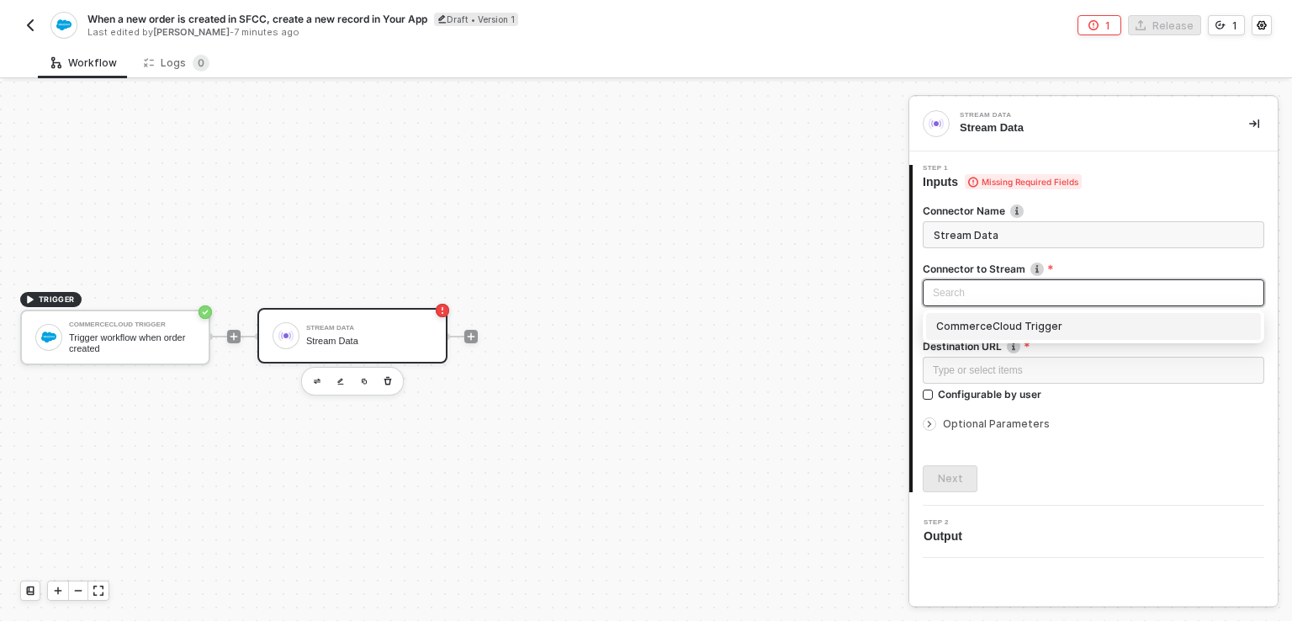
click at [996, 327] on div "CommerceCloud Trigger" at bounding box center [1093, 326] width 315 height 19
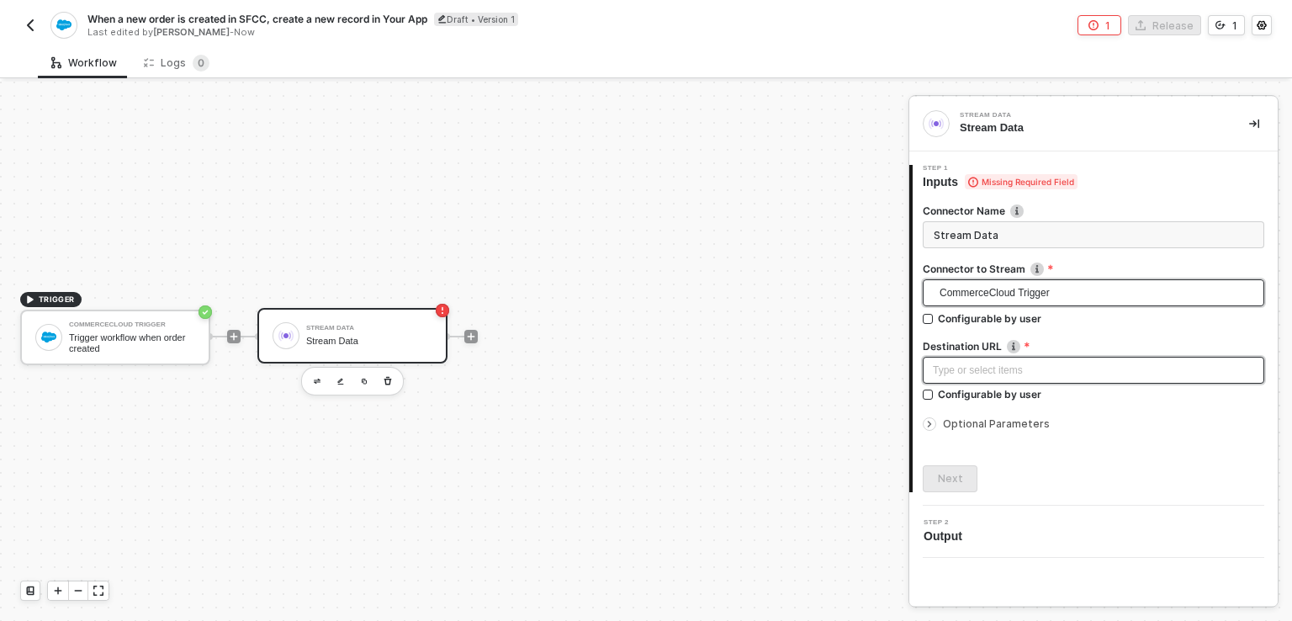
click at [944, 364] on div "Type or select items ﻿" at bounding box center [1093, 371] width 321 height 16
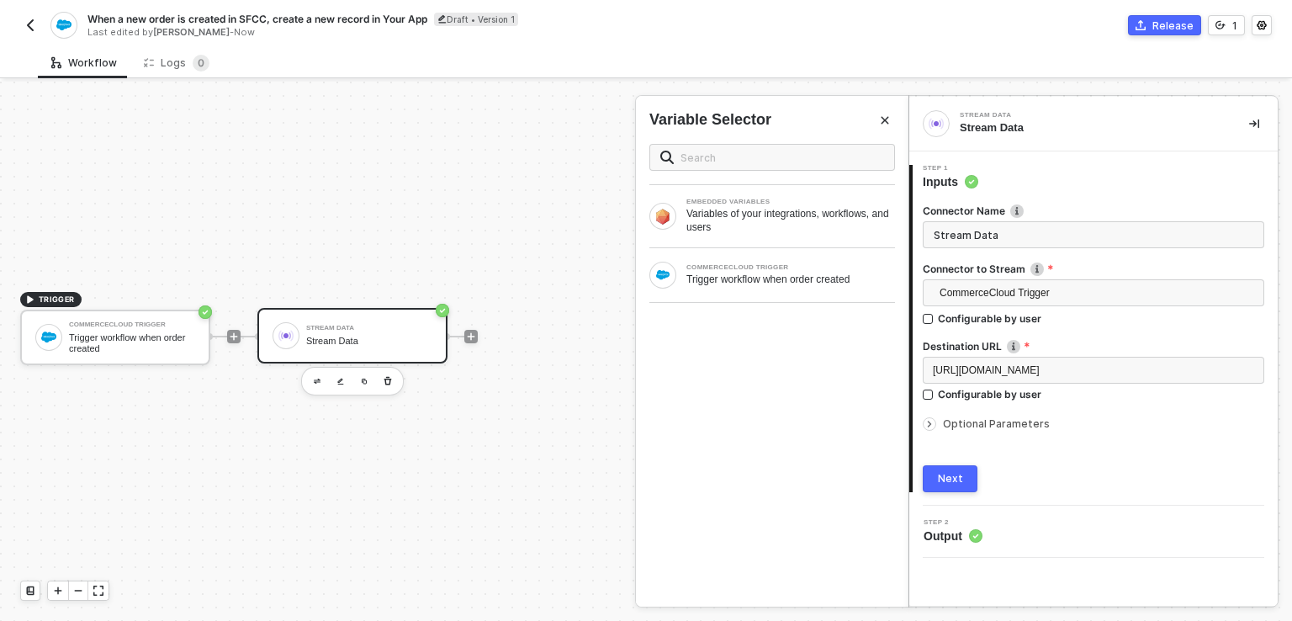
click at [970, 473] on button "Next" at bounding box center [950, 478] width 55 height 27
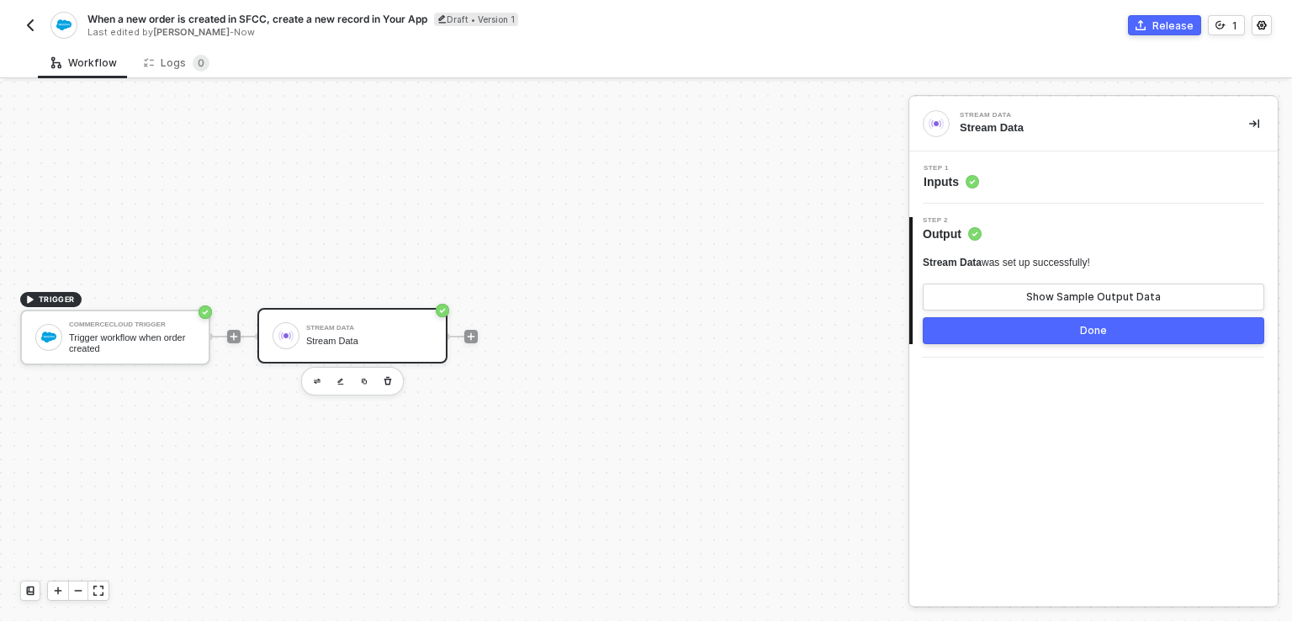
click at [1084, 326] on div "Done" at bounding box center [1093, 330] width 27 height 13
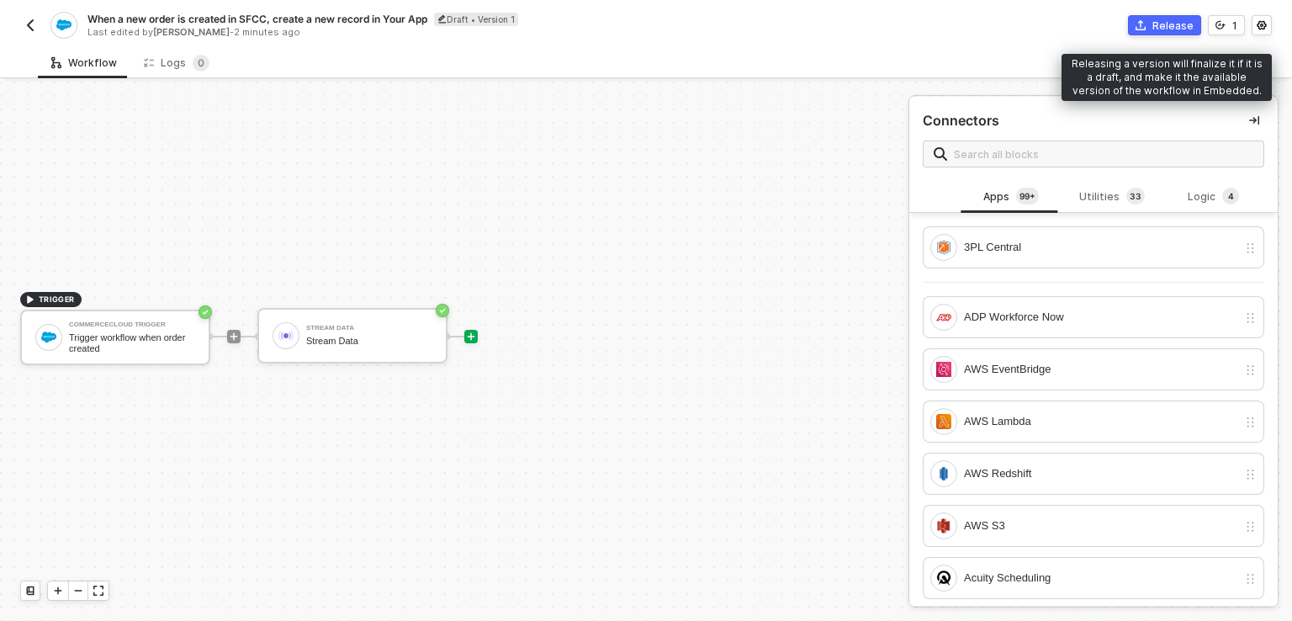
click at [1174, 28] on div "Release" at bounding box center [1172, 26] width 41 height 14
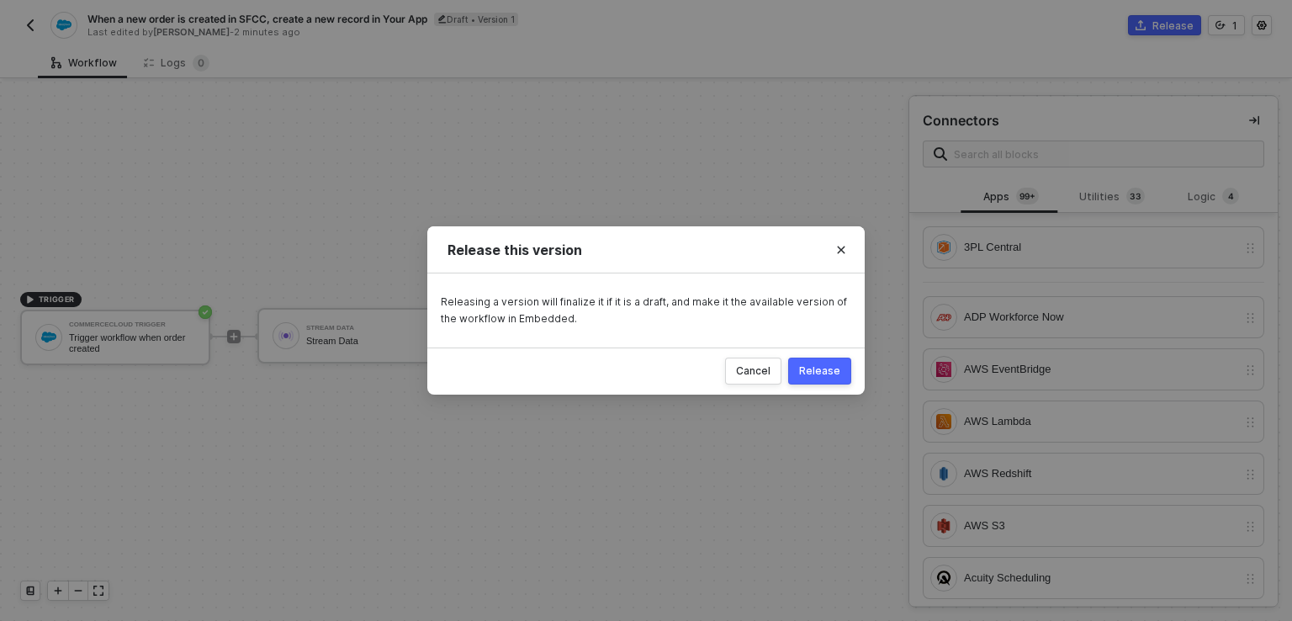
click at [821, 373] on div "Release" at bounding box center [819, 370] width 41 height 13
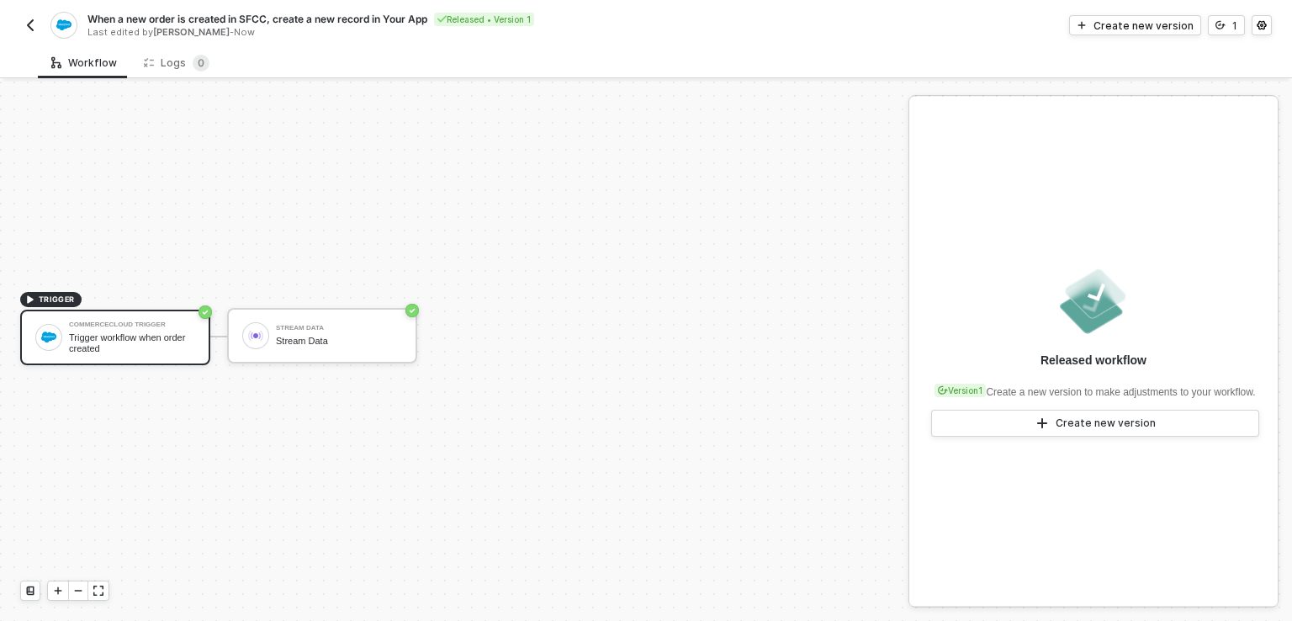
click at [29, 29] on img "button" at bounding box center [30, 25] width 13 height 13
